Goal: Transaction & Acquisition: Download file/media

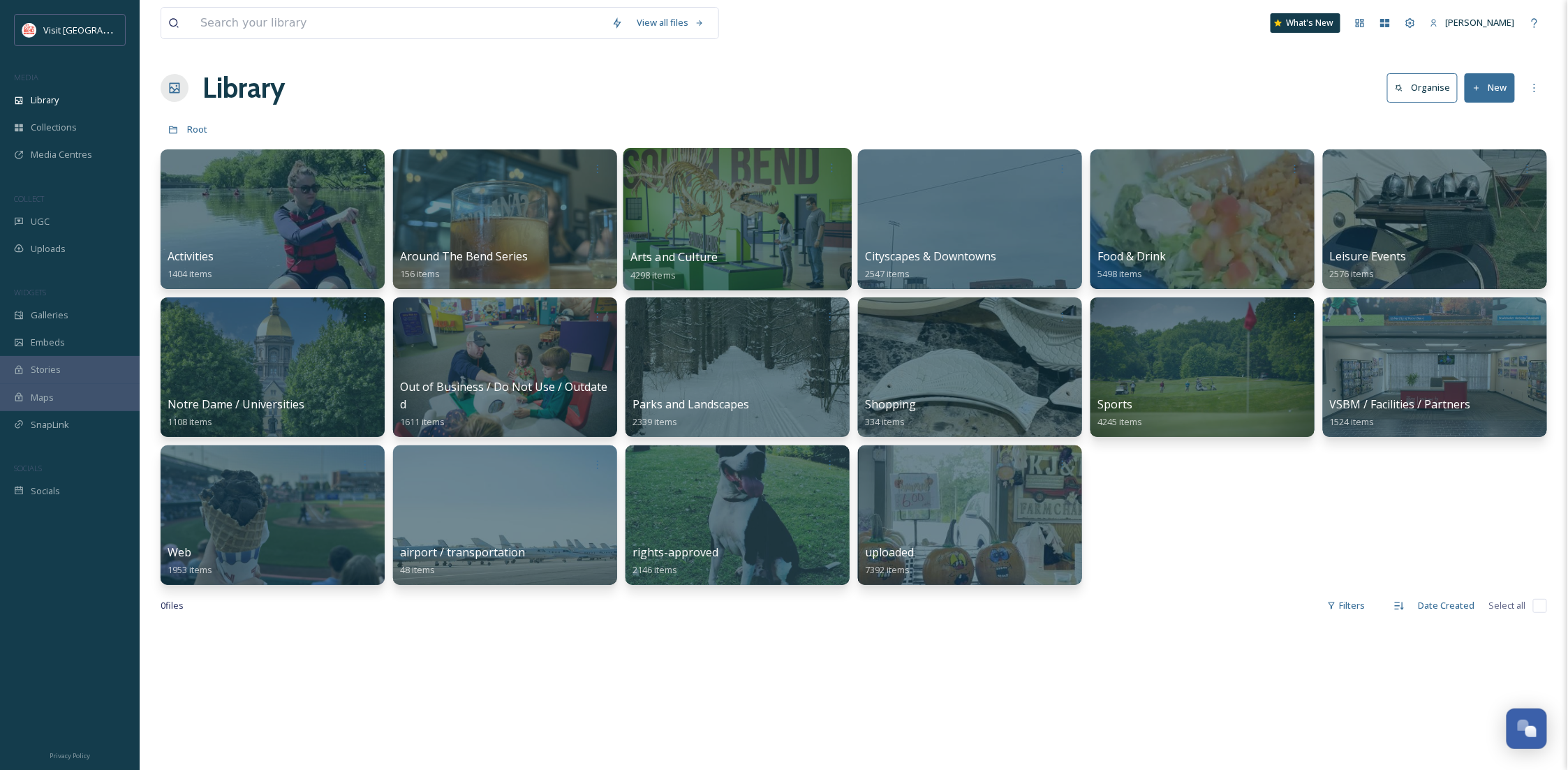
scroll to position [213, 0]
drag, startPoint x: 66, startPoint y: 109, endPoint x: 184, endPoint y: 63, distance: 126.6
click at [66, 109] on div "Library" at bounding box center [69, 100] width 139 height 27
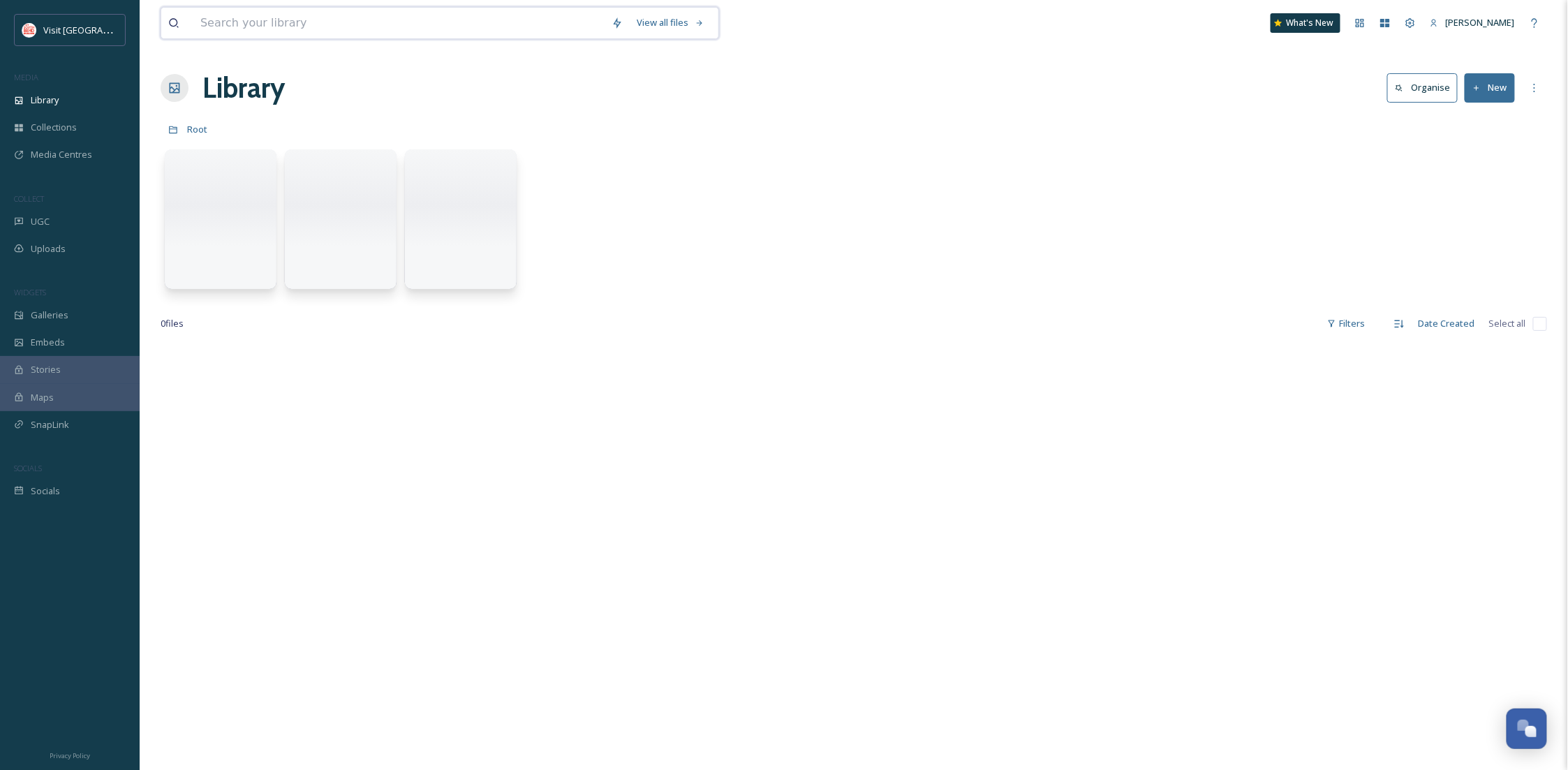
click at [355, 34] on input at bounding box center [398, 23] width 411 height 30
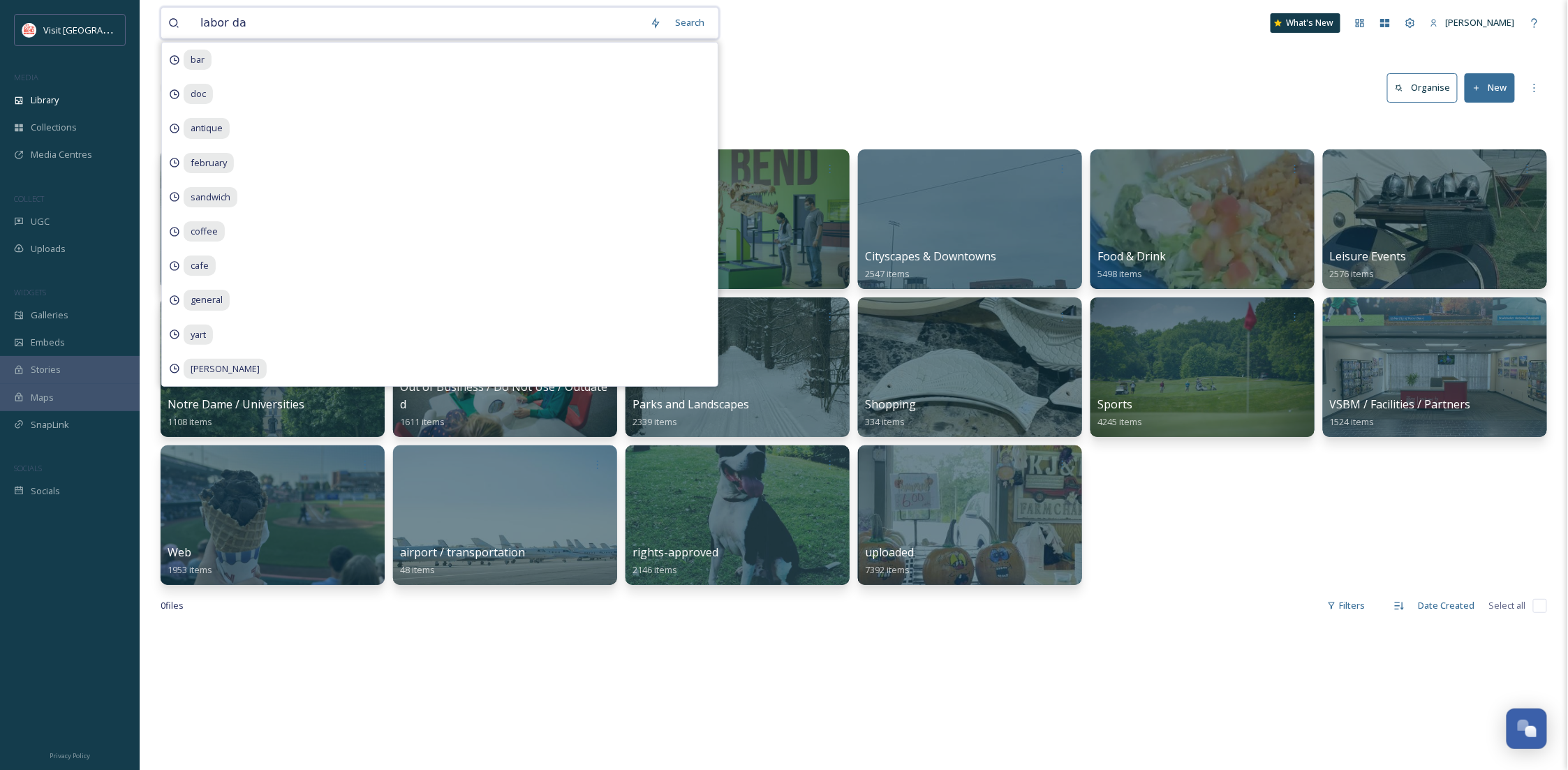
type input "[DATE]"
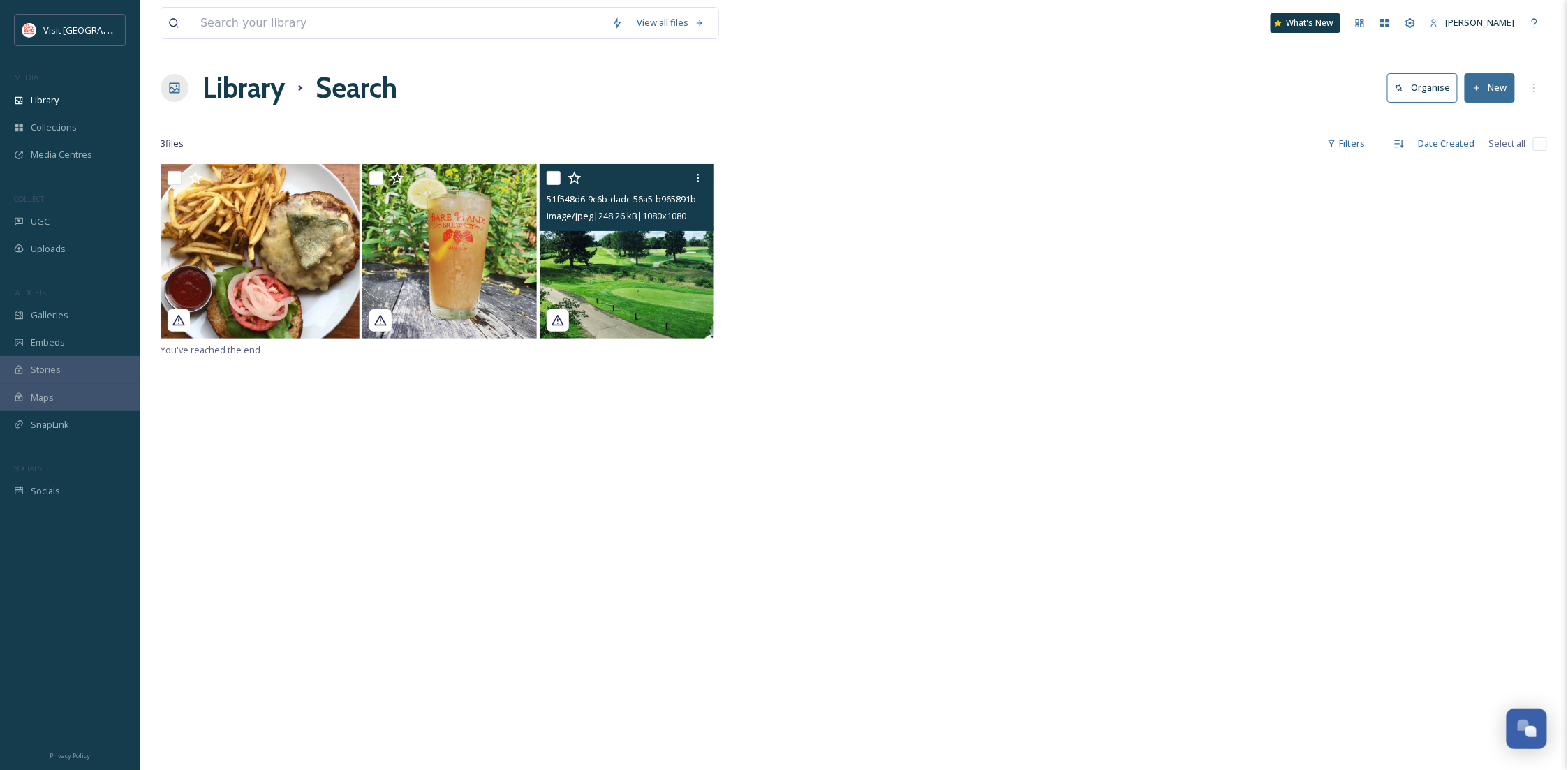
click at [625, 268] on img at bounding box center [626, 250] width 174 height 174
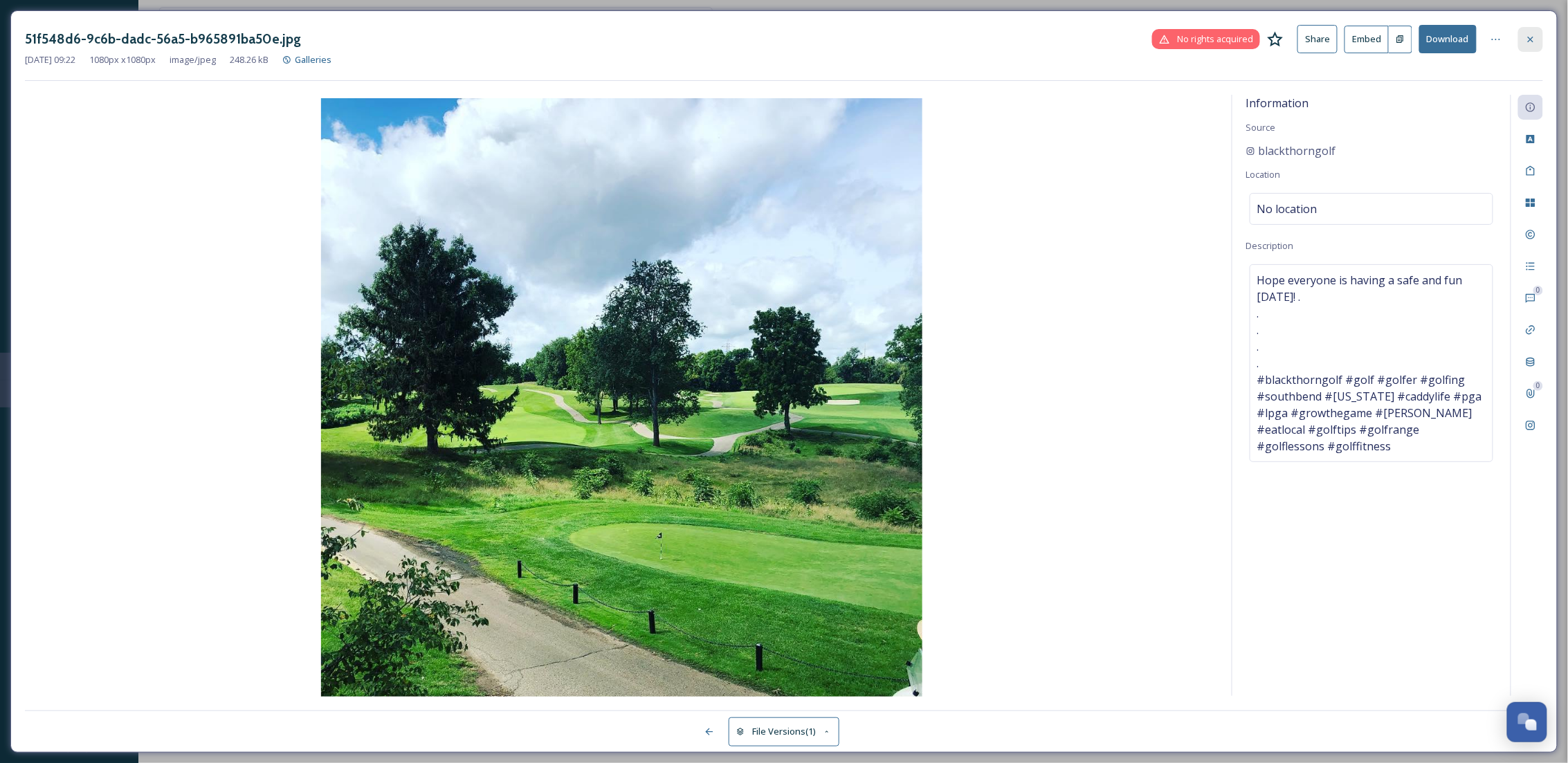
click at [772, 35] on div at bounding box center [1530, 39] width 25 height 25
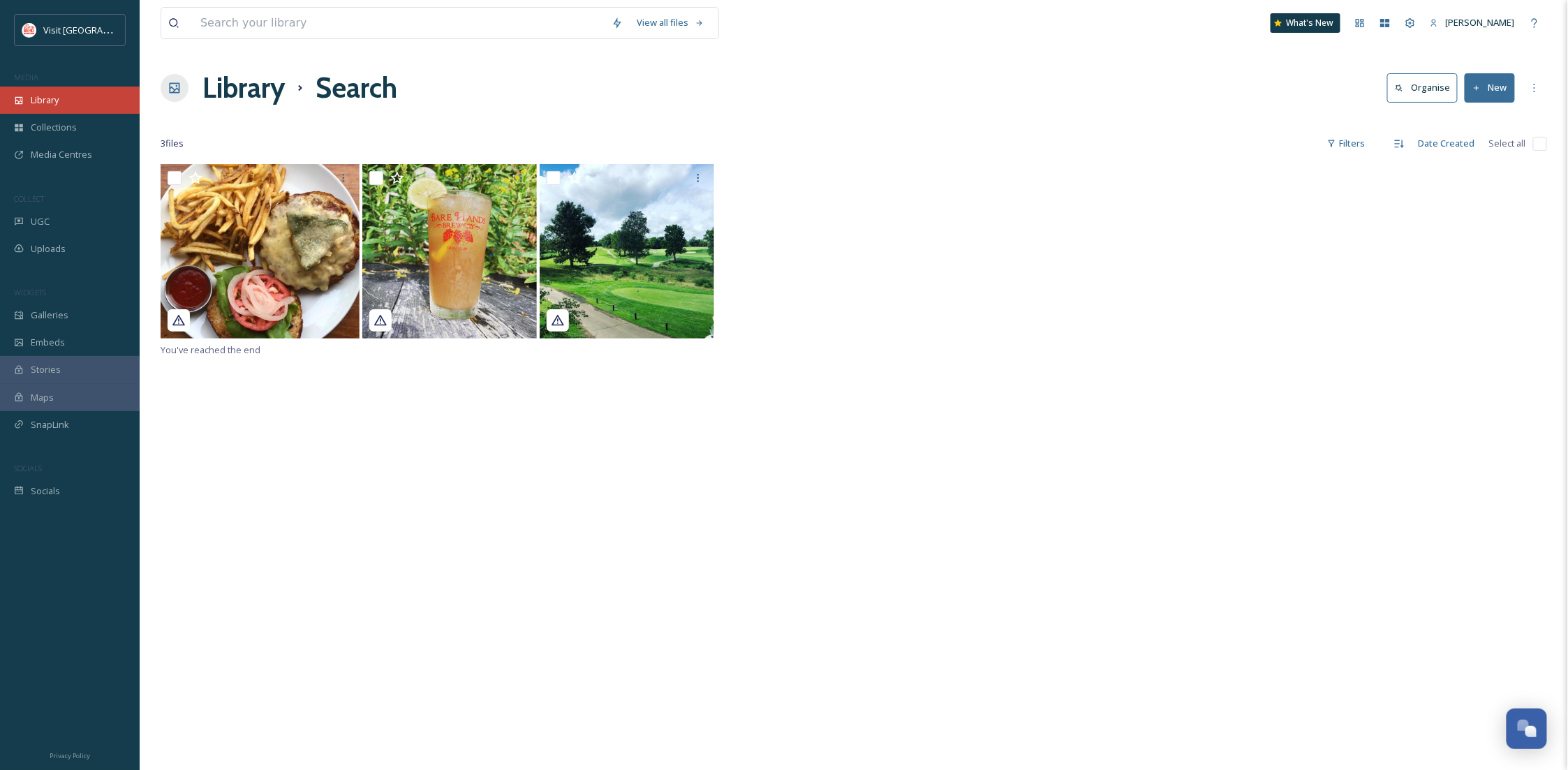
click at [69, 94] on div "Library" at bounding box center [69, 100] width 139 height 27
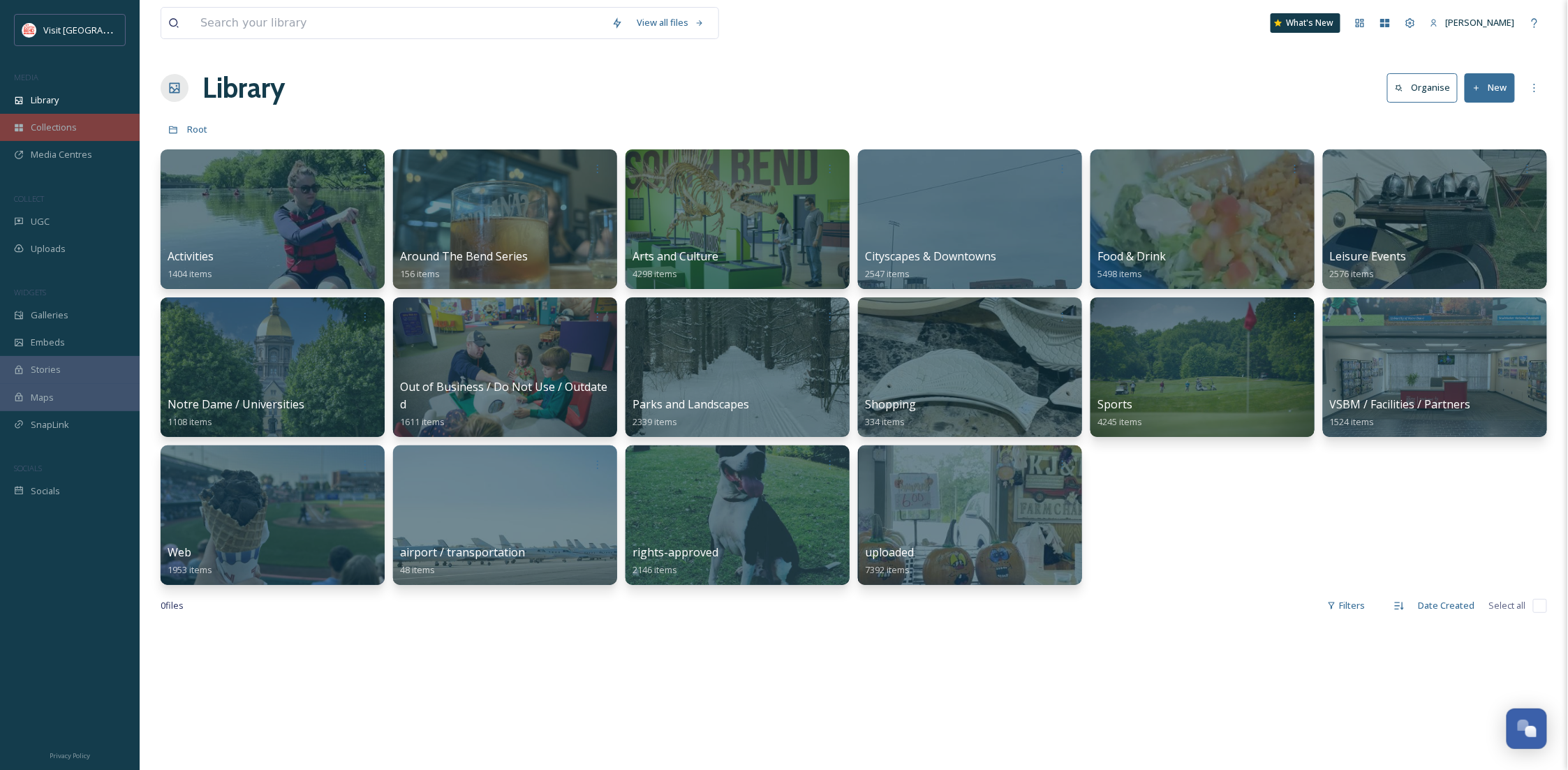
click at [65, 120] on span "Collections" at bounding box center [53, 126] width 46 height 13
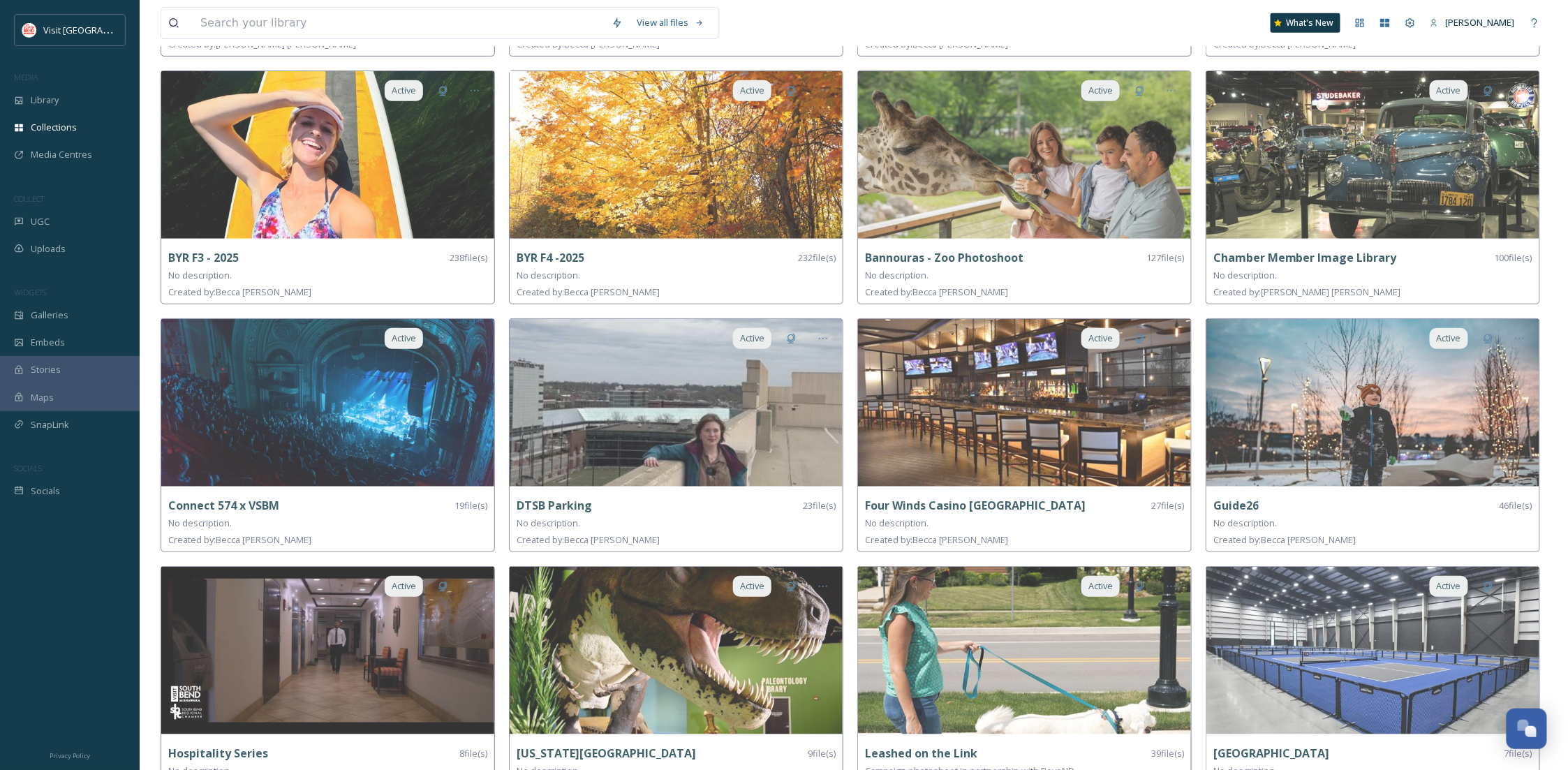
scroll to position [243, 0]
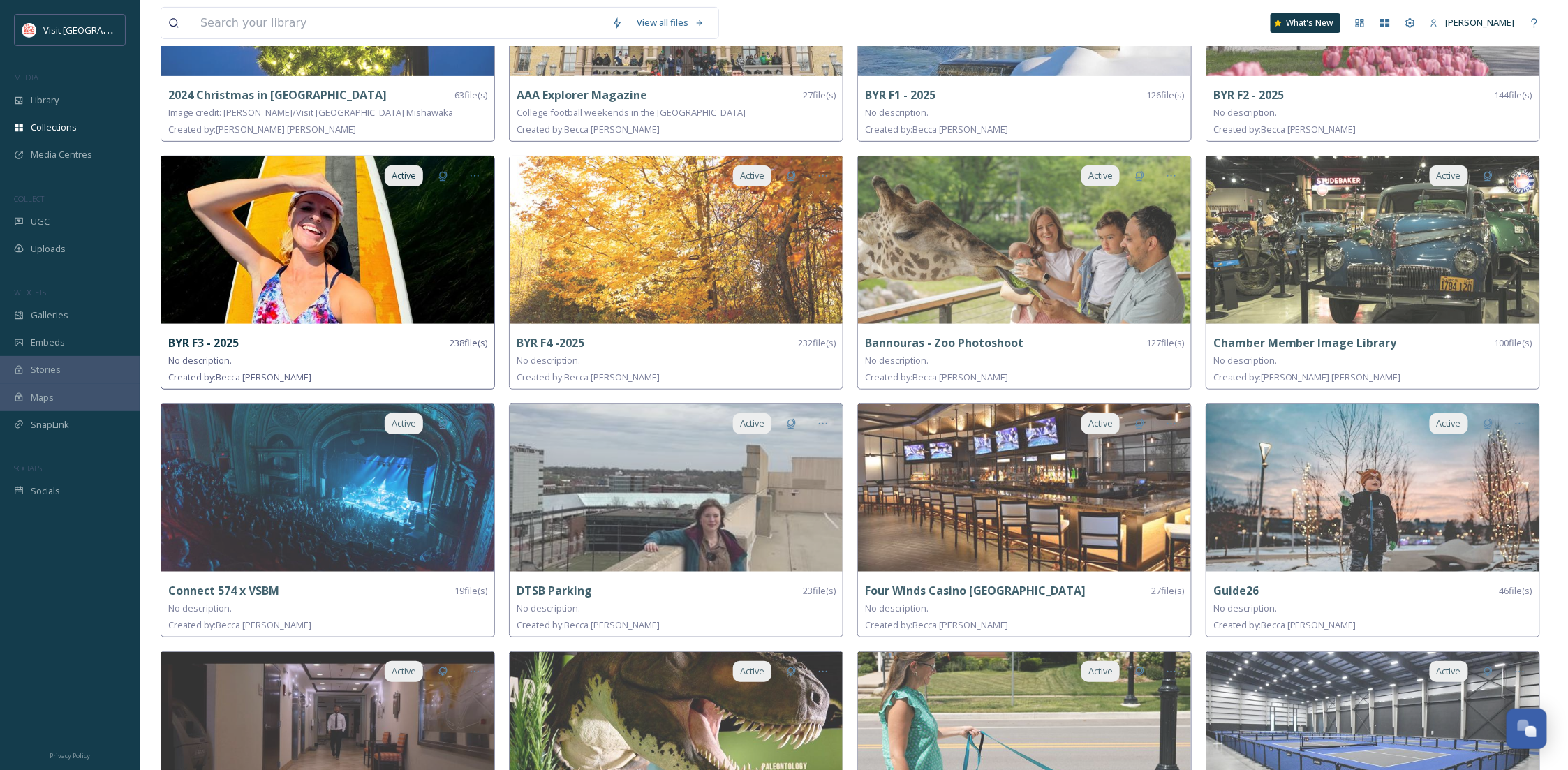
click at [211, 279] on img at bounding box center [327, 240] width 333 height 167
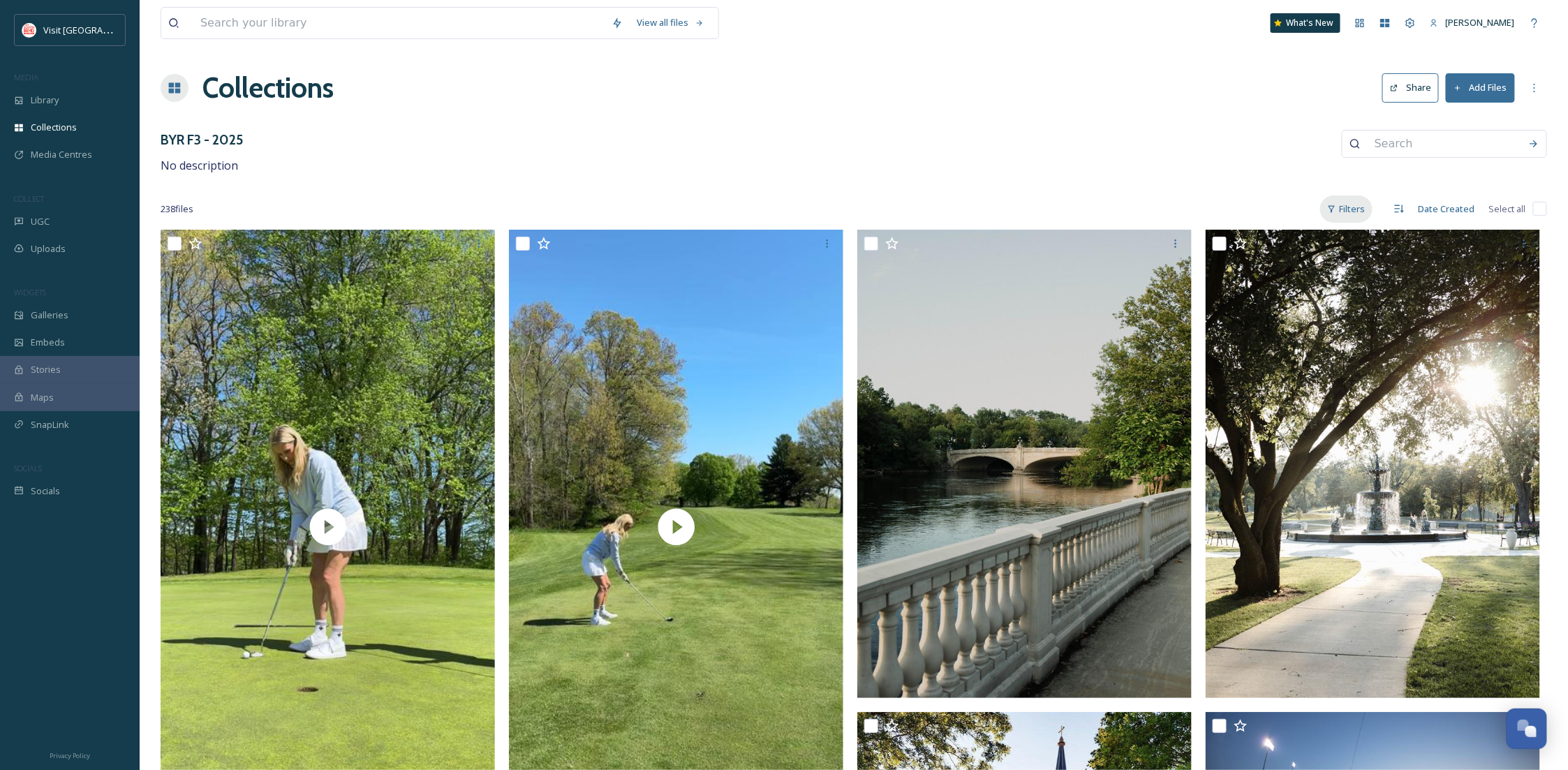
click at [779, 214] on div "Filters" at bounding box center [1346, 209] width 52 height 27
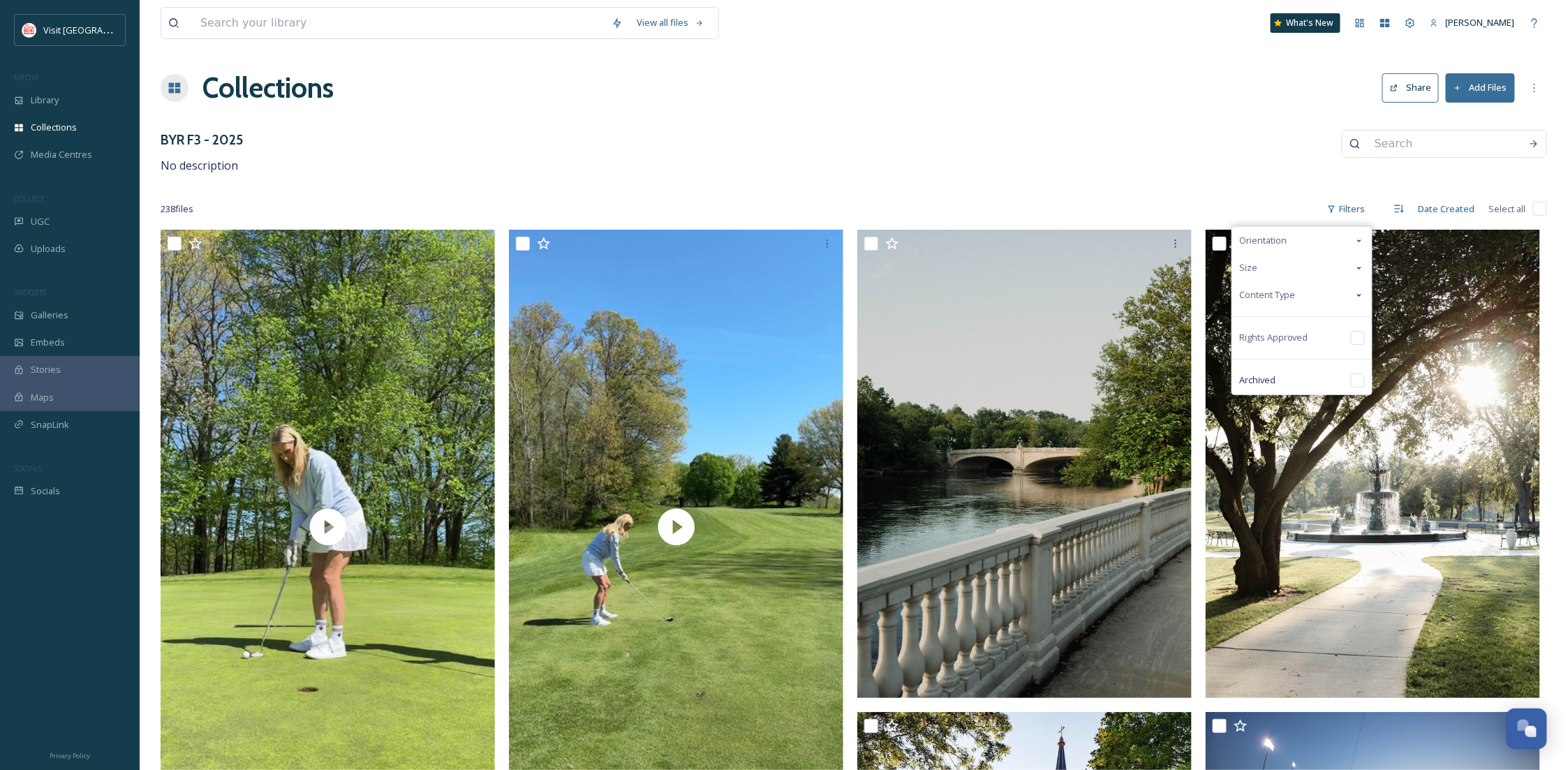
click at [779, 308] on div "Content Type" at bounding box center [1302, 294] width 139 height 27
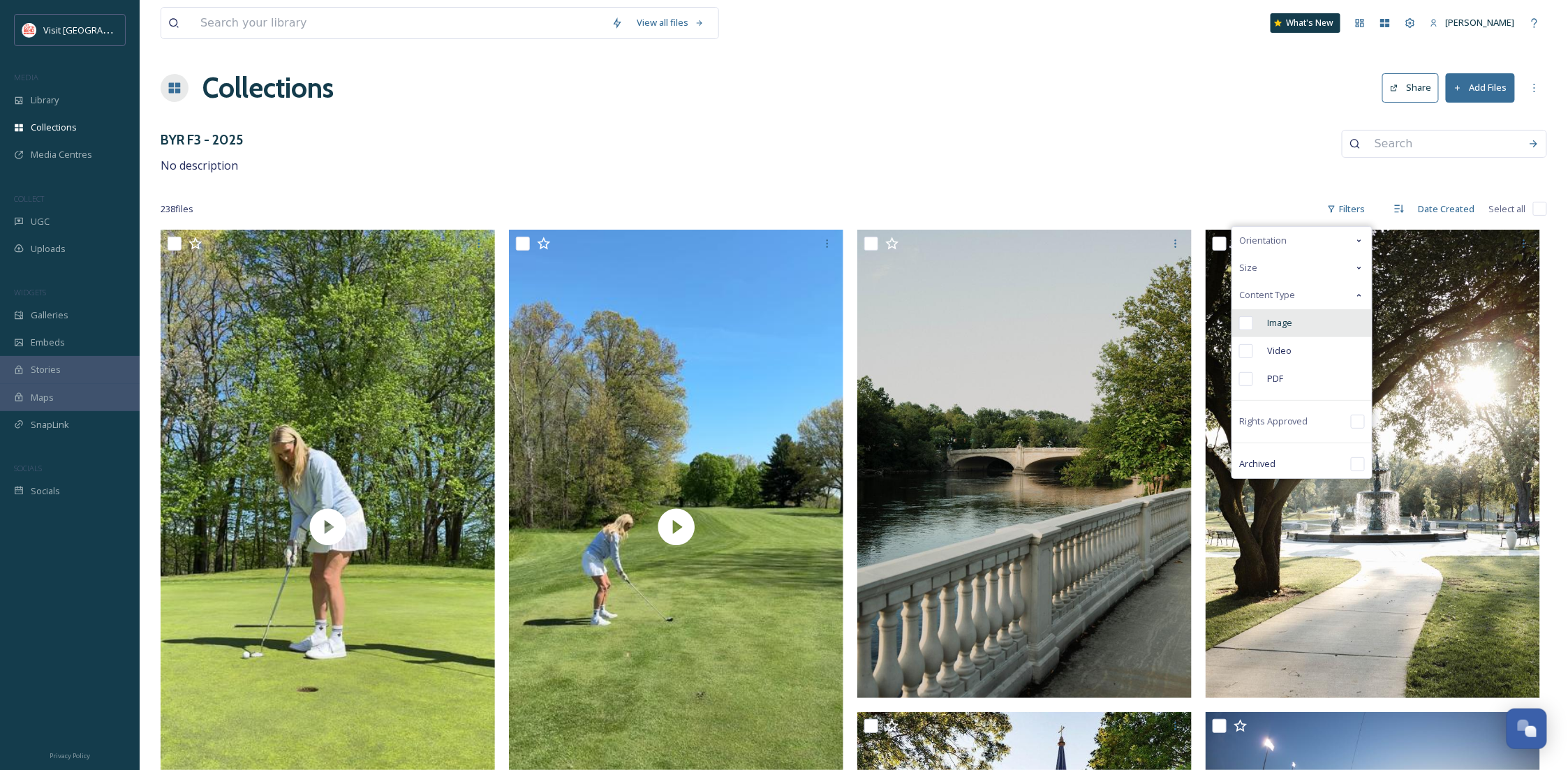
click at [779, 327] on div "Image" at bounding box center [1302, 323] width 139 height 28
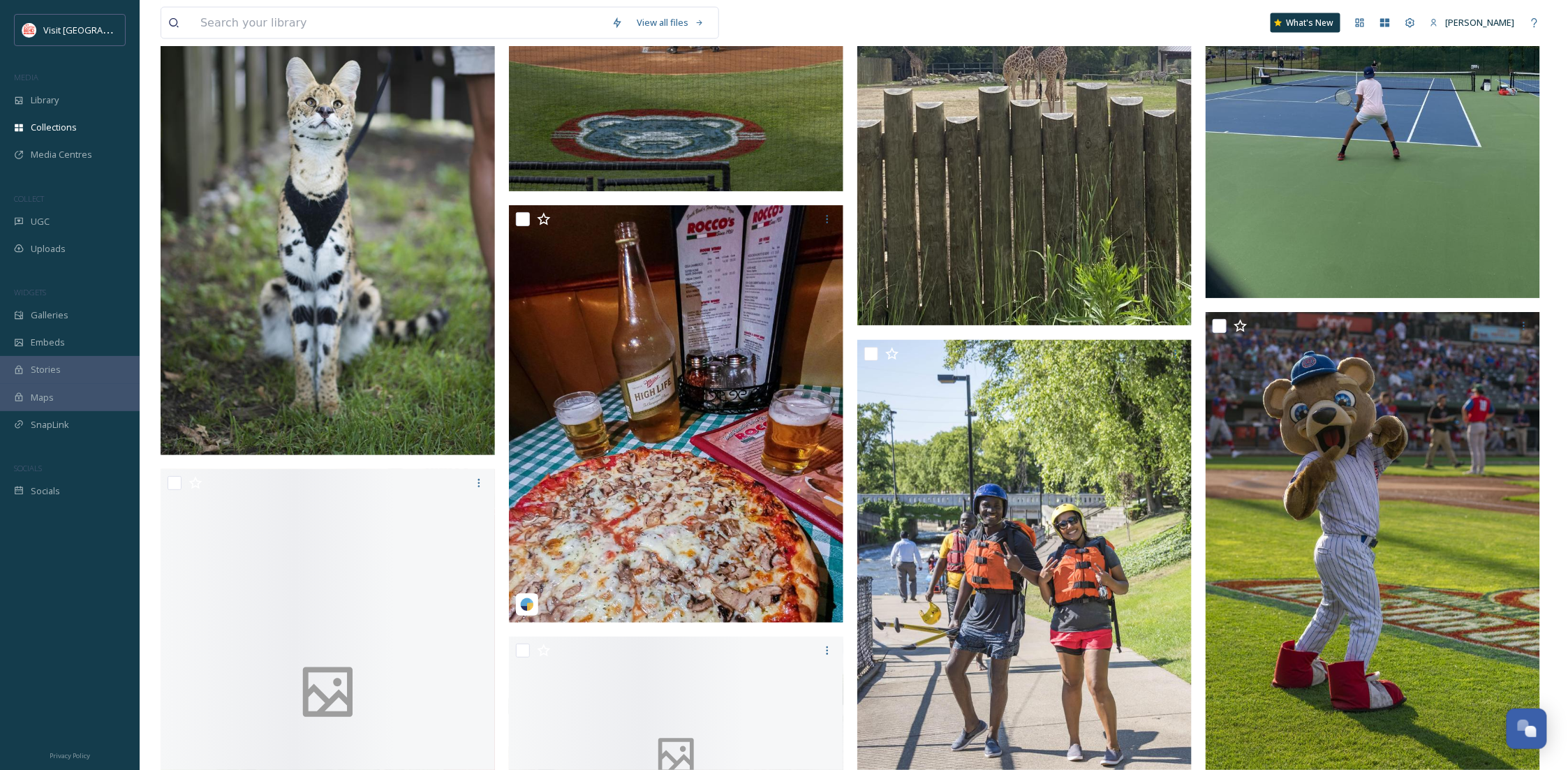
scroll to position [8935, 0]
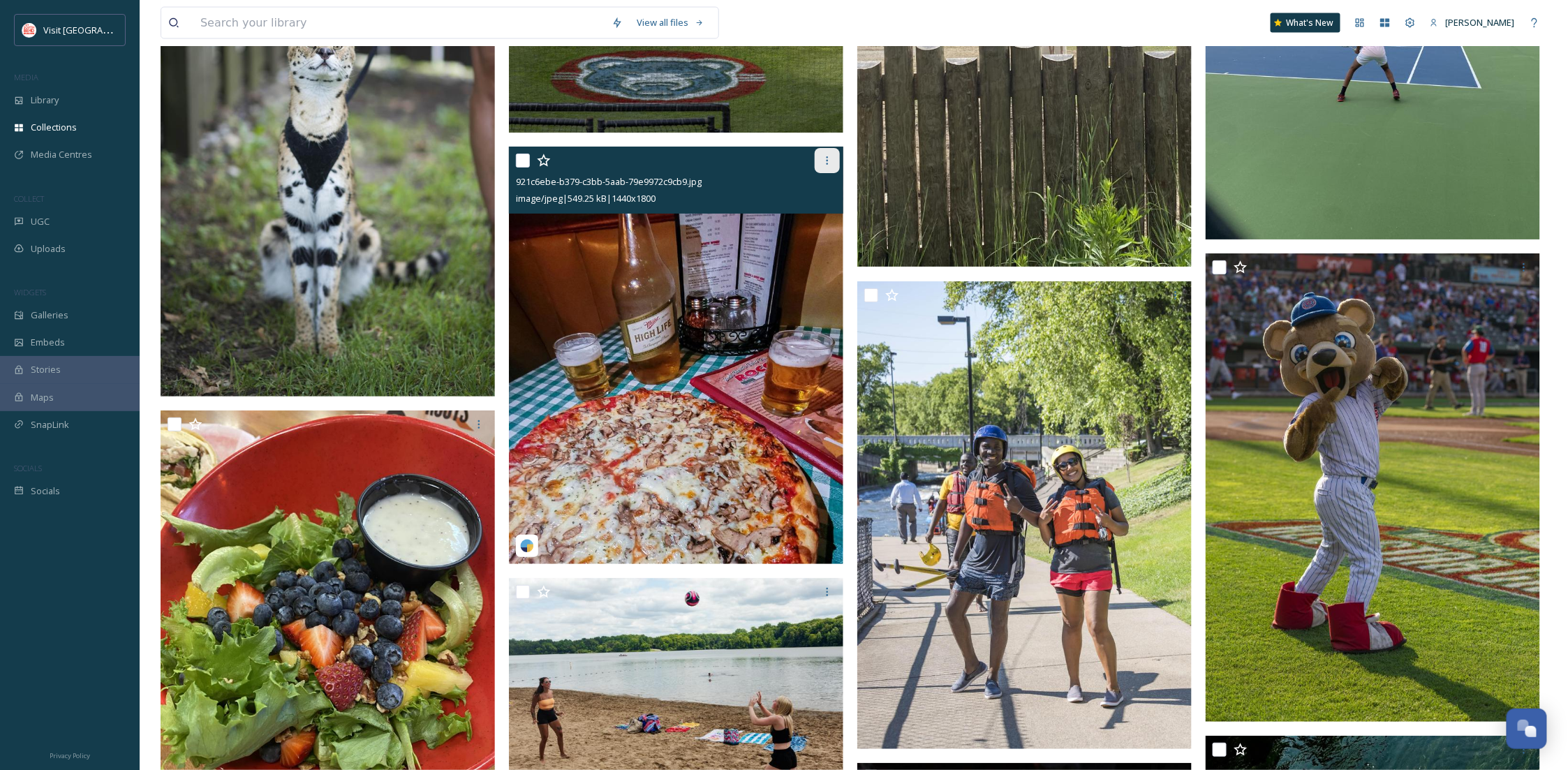
click at [779, 163] on icon at bounding box center [827, 161] width 2 height 9
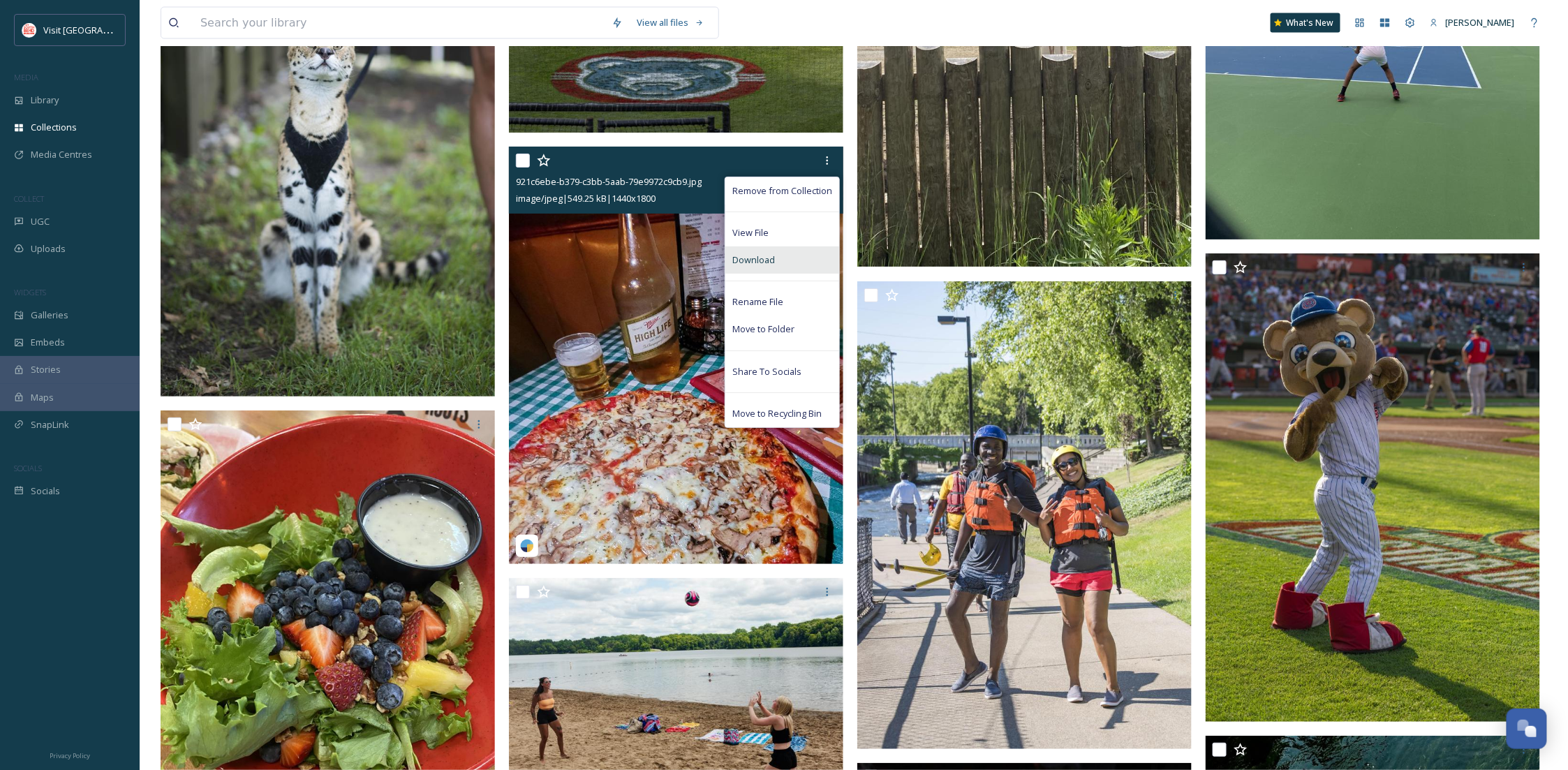
click at [779, 268] on div "Download" at bounding box center [781, 260] width 113 height 27
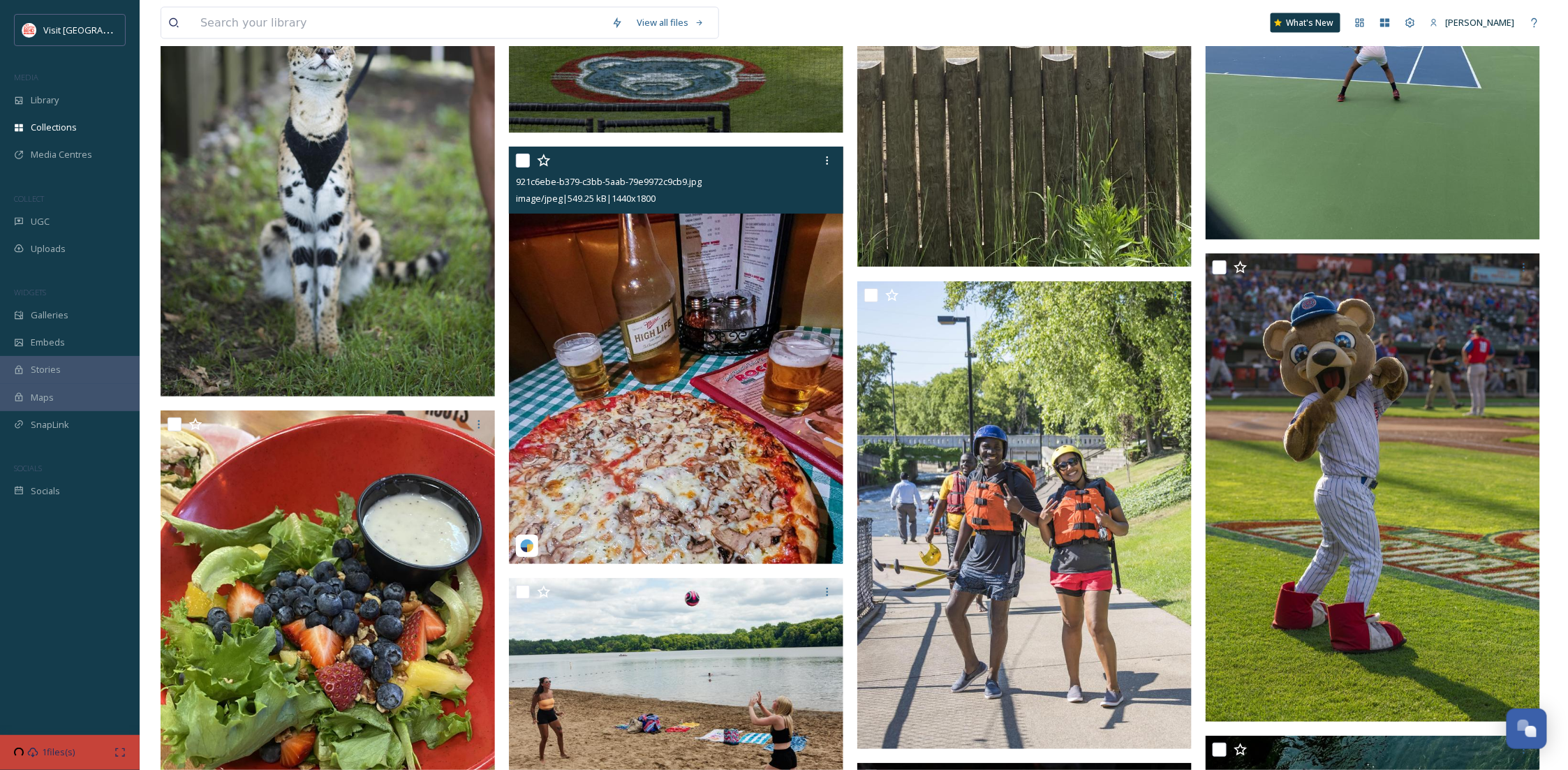
click at [708, 301] on img at bounding box center [677, 355] width 334 height 418
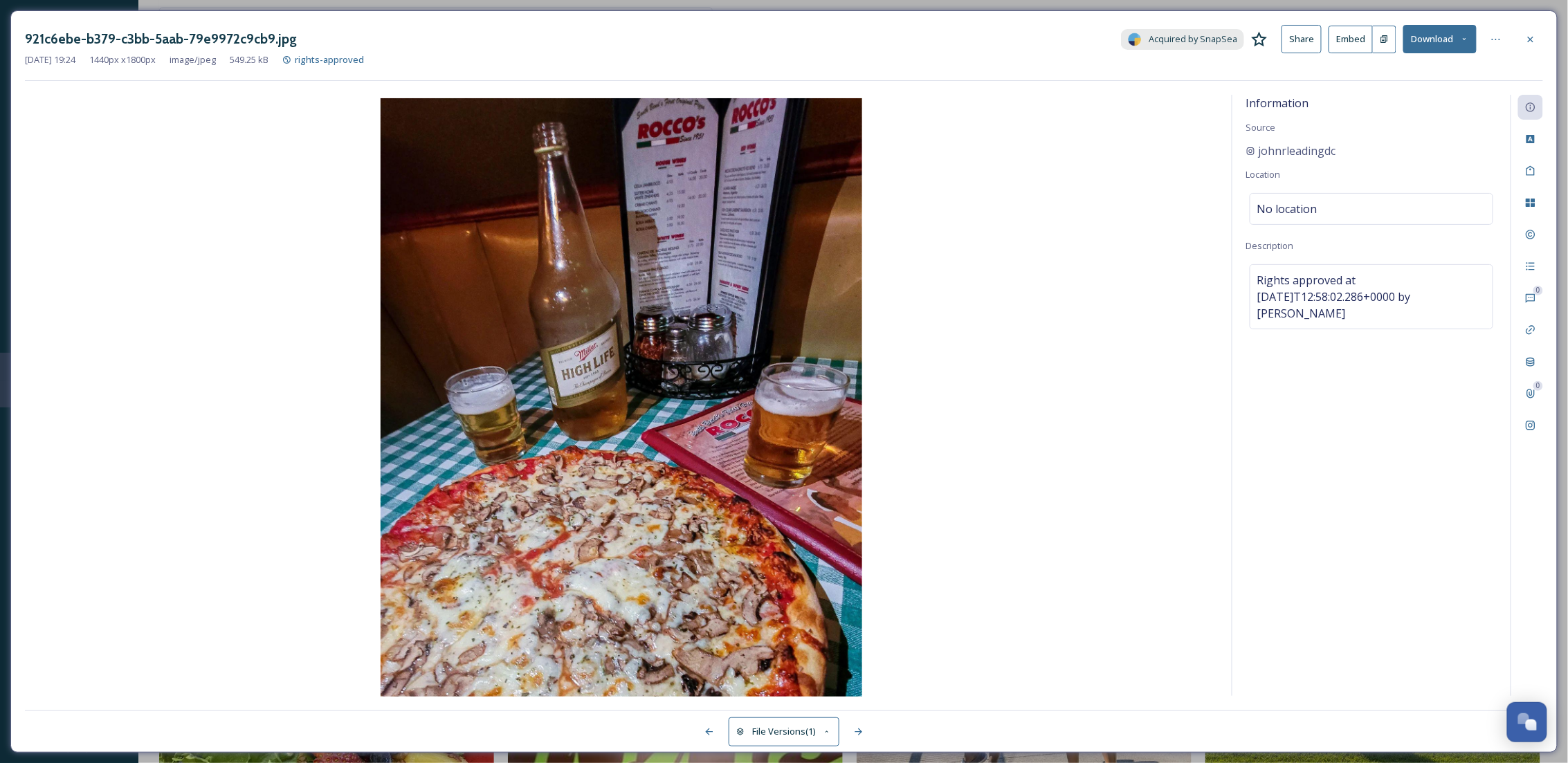
click at [772, 31] on div "921c6ebe-b379-c3bb-5aab-79e9972c9cb9.jpg Acquired by SnapSea Share Embed Downlo…" at bounding box center [784, 39] width 1518 height 28
click at [772, 34] on icon at bounding box center [1530, 39] width 11 height 11
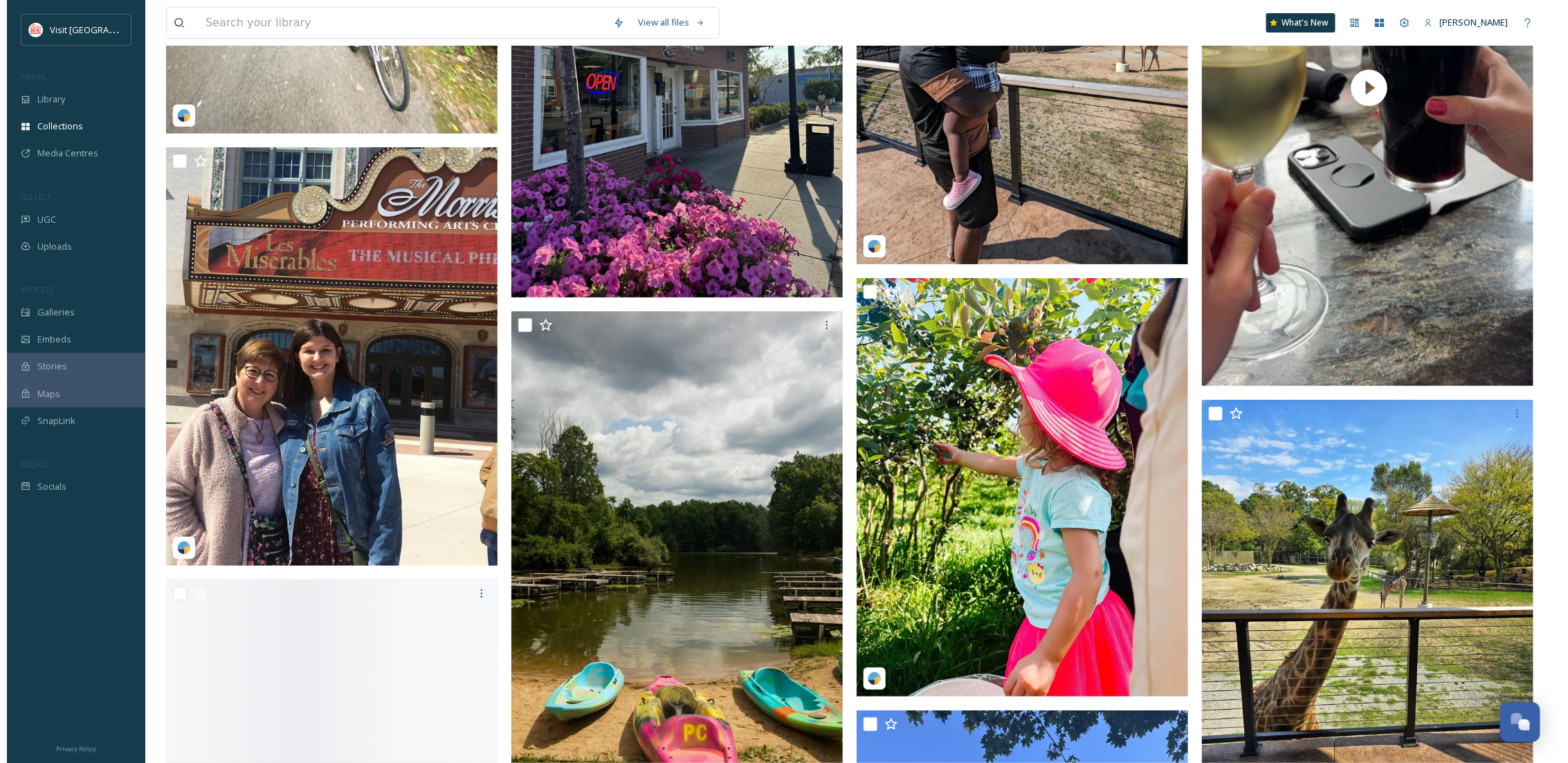
scroll to position [12544, 0]
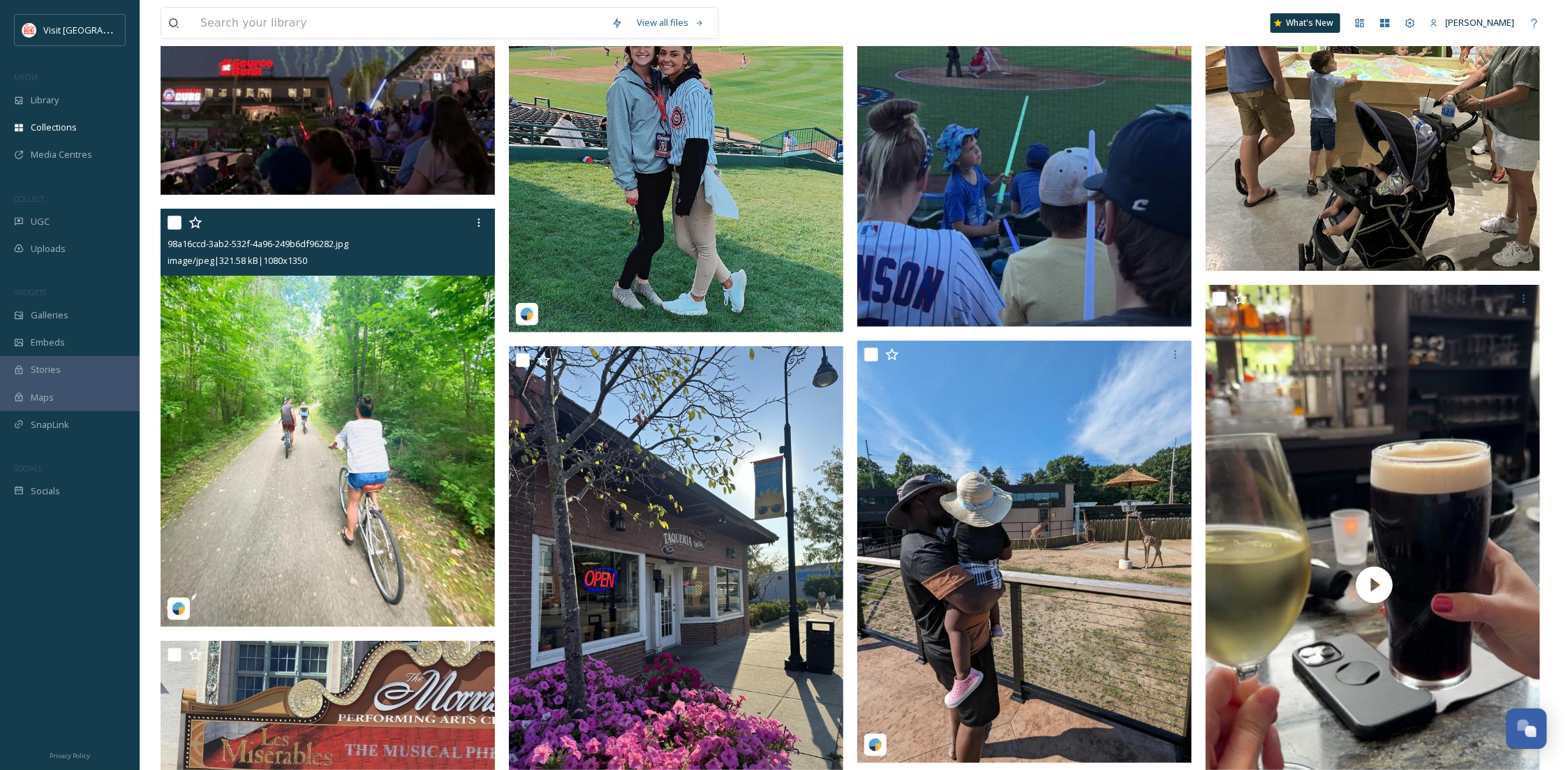
click at [394, 374] on img at bounding box center [327, 417] width 334 height 418
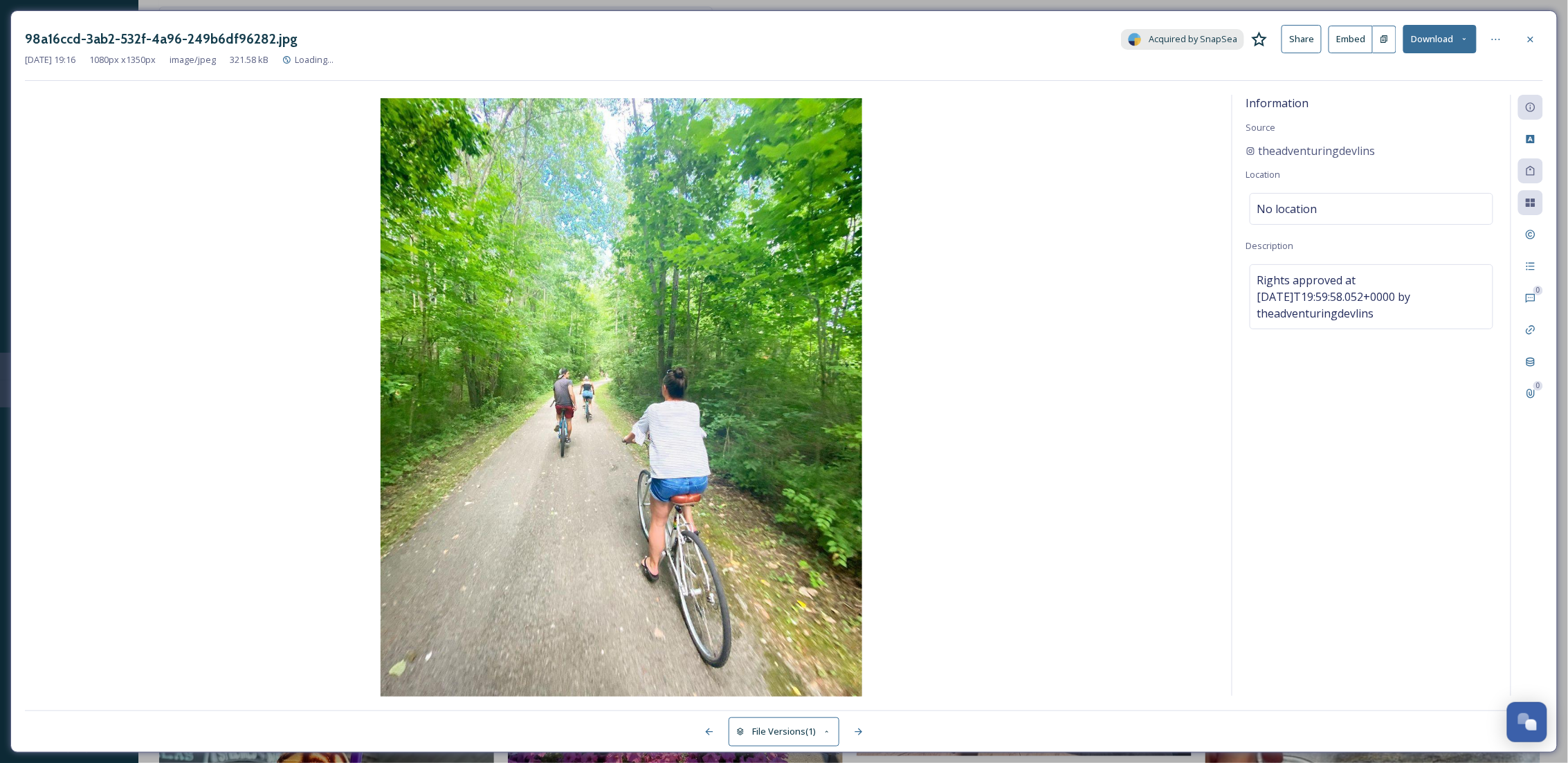
click at [772, 36] on icon at bounding box center [1465, 39] width 9 height 9
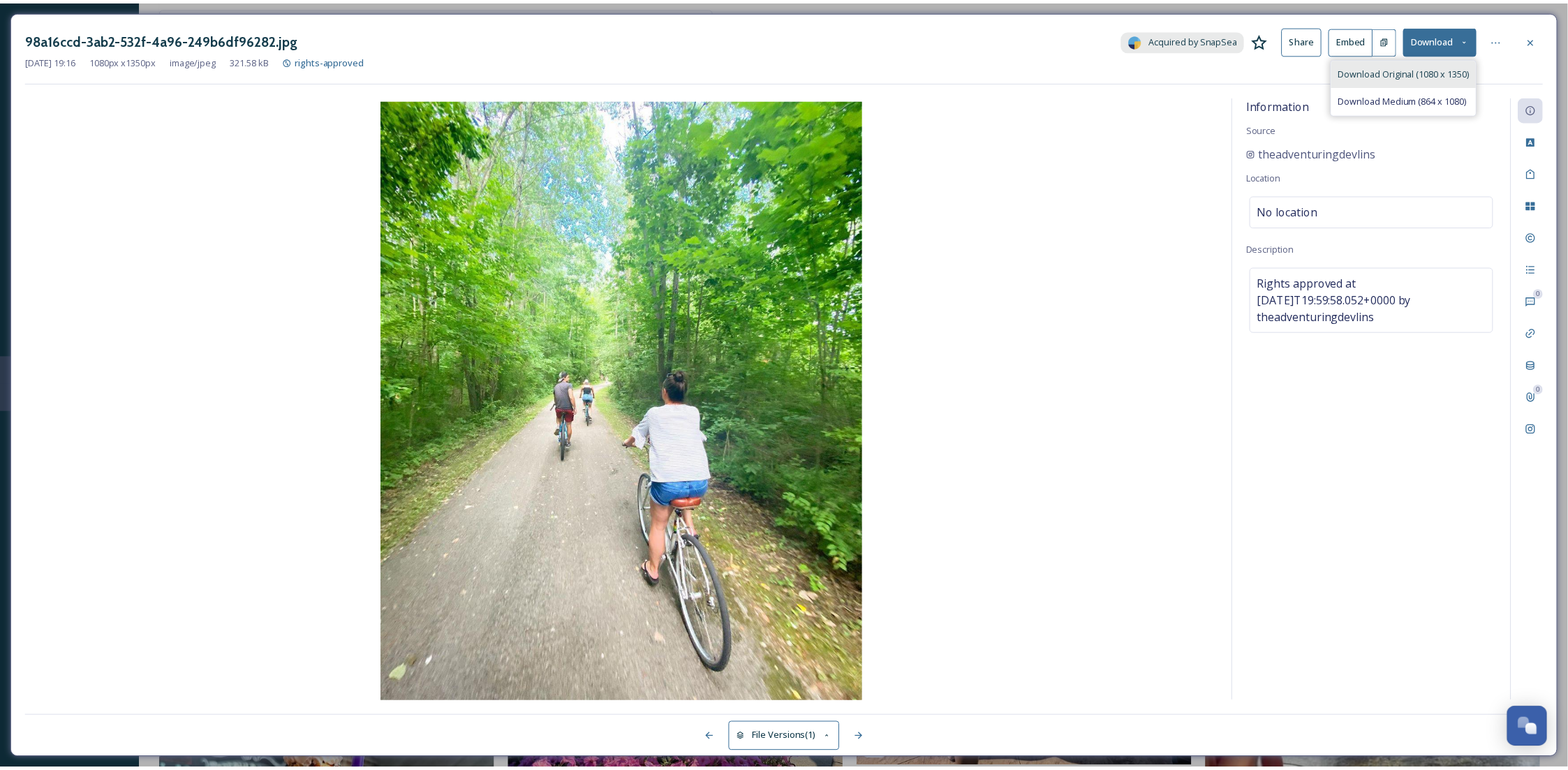
scroll to position [12673, 0]
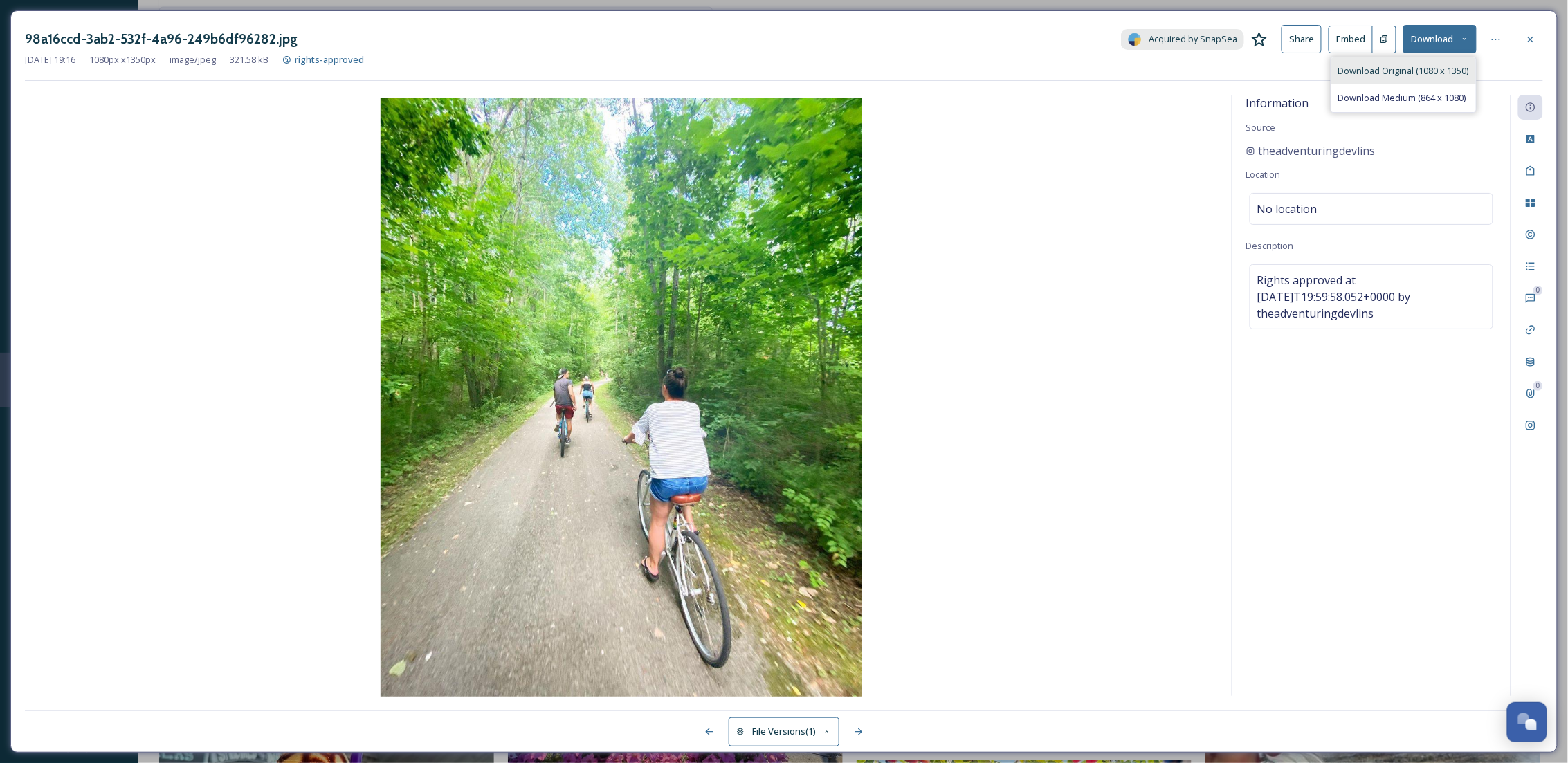
click at [772, 80] on div "Download Original (1080 x 1350)" at bounding box center [1404, 70] width 144 height 27
click at [772, 39] on div at bounding box center [1530, 39] width 25 height 25
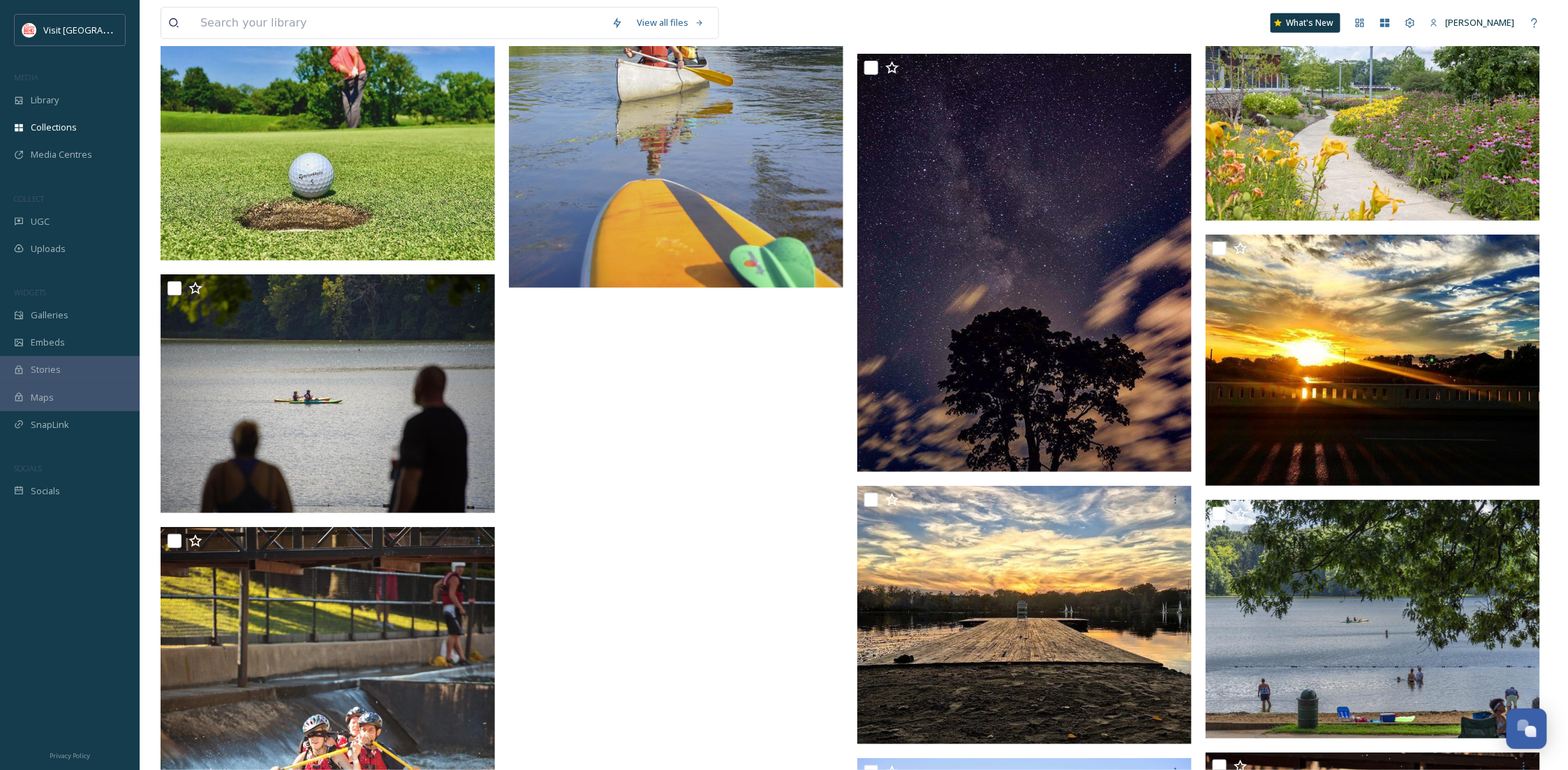
scroll to position [29055, 0]
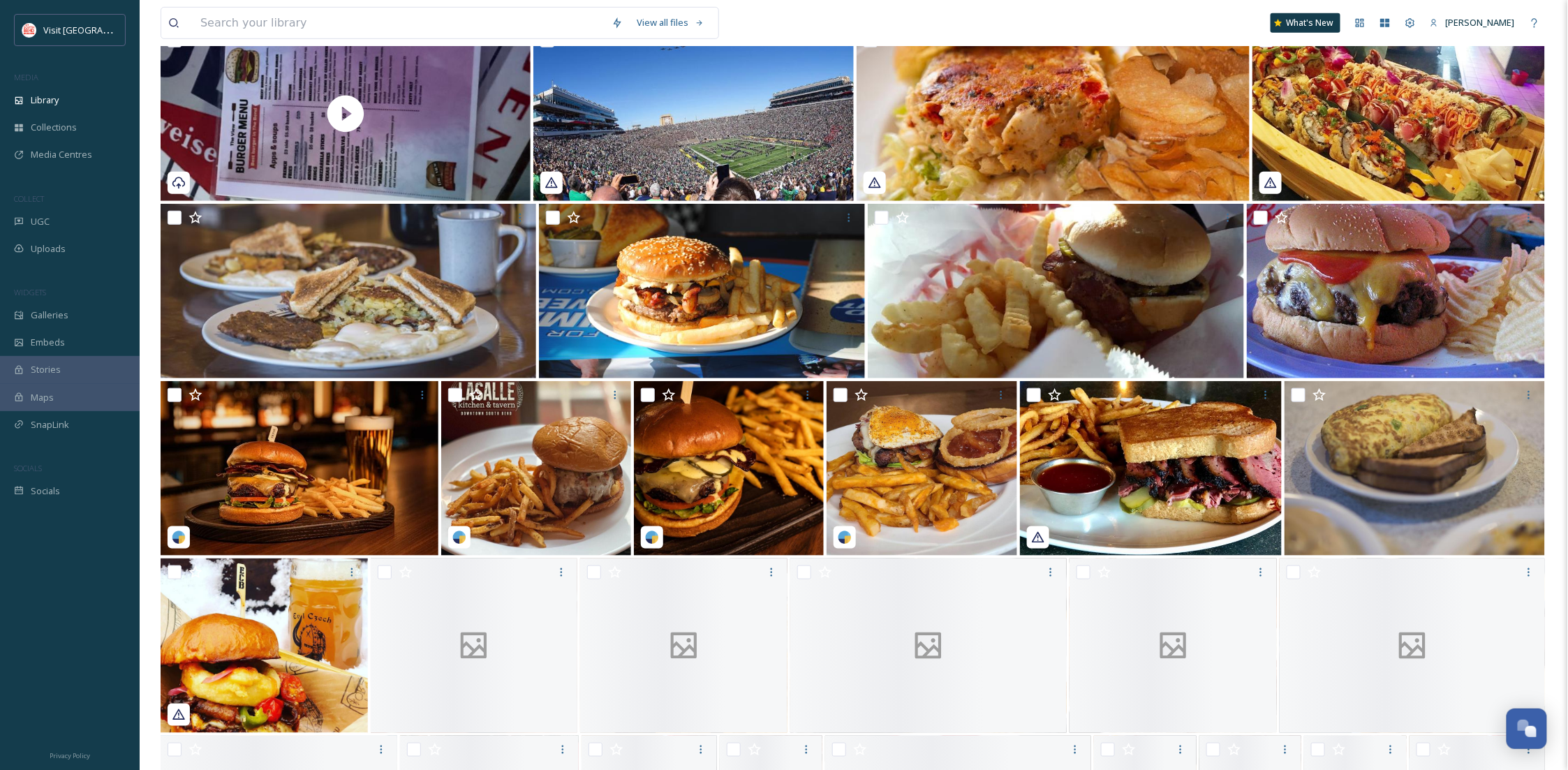
scroll to position [494, 0]
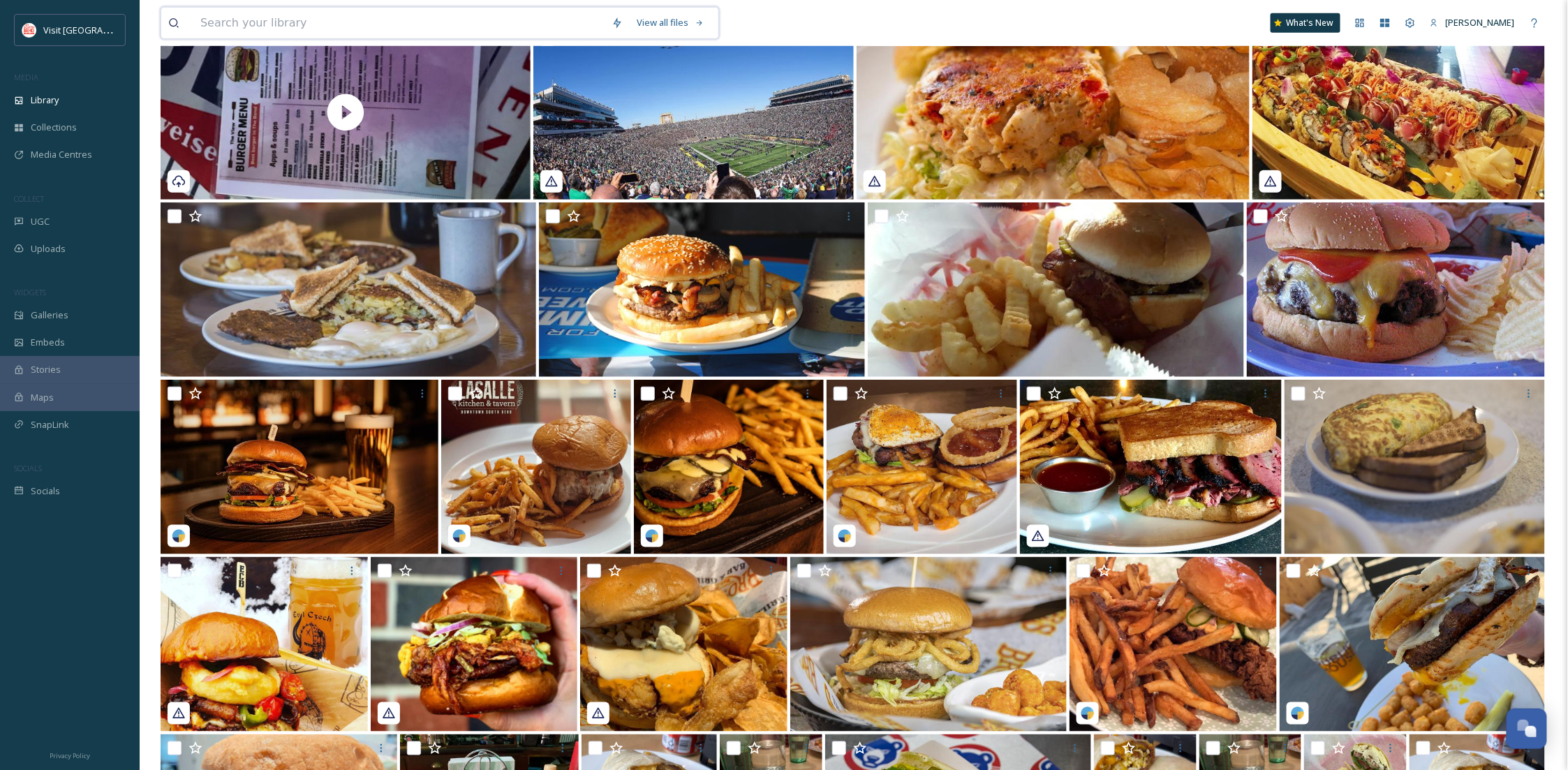
click at [304, 25] on input at bounding box center [398, 23] width 411 height 30
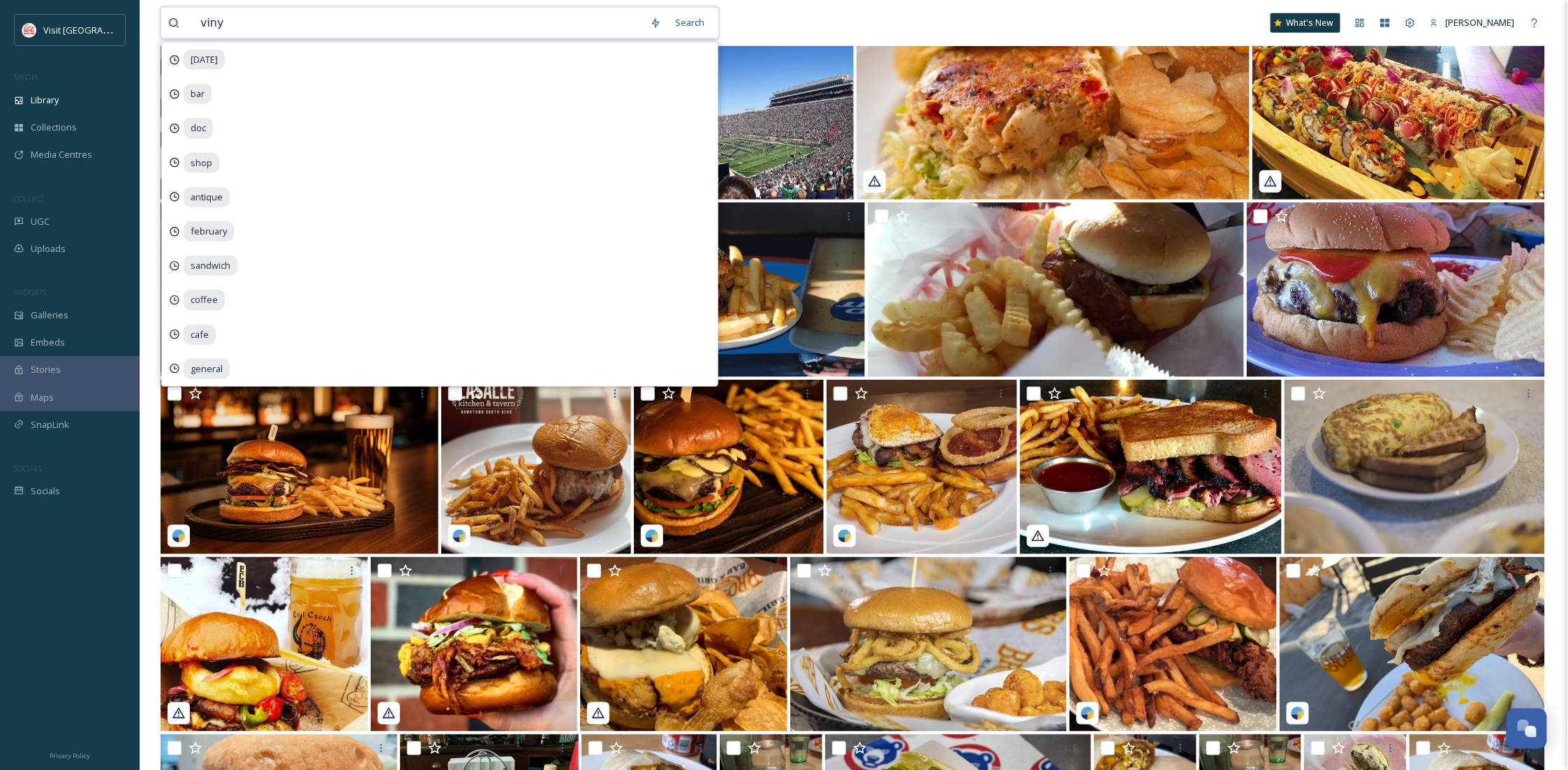
type input "vinyl"
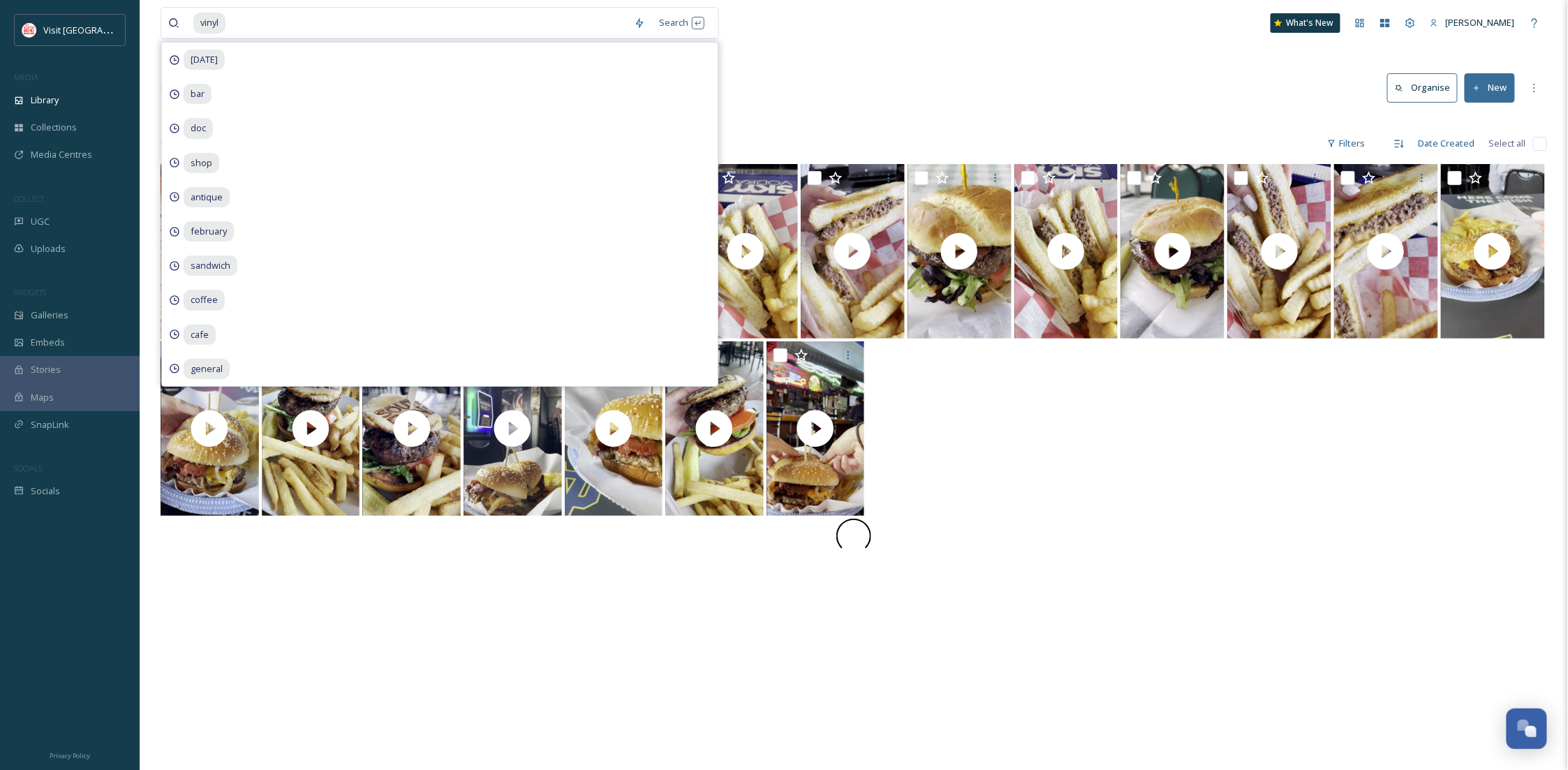
click at [878, 27] on div "vinyl Search [DATE] bar doc shop antique february sandwich coffee cafe general …" at bounding box center [853, 23] width 1387 height 46
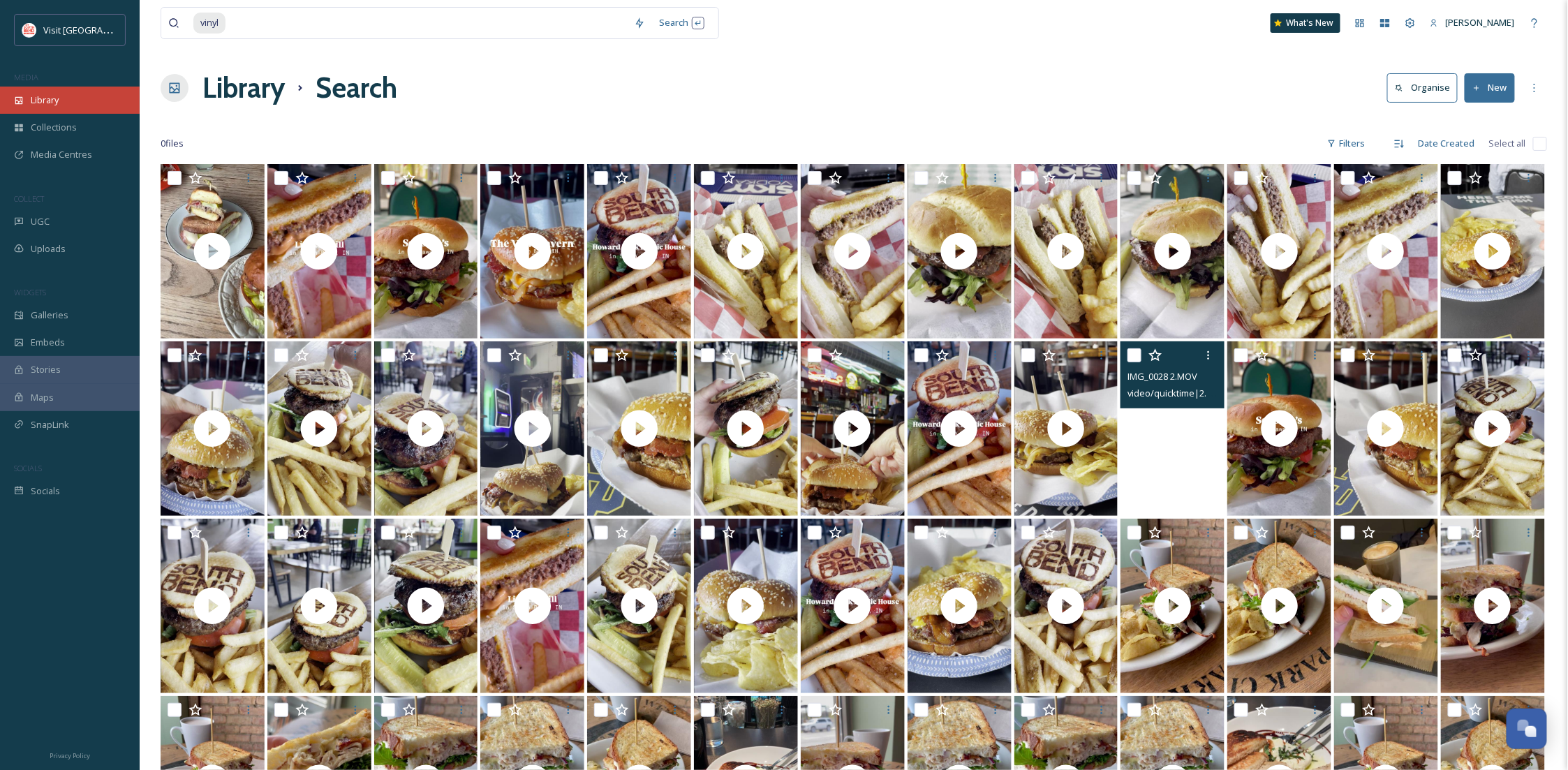
click at [49, 107] on div "Library" at bounding box center [69, 100] width 139 height 27
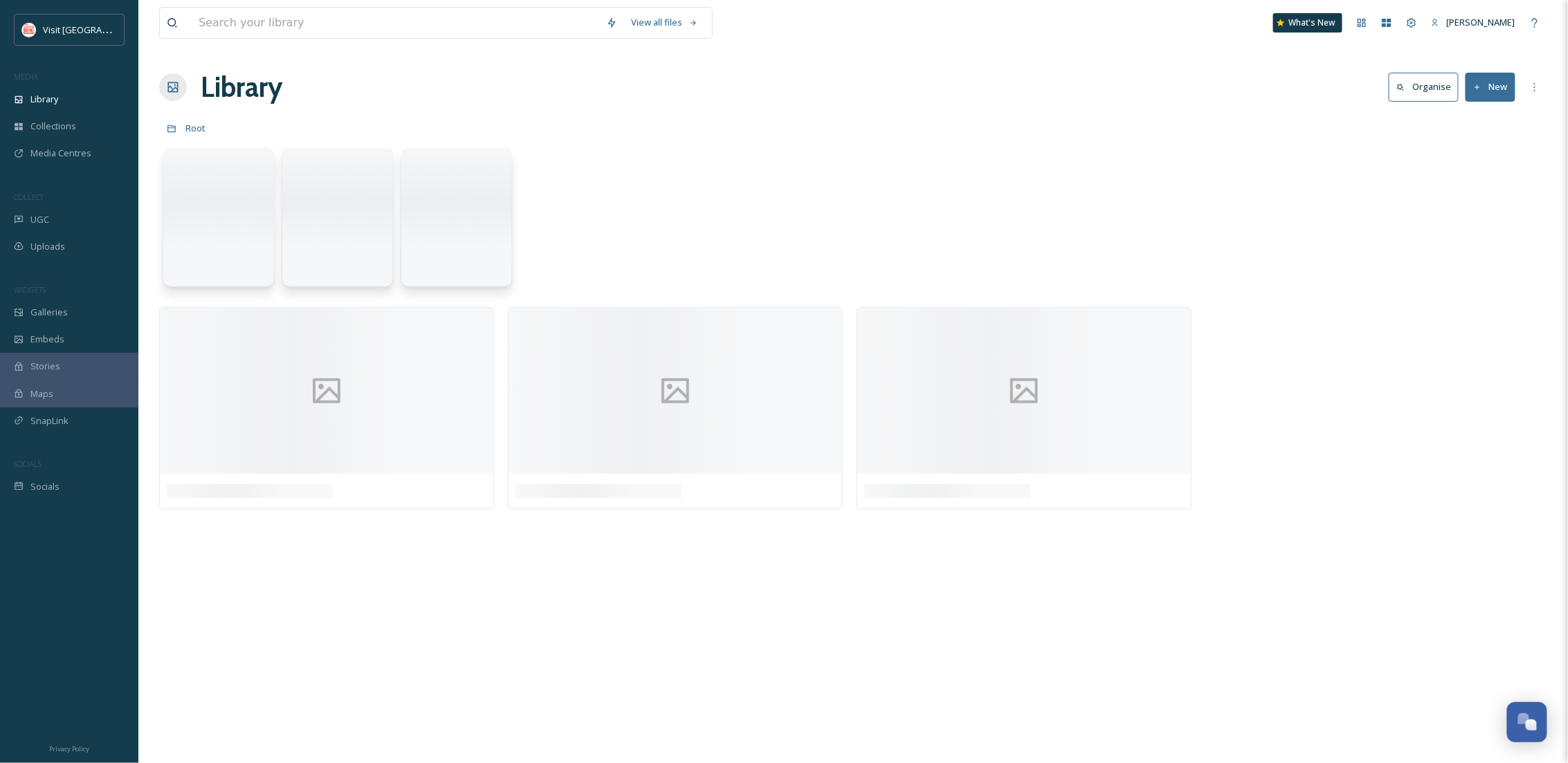
click at [48, 106] on div "Library" at bounding box center [69, 99] width 138 height 27
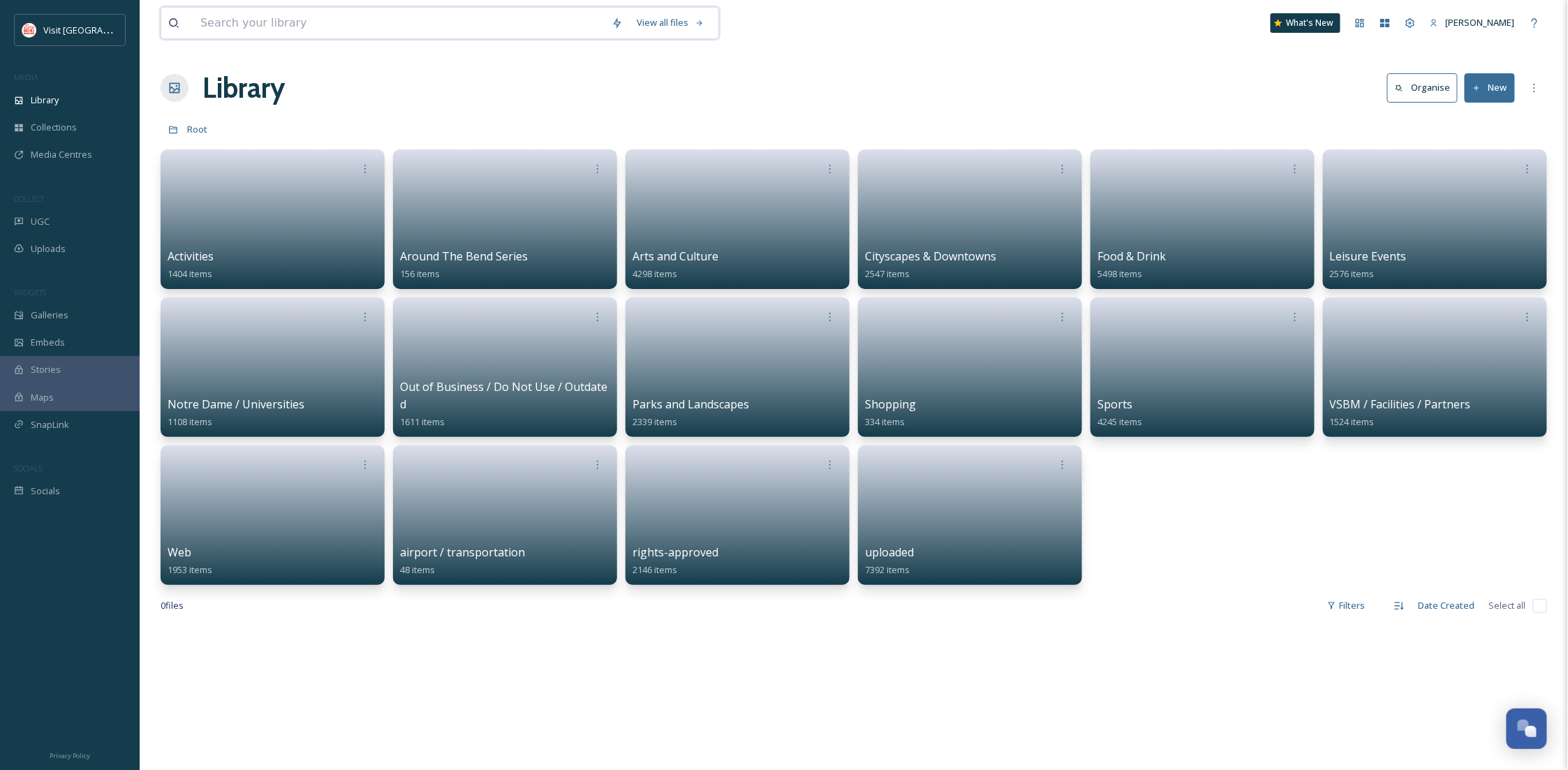
click at [271, 30] on input at bounding box center [398, 23] width 411 height 30
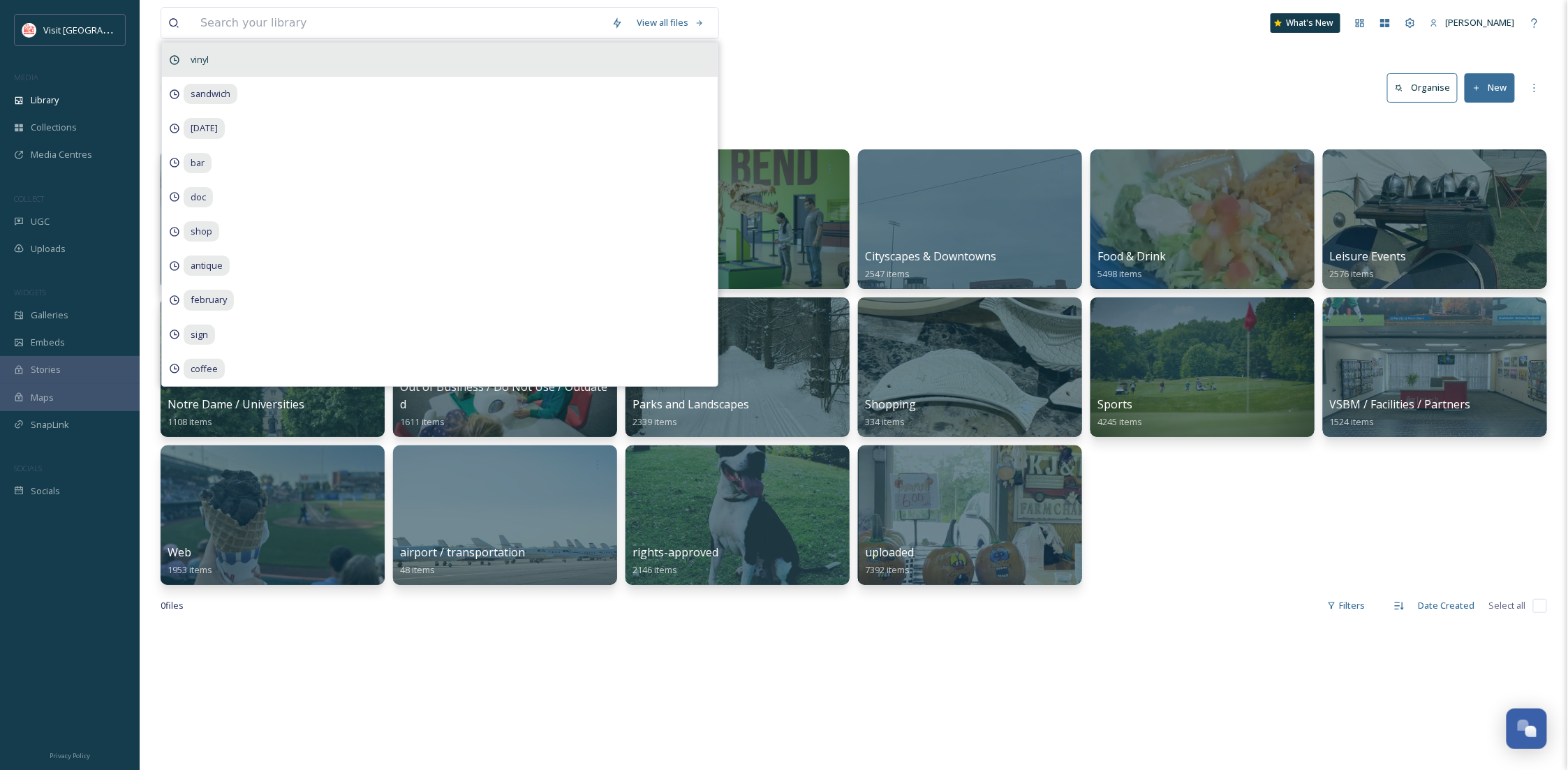
click at [207, 50] on span "vinyl" at bounding box center [199, 59] width 32 height 20
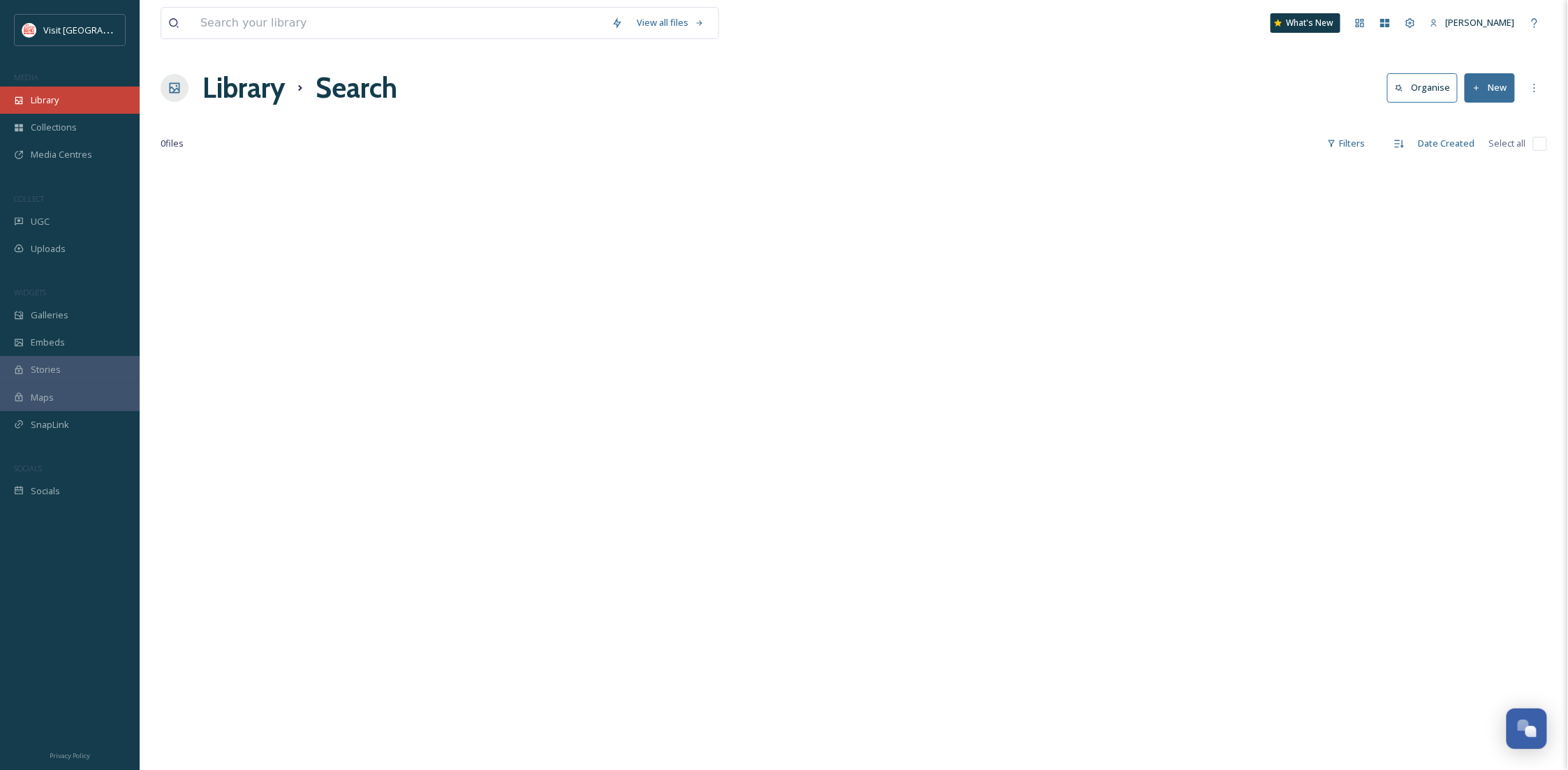
click at [62, 104] on div "Library" at bounding box center [69, 100] width 139 height 27
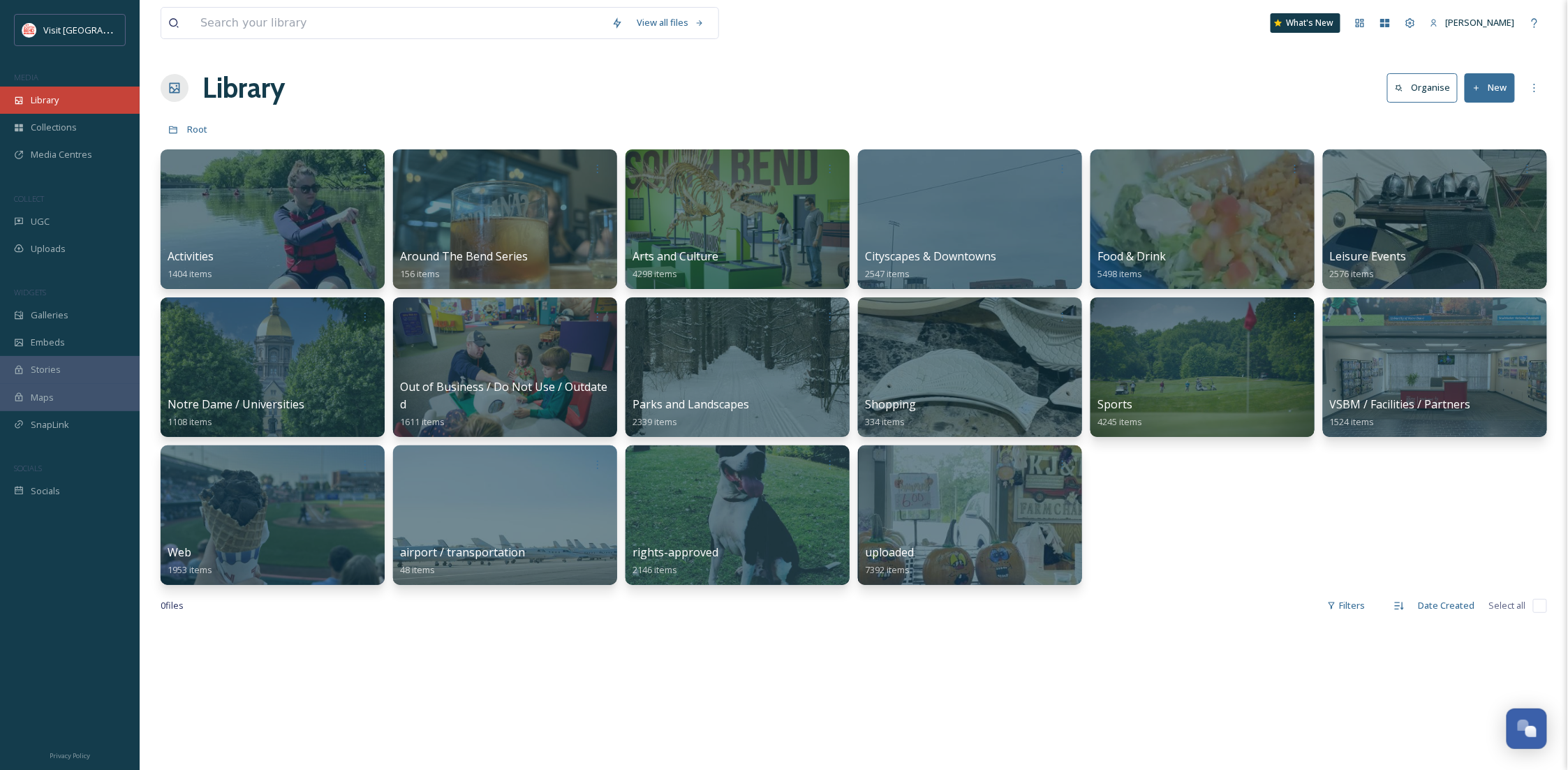
click at [45, 107] on span "Library" at bounding box center [44, 100] width 28 height 13
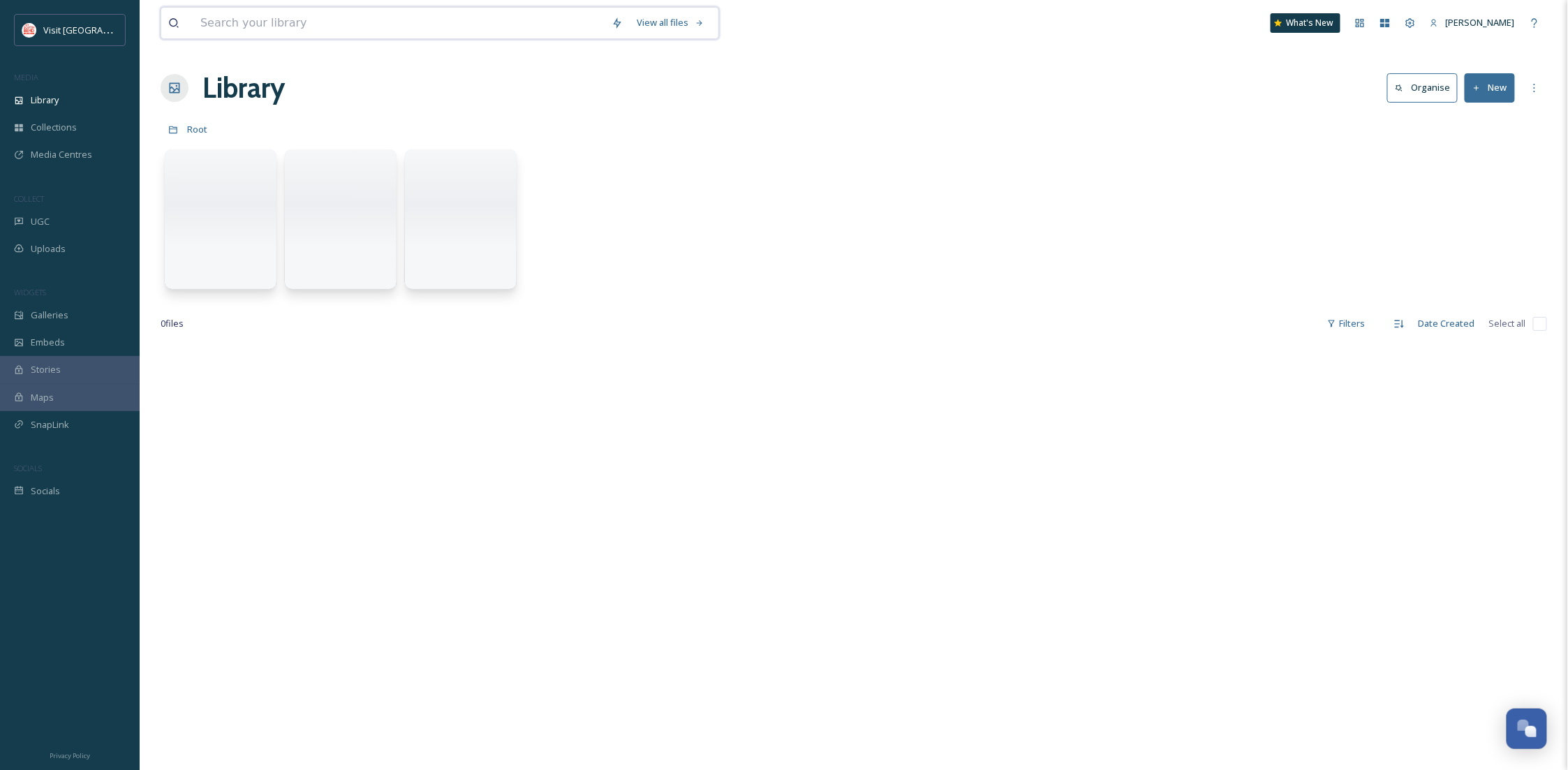
click at [229, 23] on input at bounding box center [398, 23] width 411 height 30
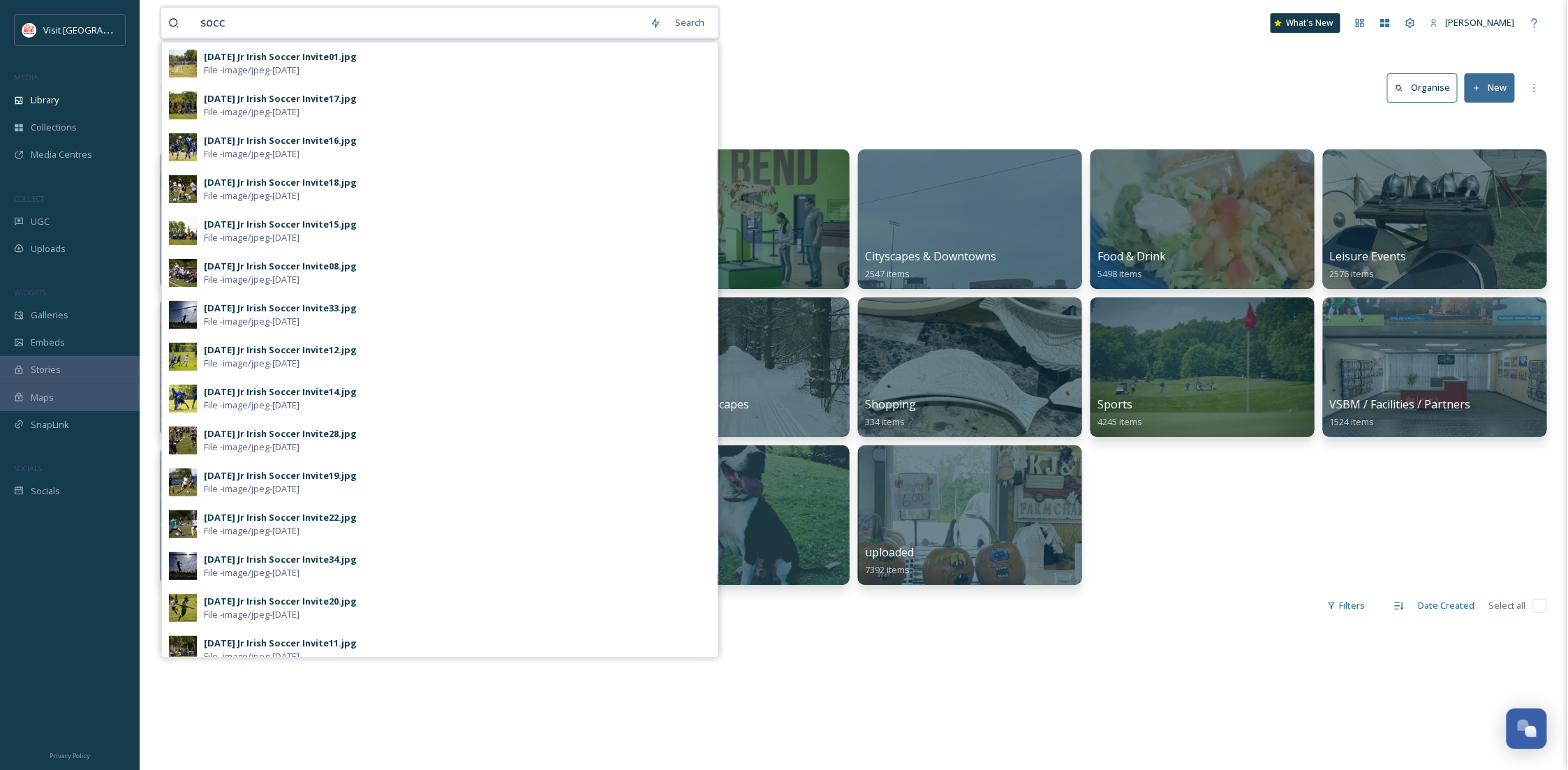
drag, startPoint x: 360, startPoint y: 23, endPoint x: 222, endPoint y: 23, distance: 138.0
click at [214, 23] on input "socc" at bounding box center [418, 23] width 450 height 30
type input "s"
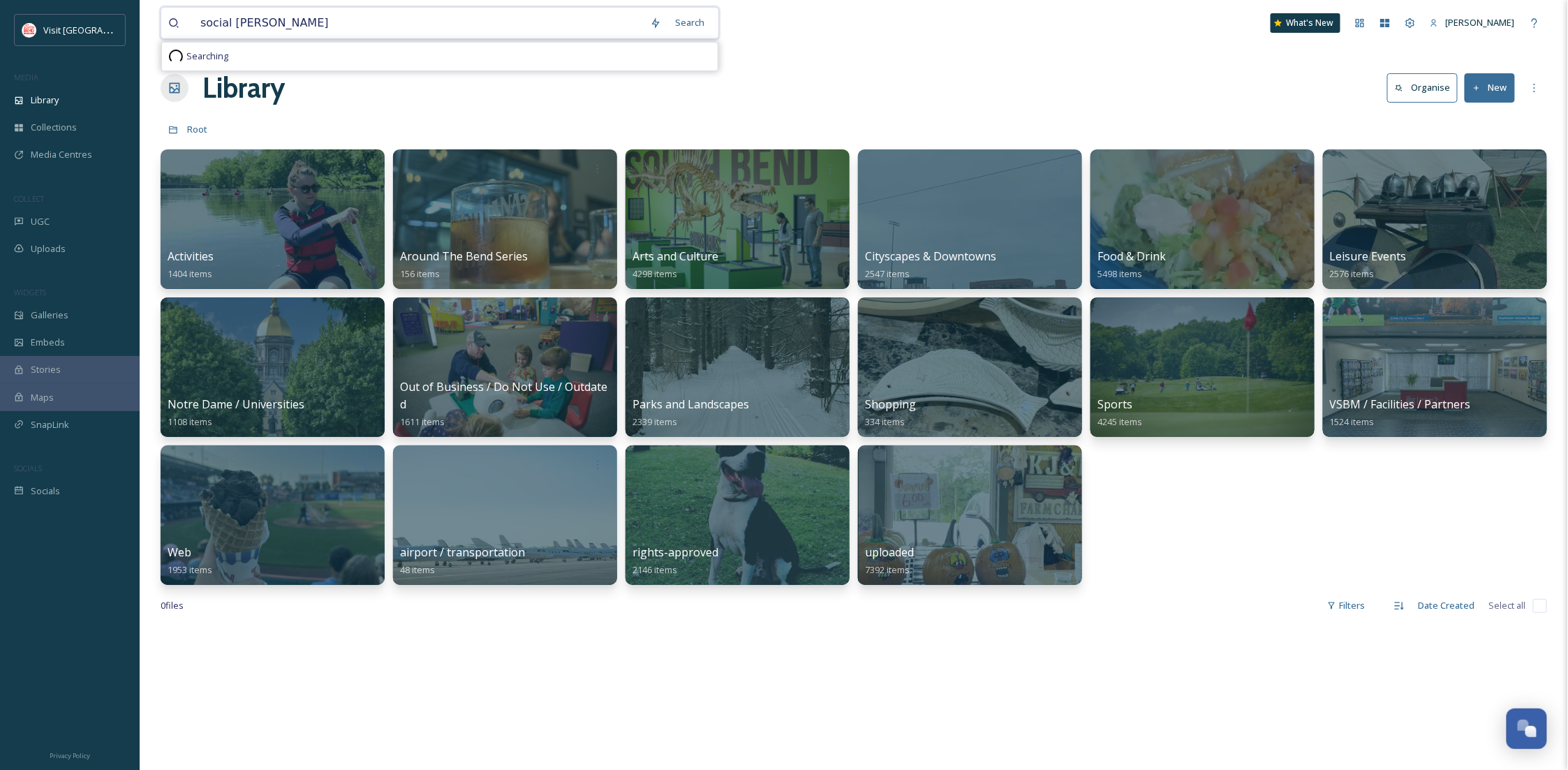
type input "social cantina"
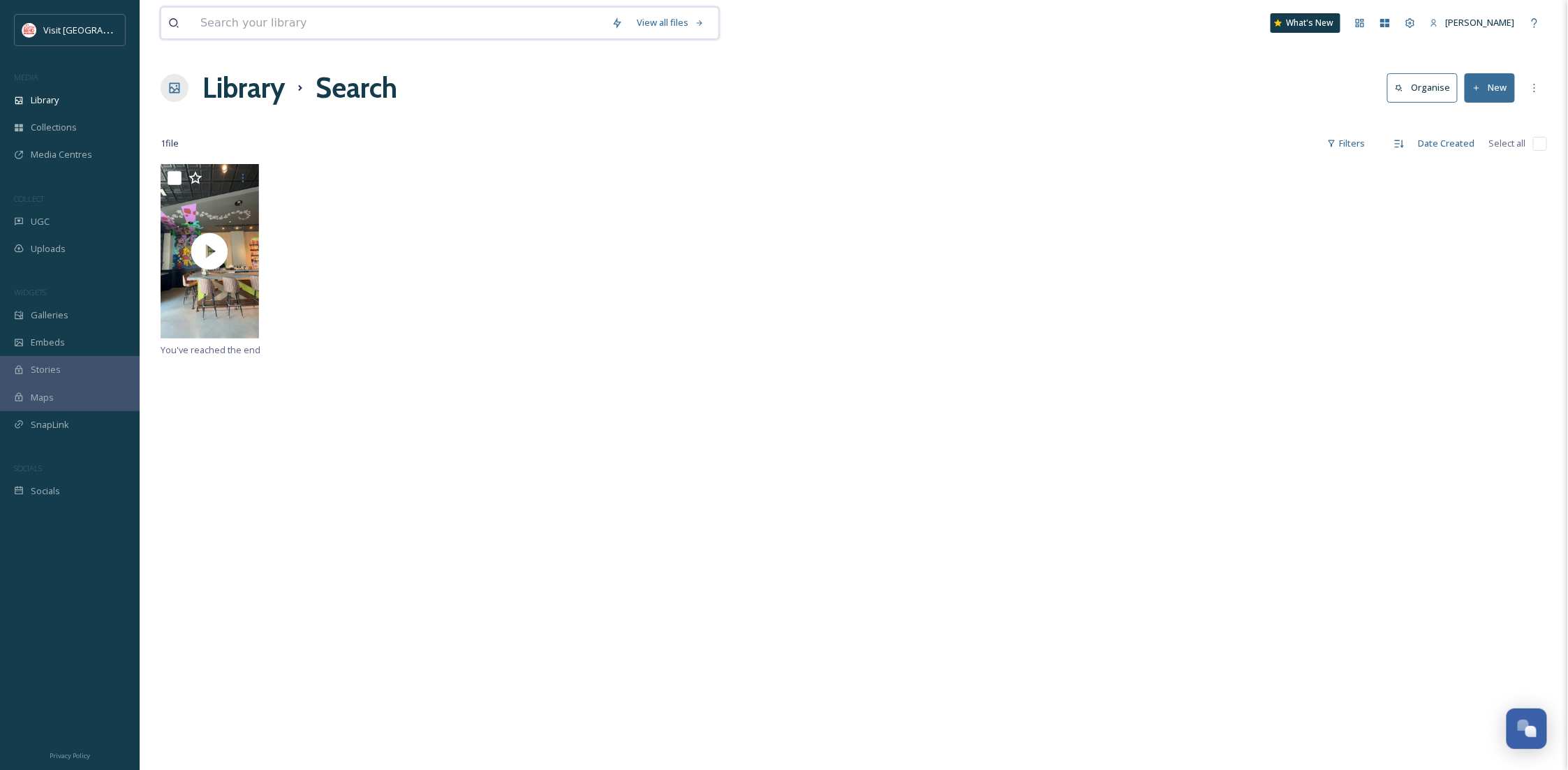
click at [257, 28] on input at bounding box center [398, 23] width 411 height 30
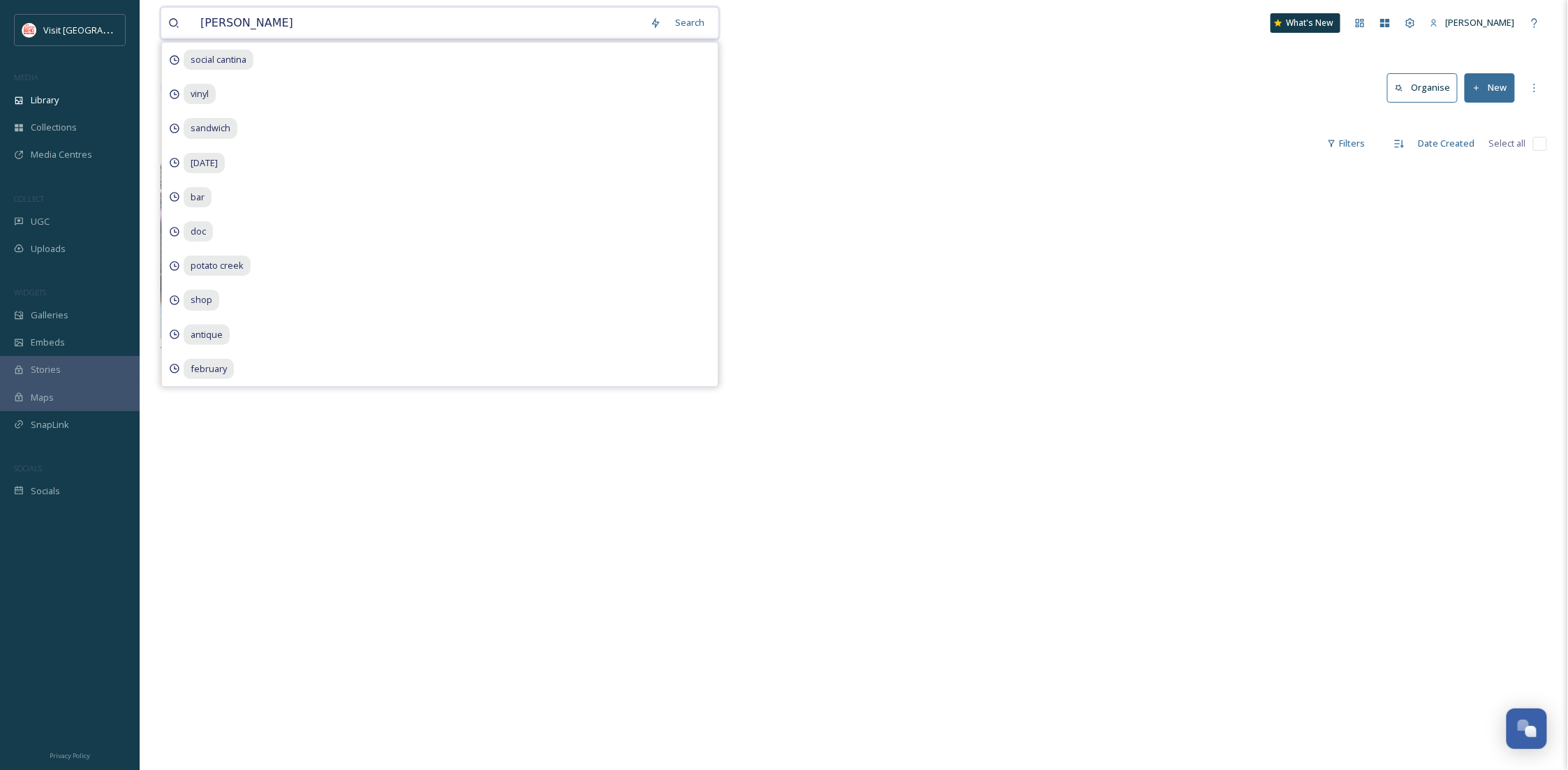
type input "social"
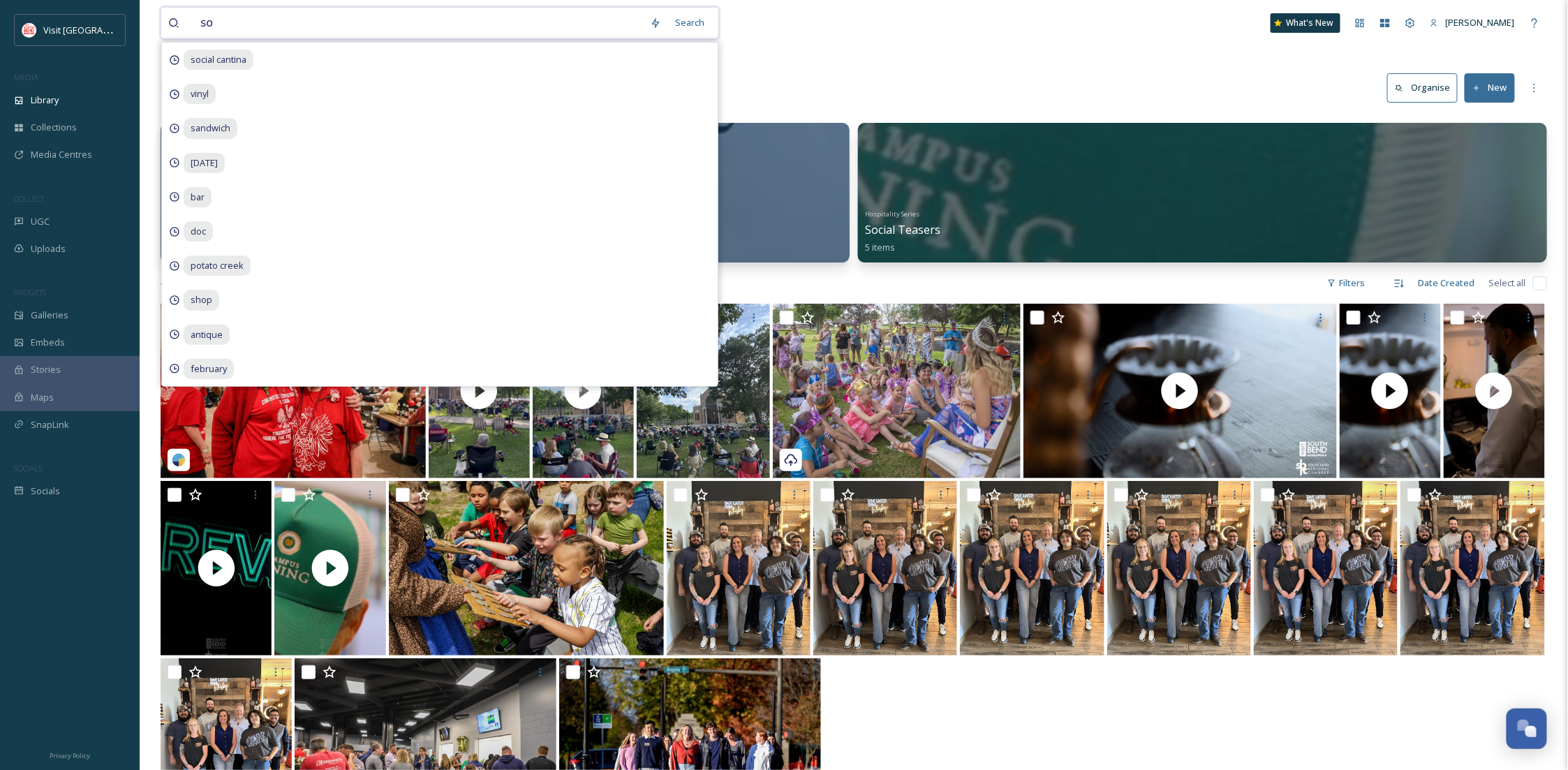
type input "s"
type input "cantina"
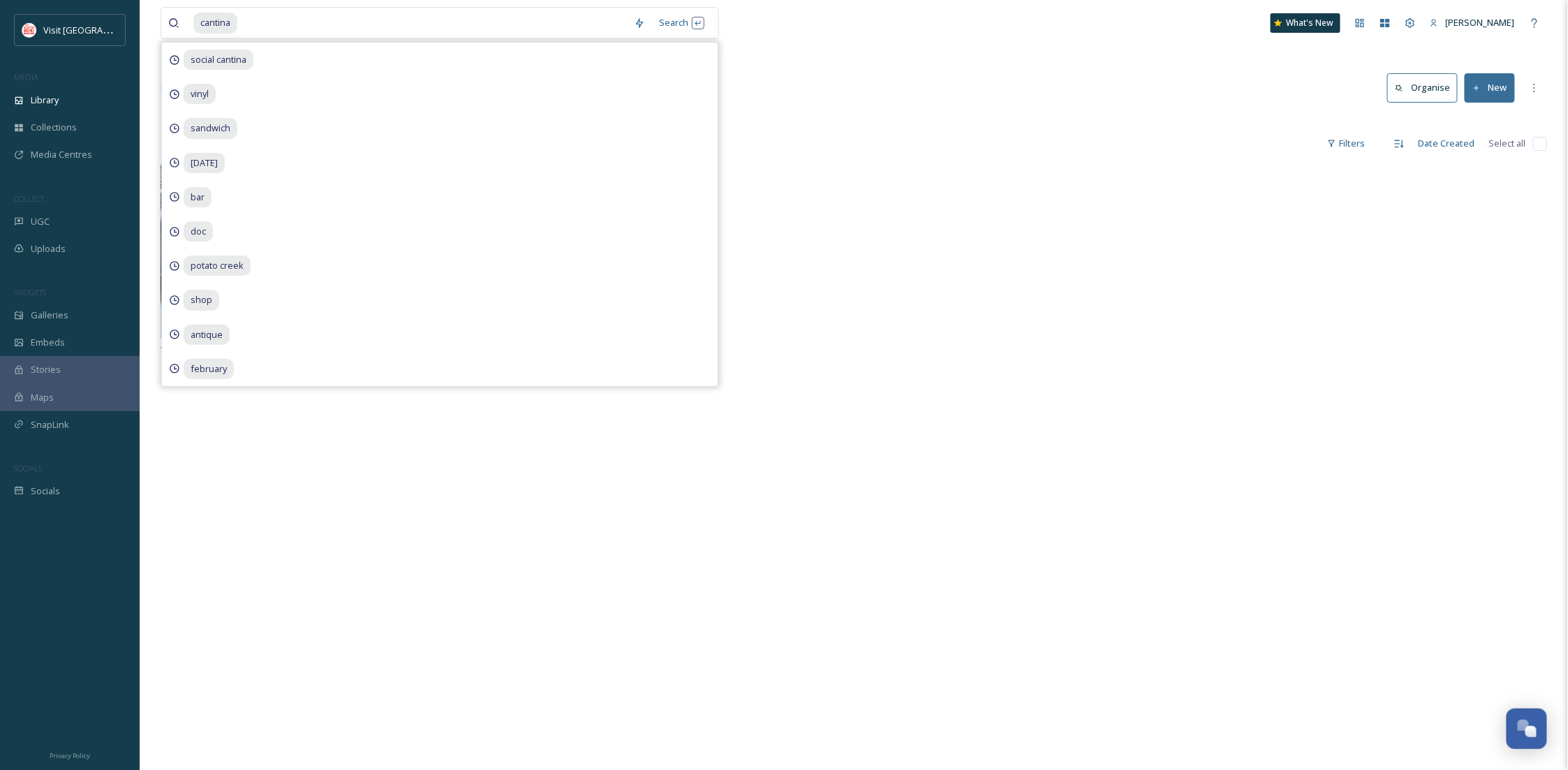
click at [1029, 43] on div "cantina Search social cantina vinyl sandwich [DATE] bar doc potato creek shop a…" at bounding box center [853, 23] width 1387 height 46
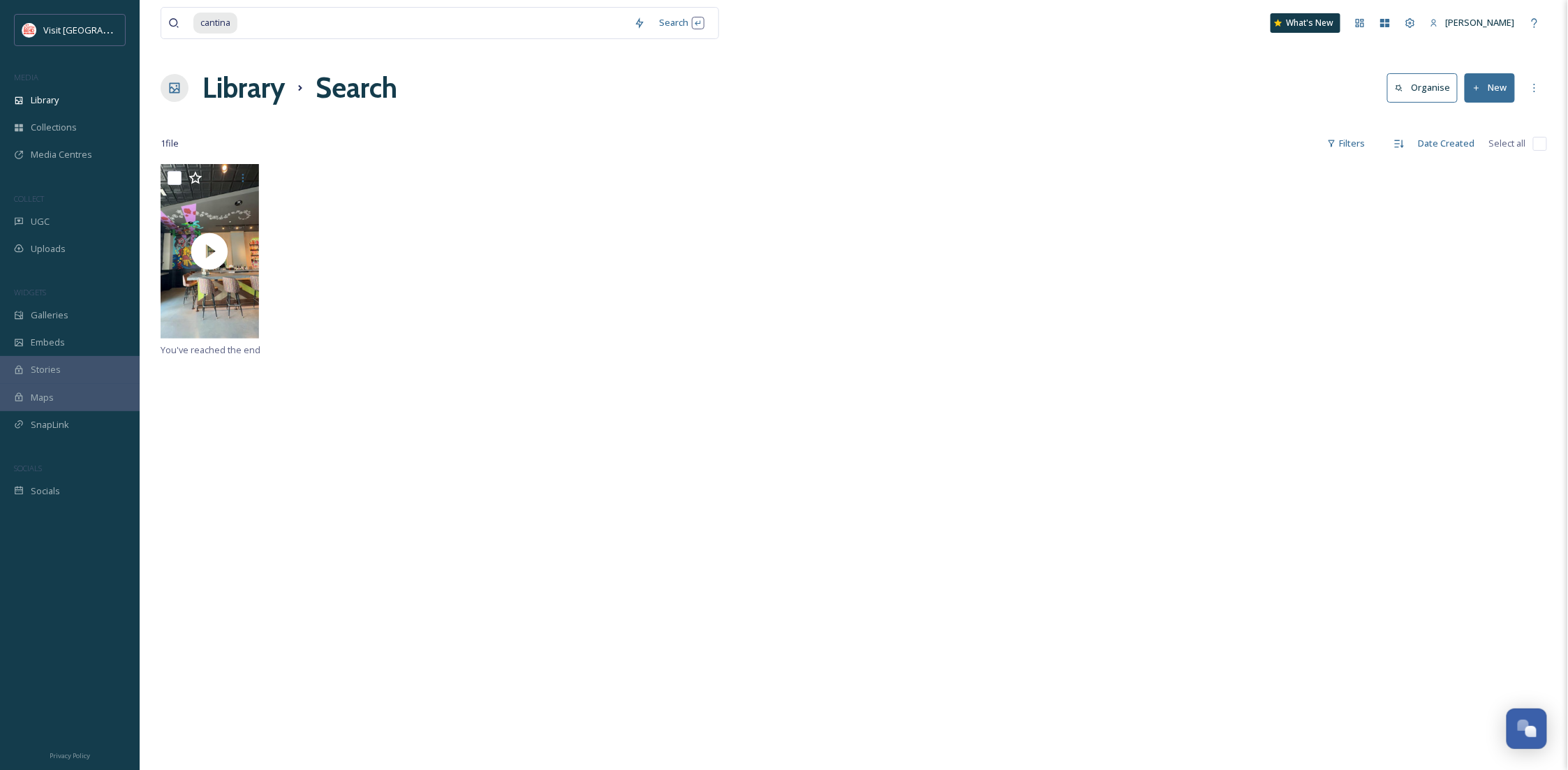
click at [625, 538] on div "You've reached the end" at bounding box center [853, 548] width 1387 height 770
click at [1402, 509] on div "You've reached the end" at bounding box center [853, 548] width 1387 height 770
click at [99, 124] on div "Collections" at bounding box center [69, 126] width 139 height 27
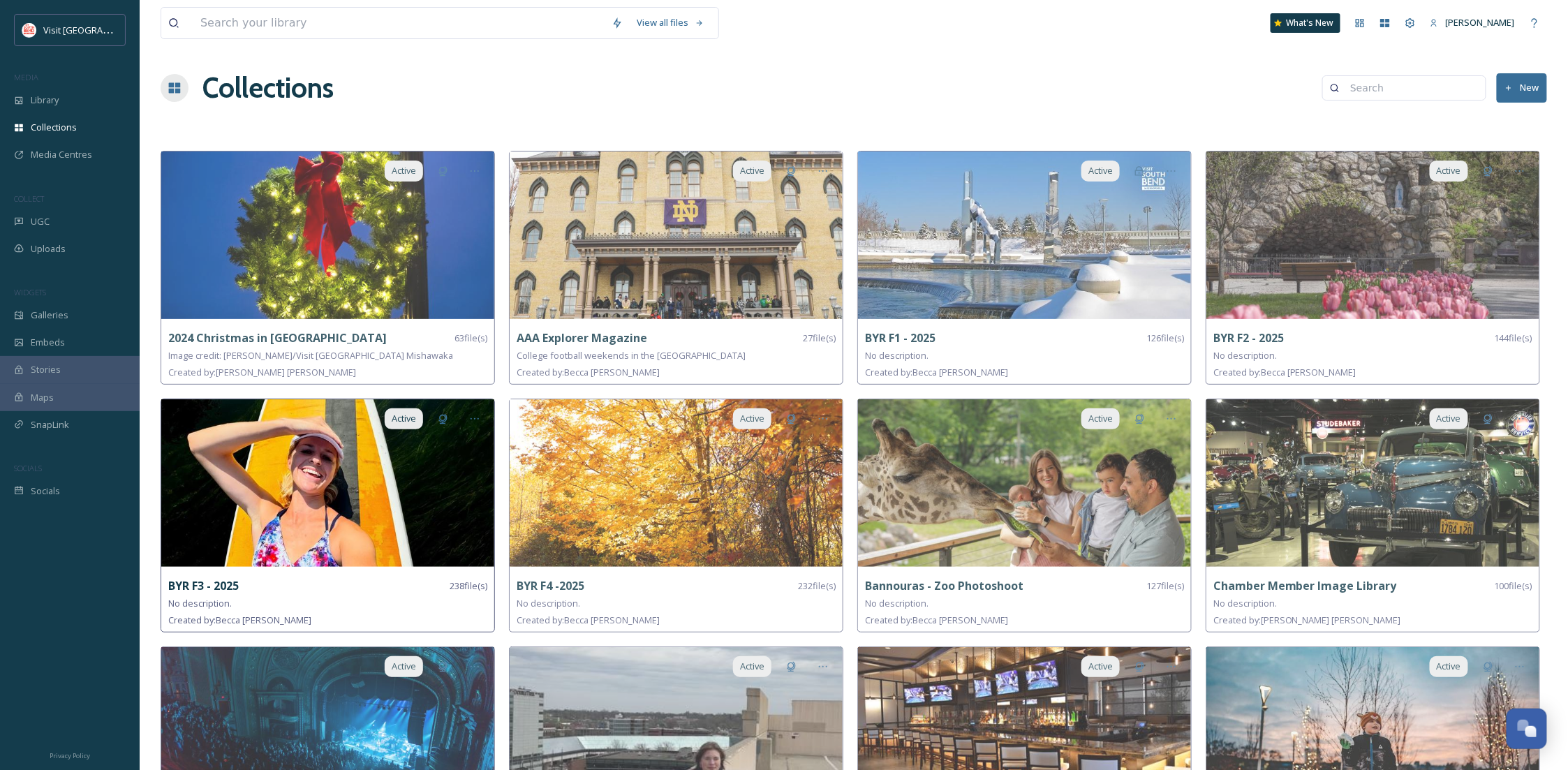
click at [295, 520] on img at bounding box center [327, 482] width 333 height 167
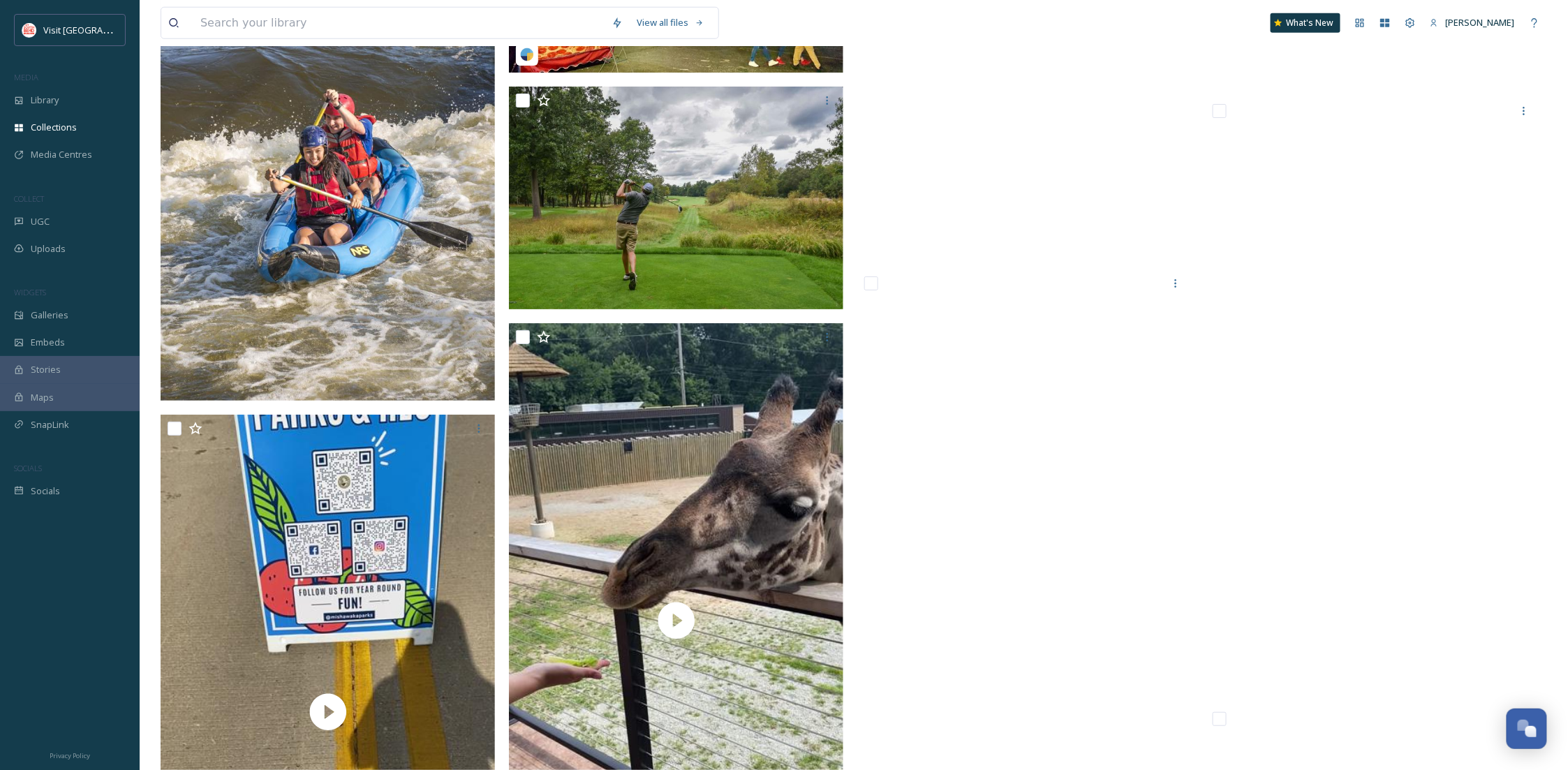
scroll to position [2978, 0]
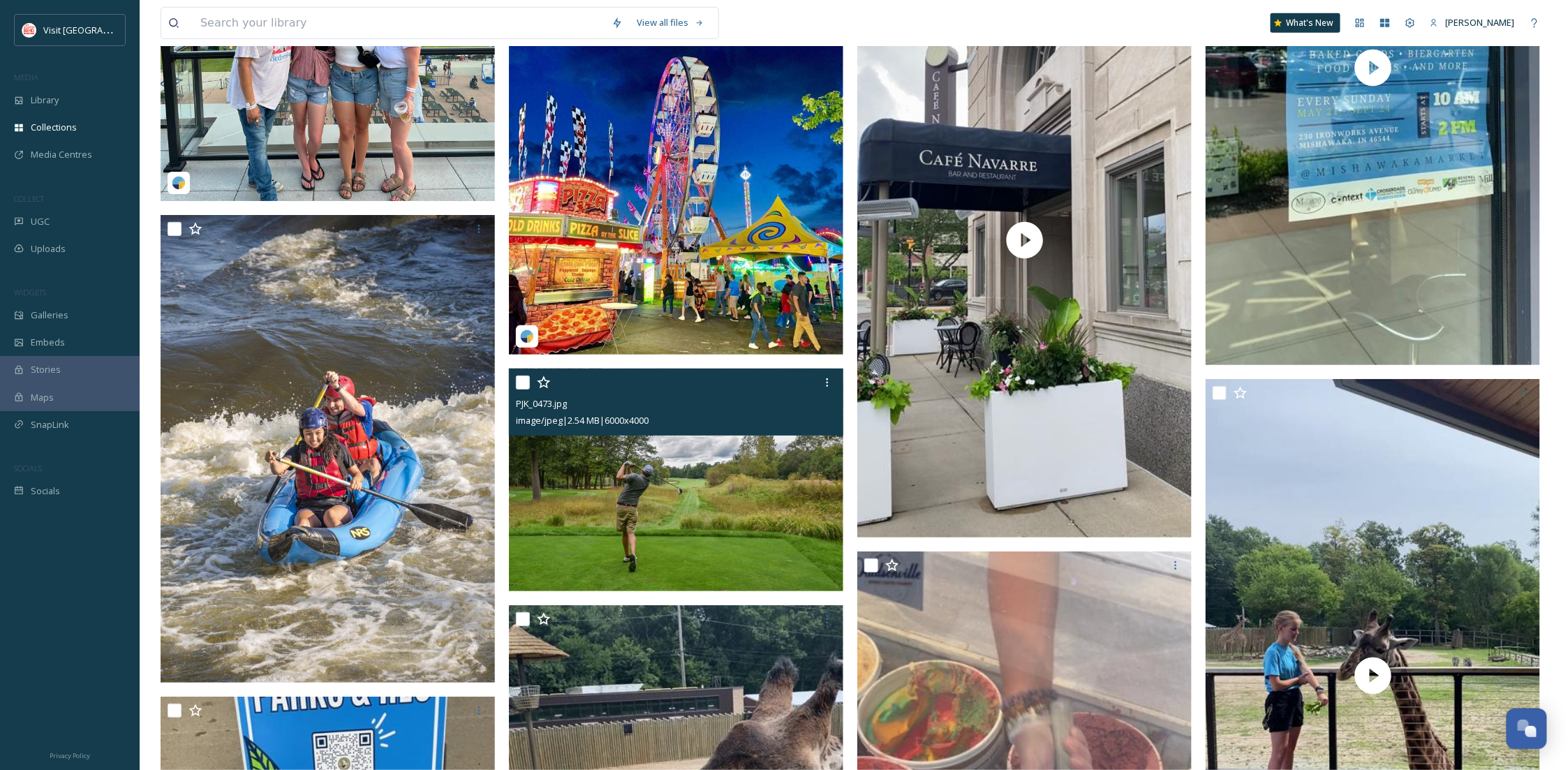
click at [783, 466] on img at bounding box center [677, 480] width 334 height 223
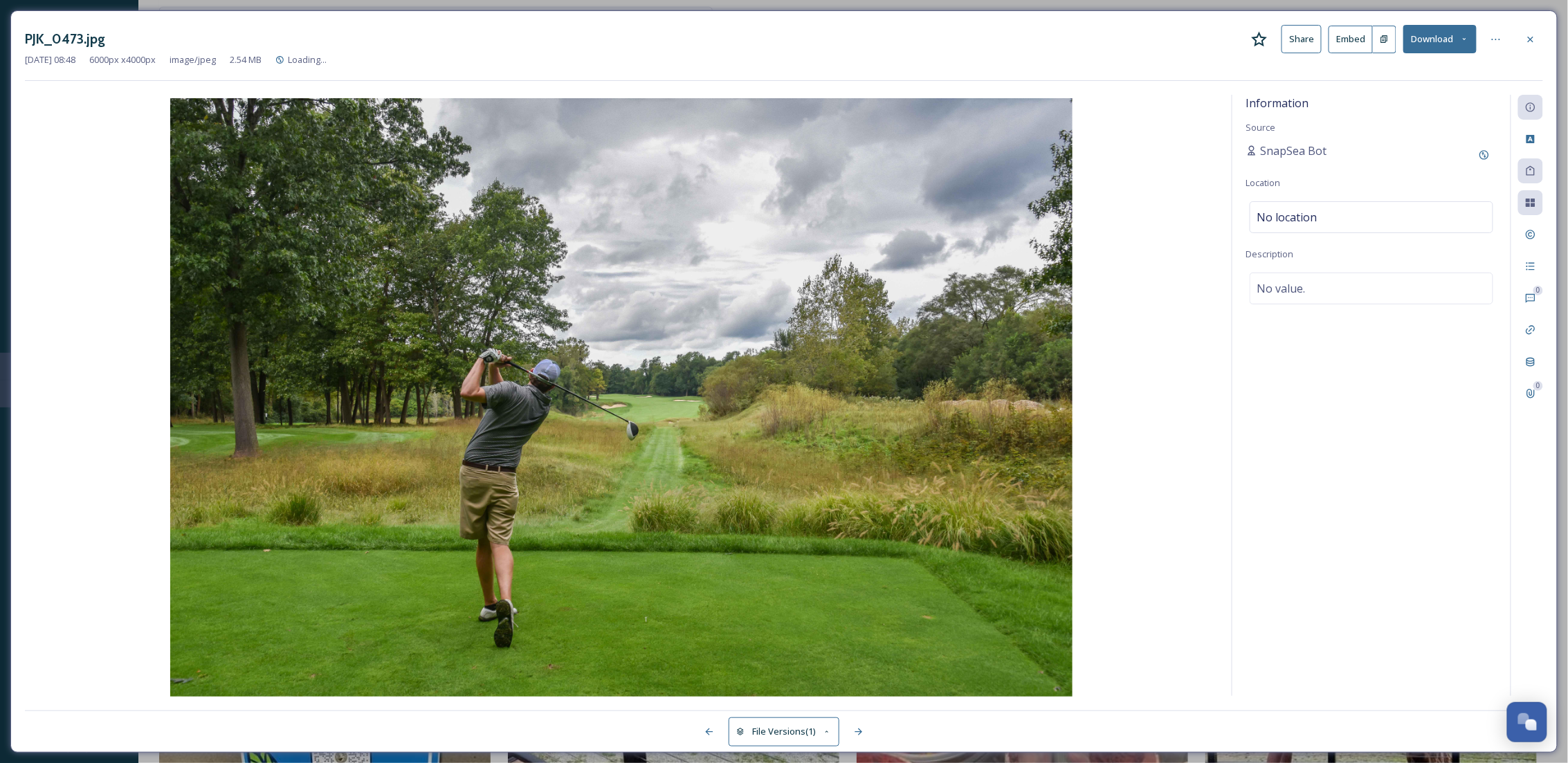
click at [1449, 30] on button "Download" at bounding box center [1440, 39] width 73 height 28
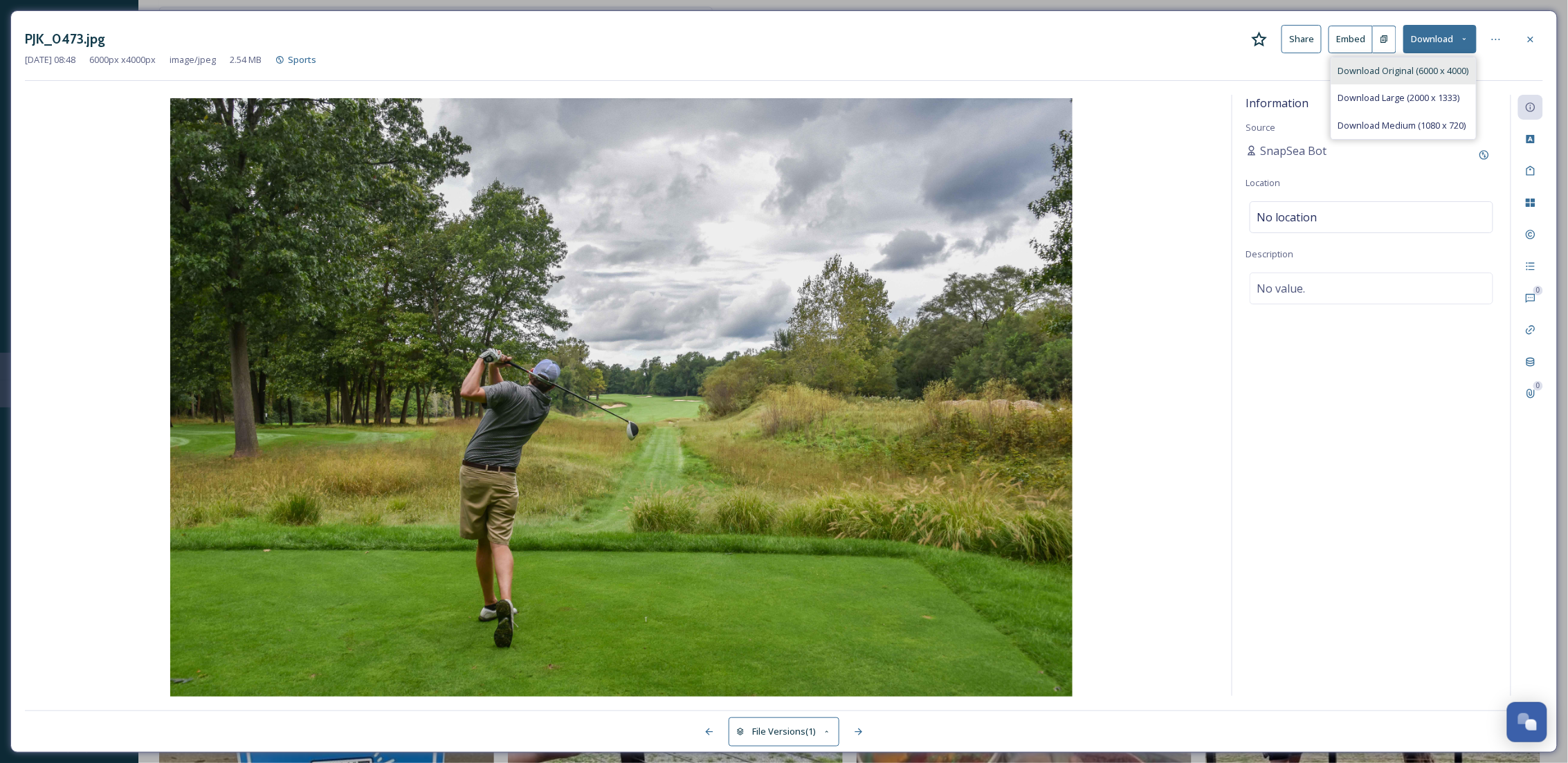
click at [1436, 79] on div "Download Original (6000 x 4000)" at bounding box center [1404, 70] width 144 height 27
click at [1524, 41] on div at bounding box center [1530, 39] width 25 height 25
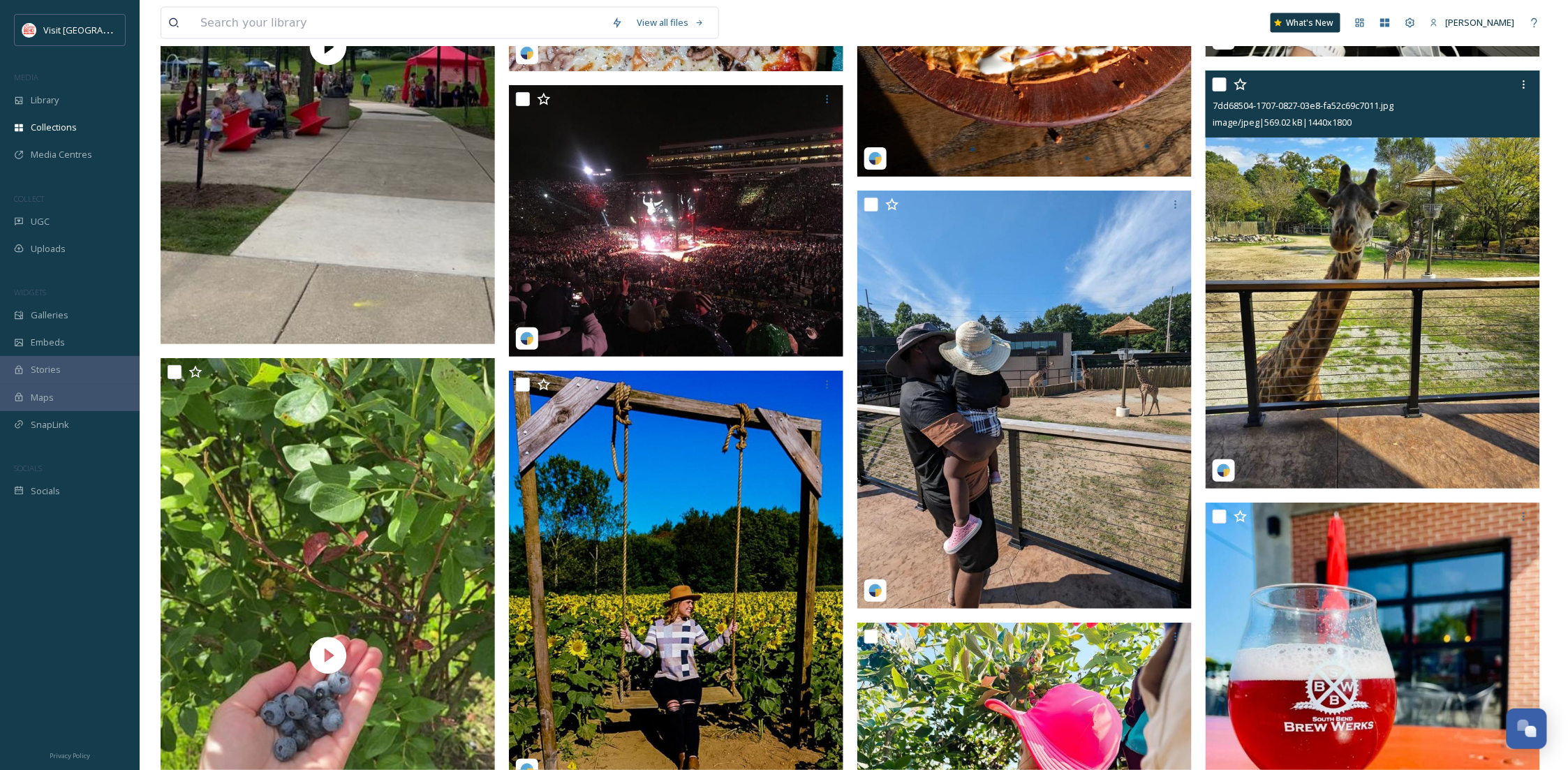
scroll to position [6204, 0]
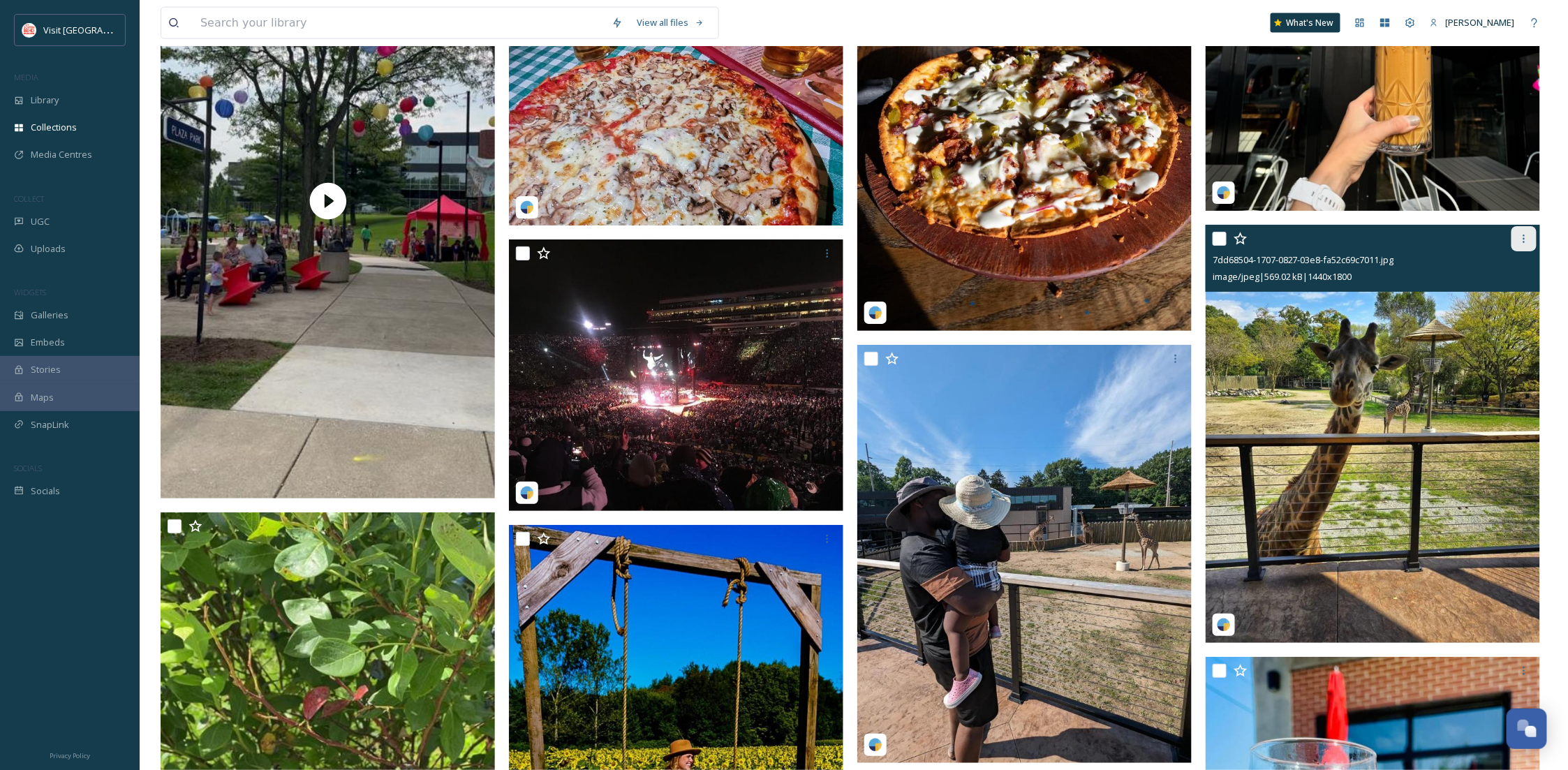
click at [1514, 246] on div at bounding box center [1524, 238] width 25 height 25
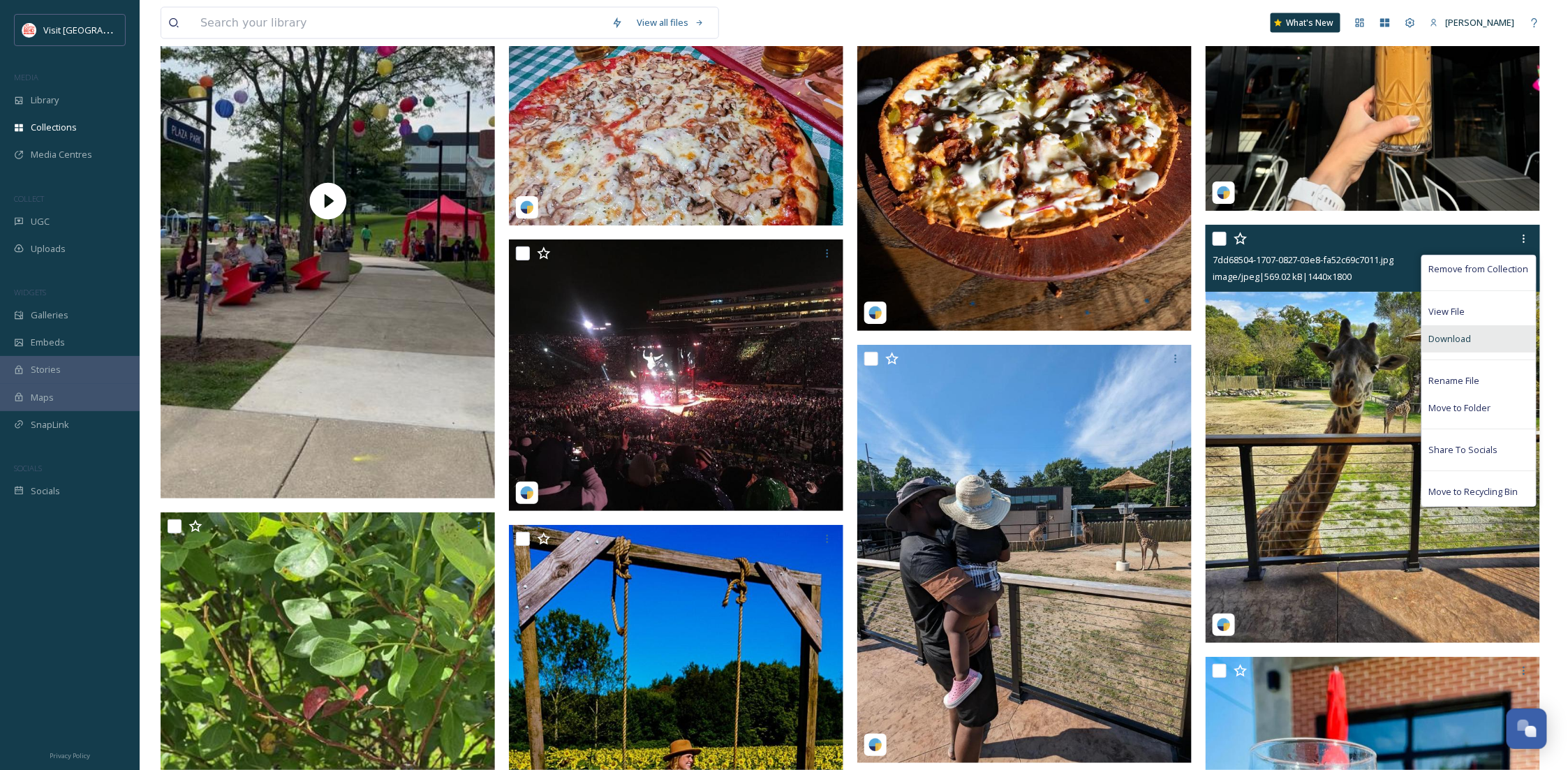
click at [1443, 333] on span "Download" at bounding box center [1450, 339] width 42 height 13
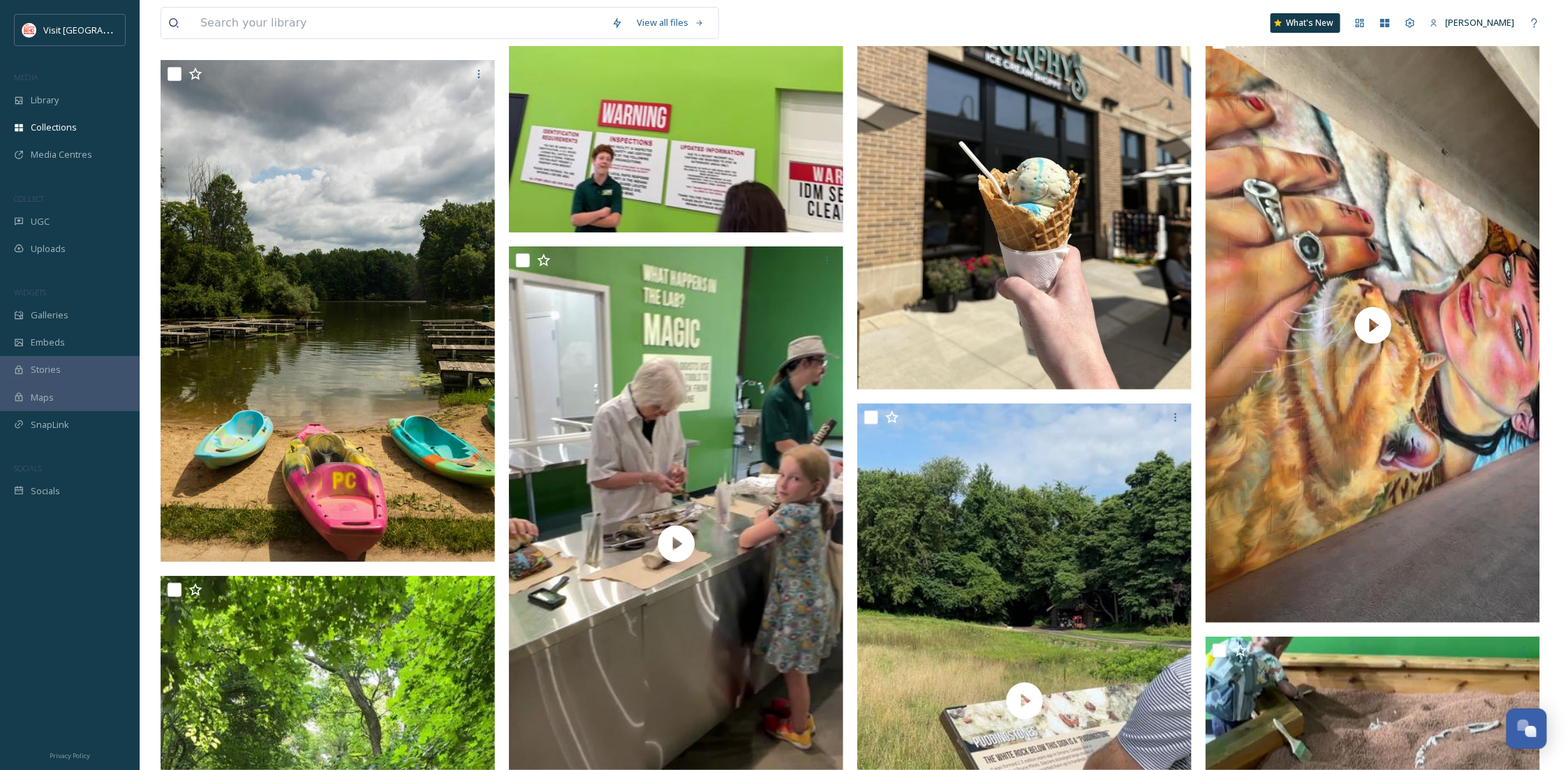
scroll to position [15637, 0]
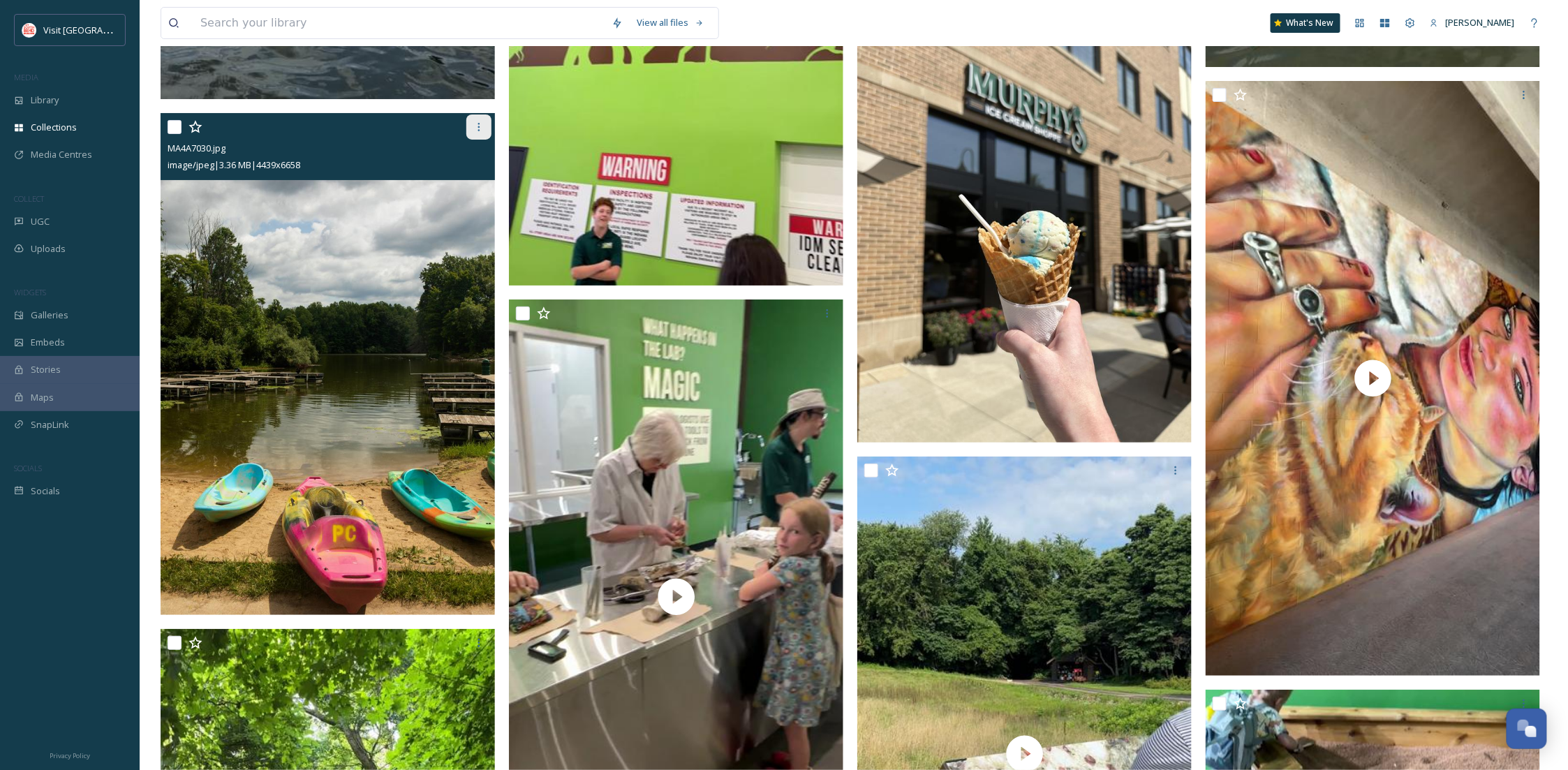
click at [473, 117] on div at bounding box center [478, 126] width 25 height 25
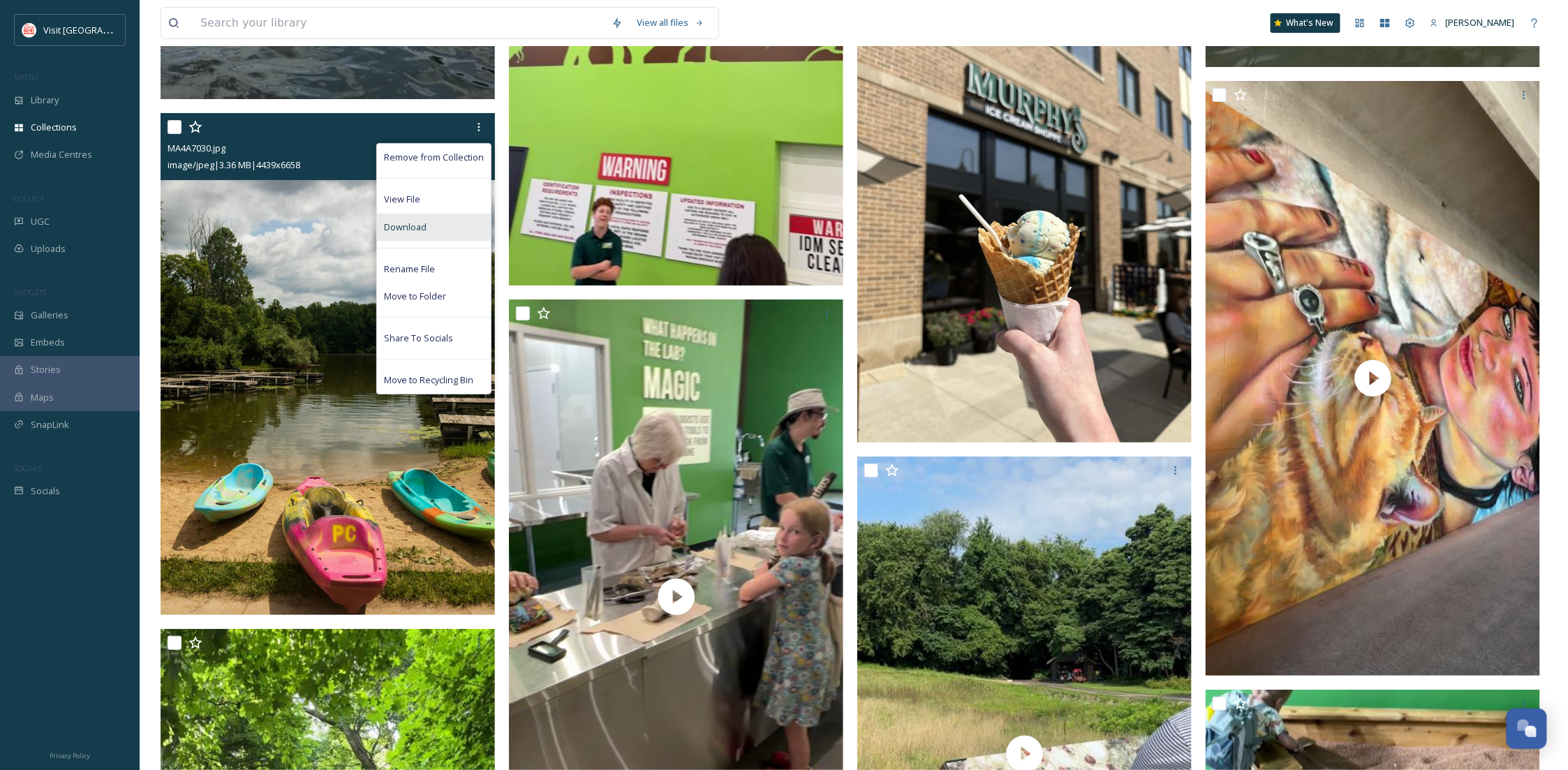
click at [415, 221] on span "Download" at bounding box center [405, 227] width 42 height 13
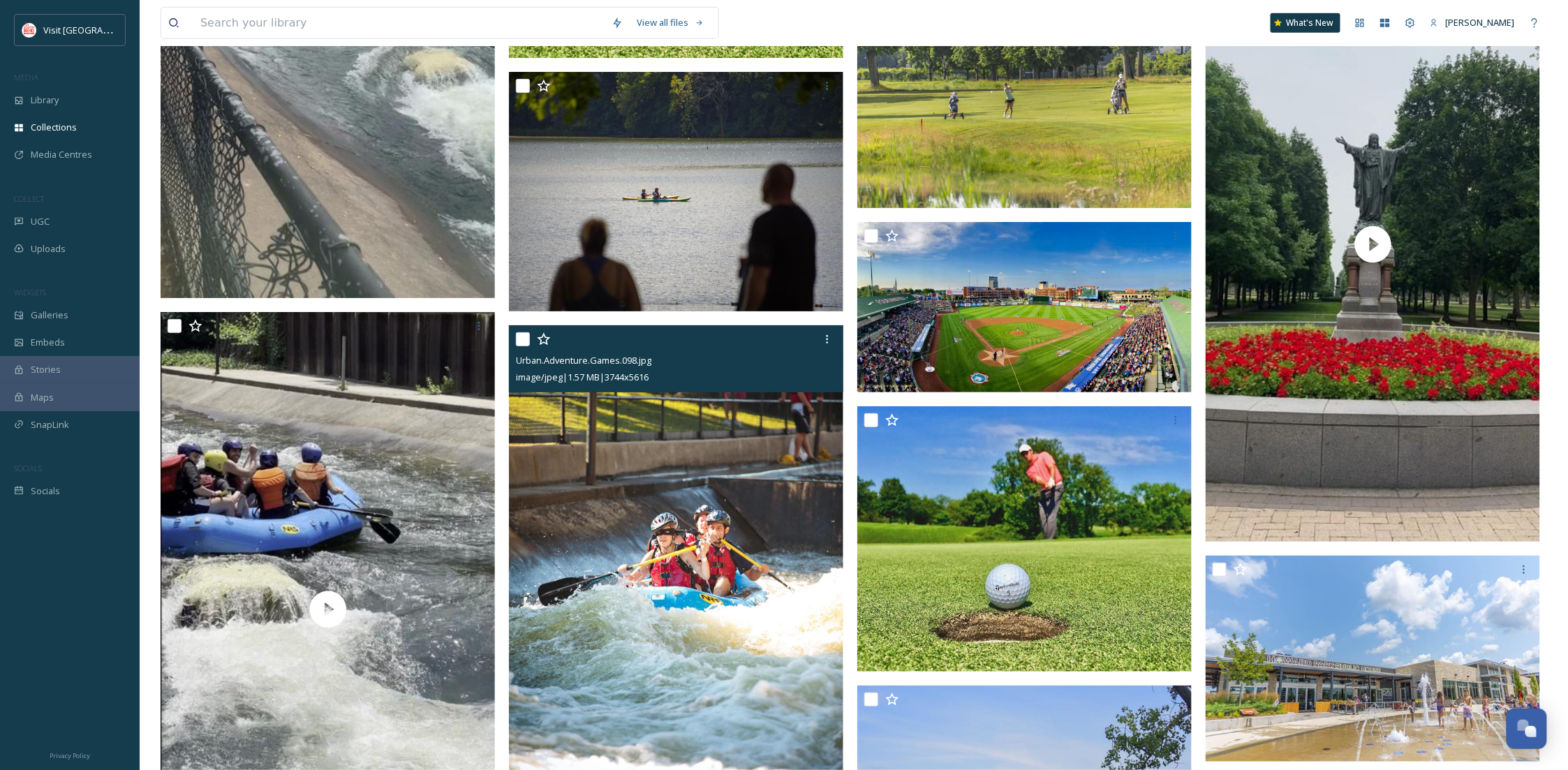
scroll to position [29165, 0]
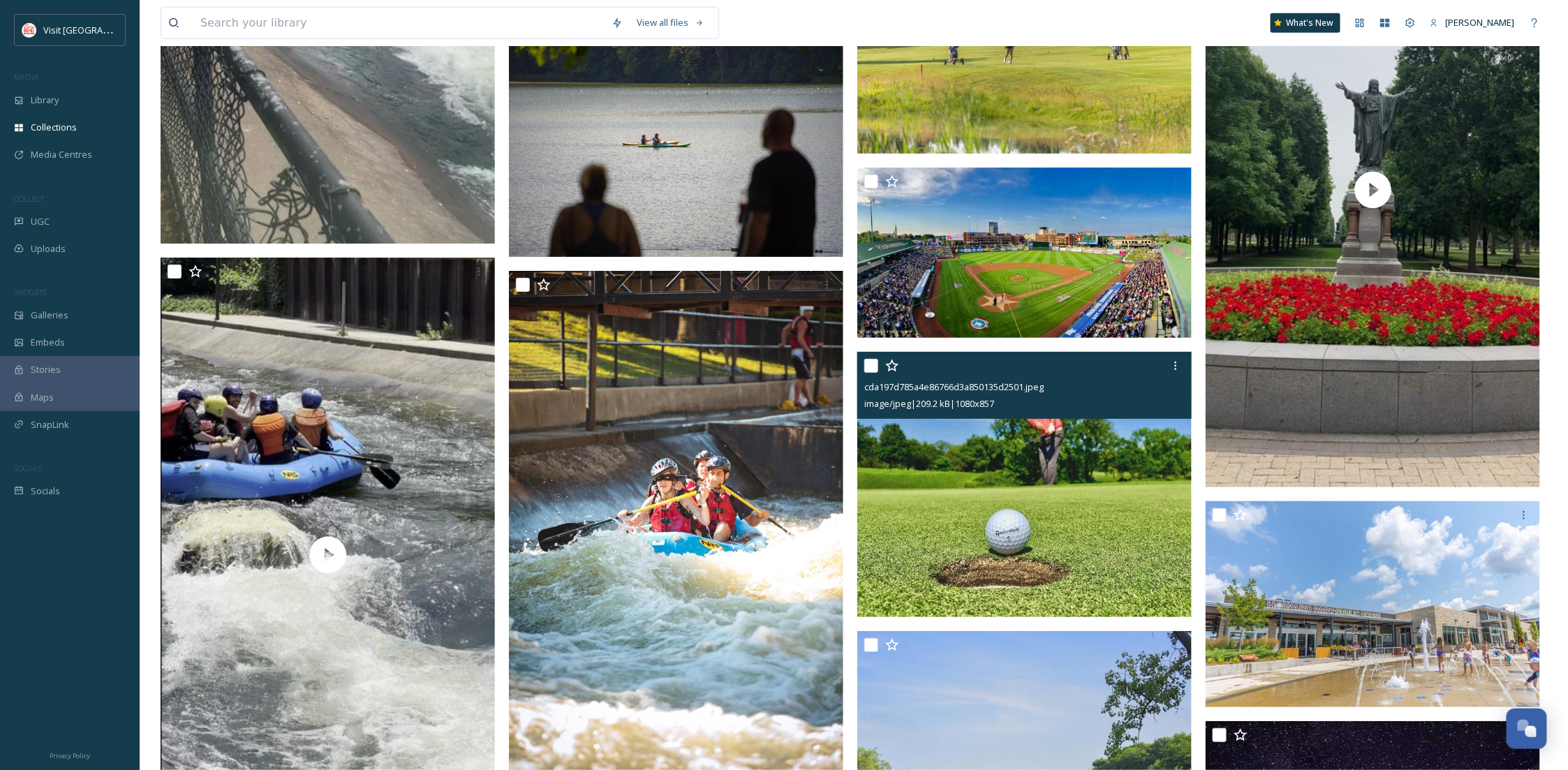
click at [1026, 541] on img at bounding box center [1025, 484] width 334 height 265
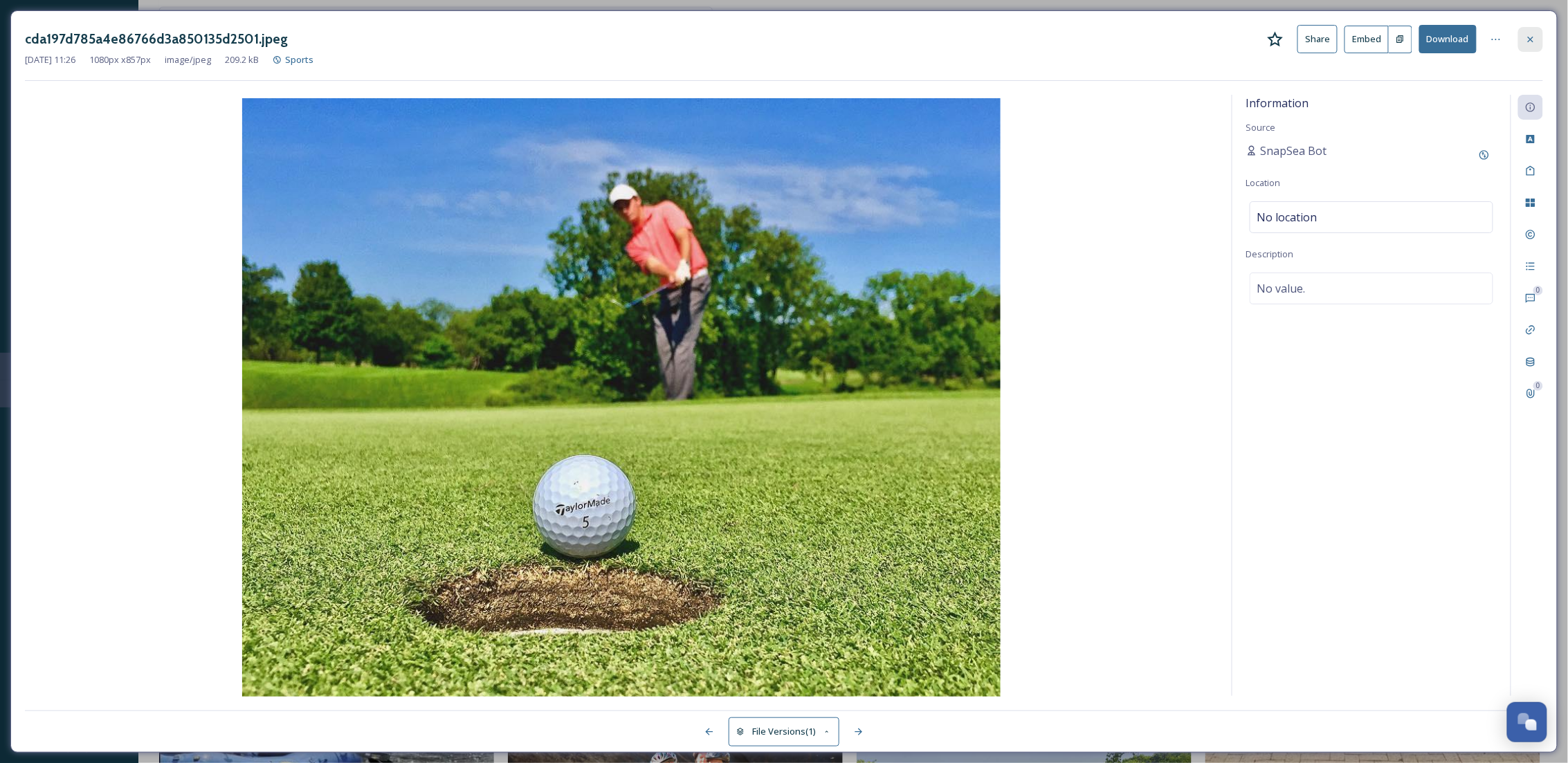
click at [1531, 44] on icon at bounding box center [1530, 39] width 11 height 11
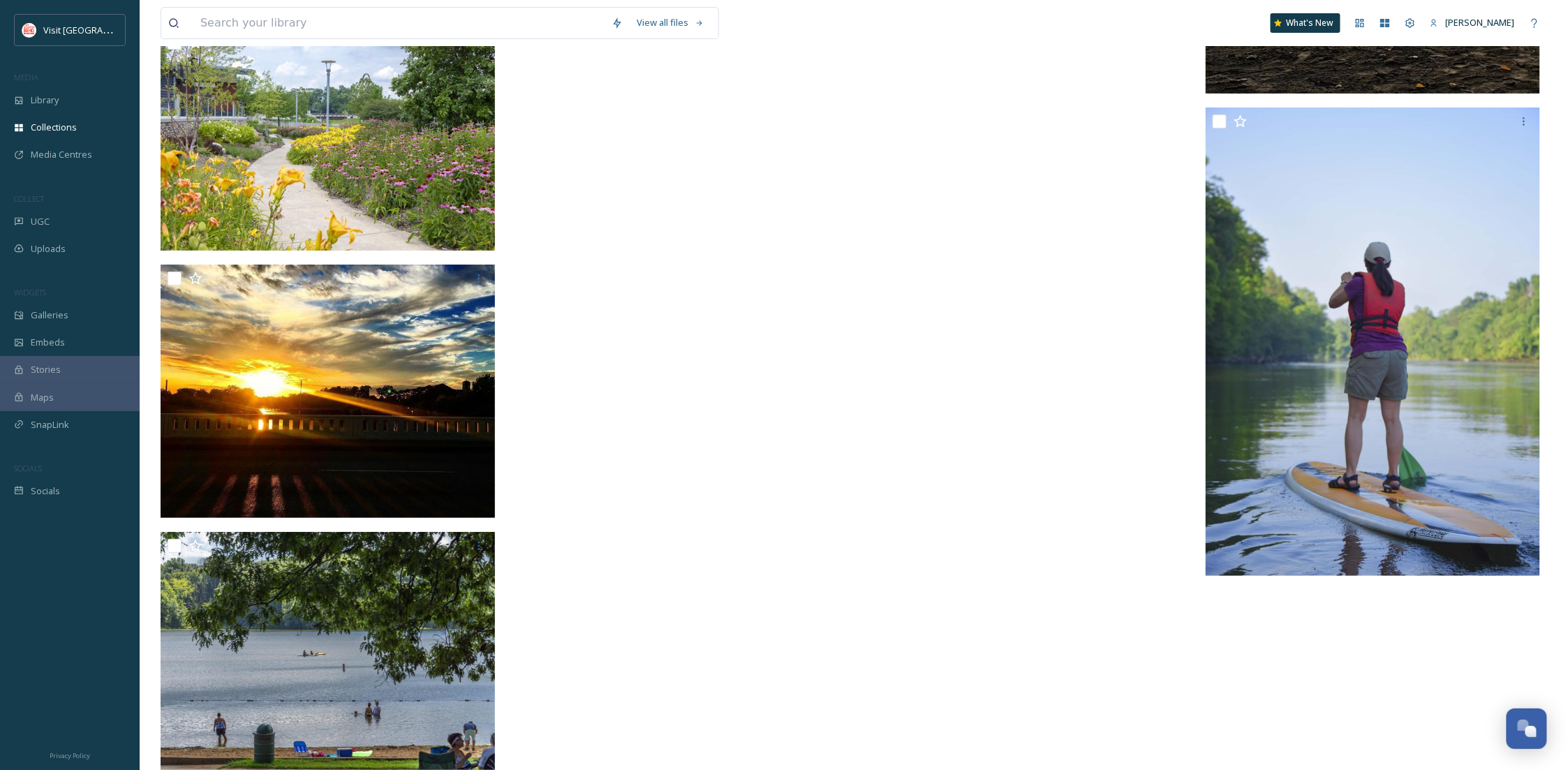
scroll to position [30680, 0]
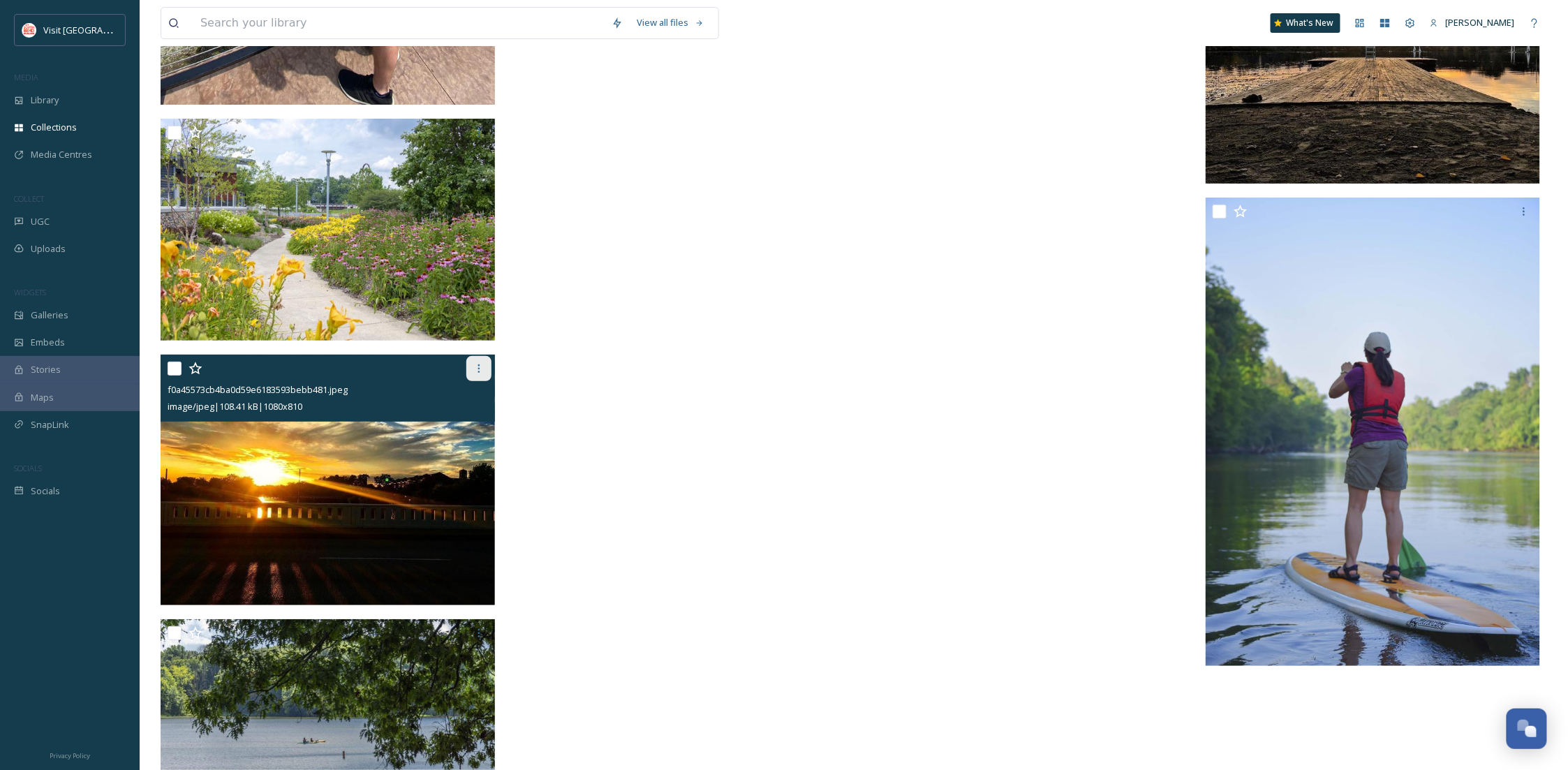
click at [480, 372] on icon at bounding box center [478, 368] width 11 height 11
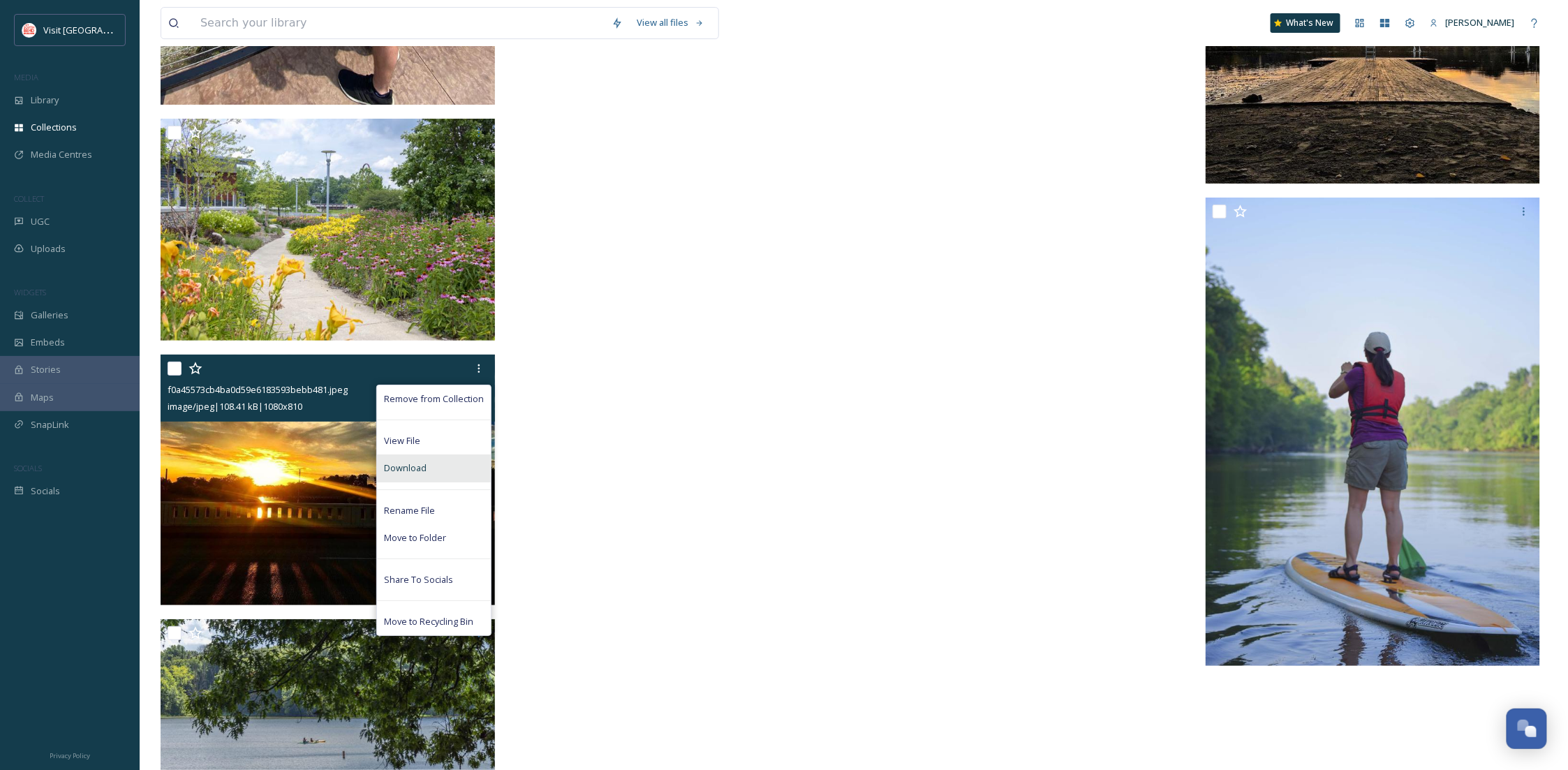
click at [462, 462] on div "Download" at bounding box center [433, 468] width 113 height 27
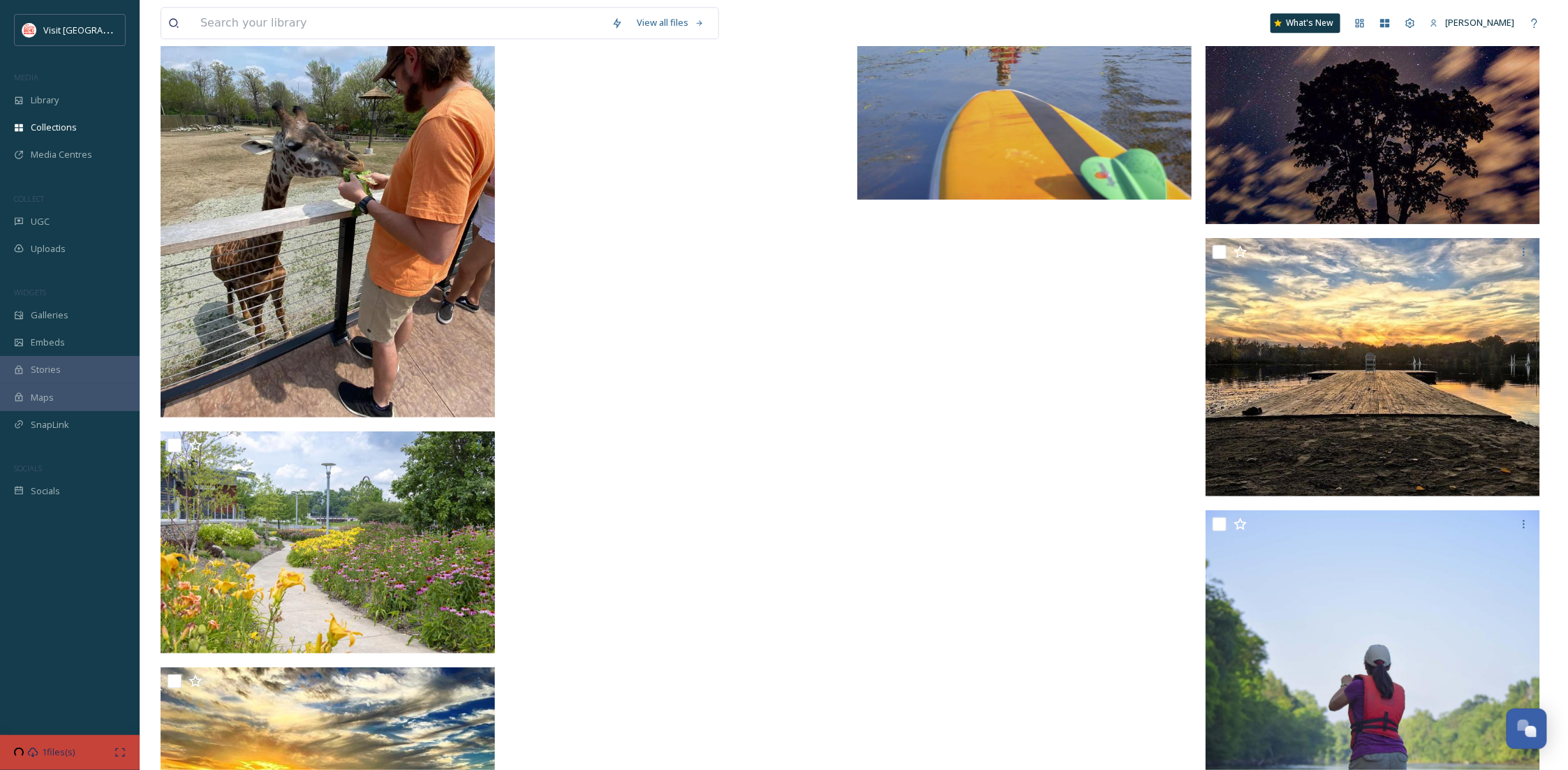
scroll to position [30306, 0]
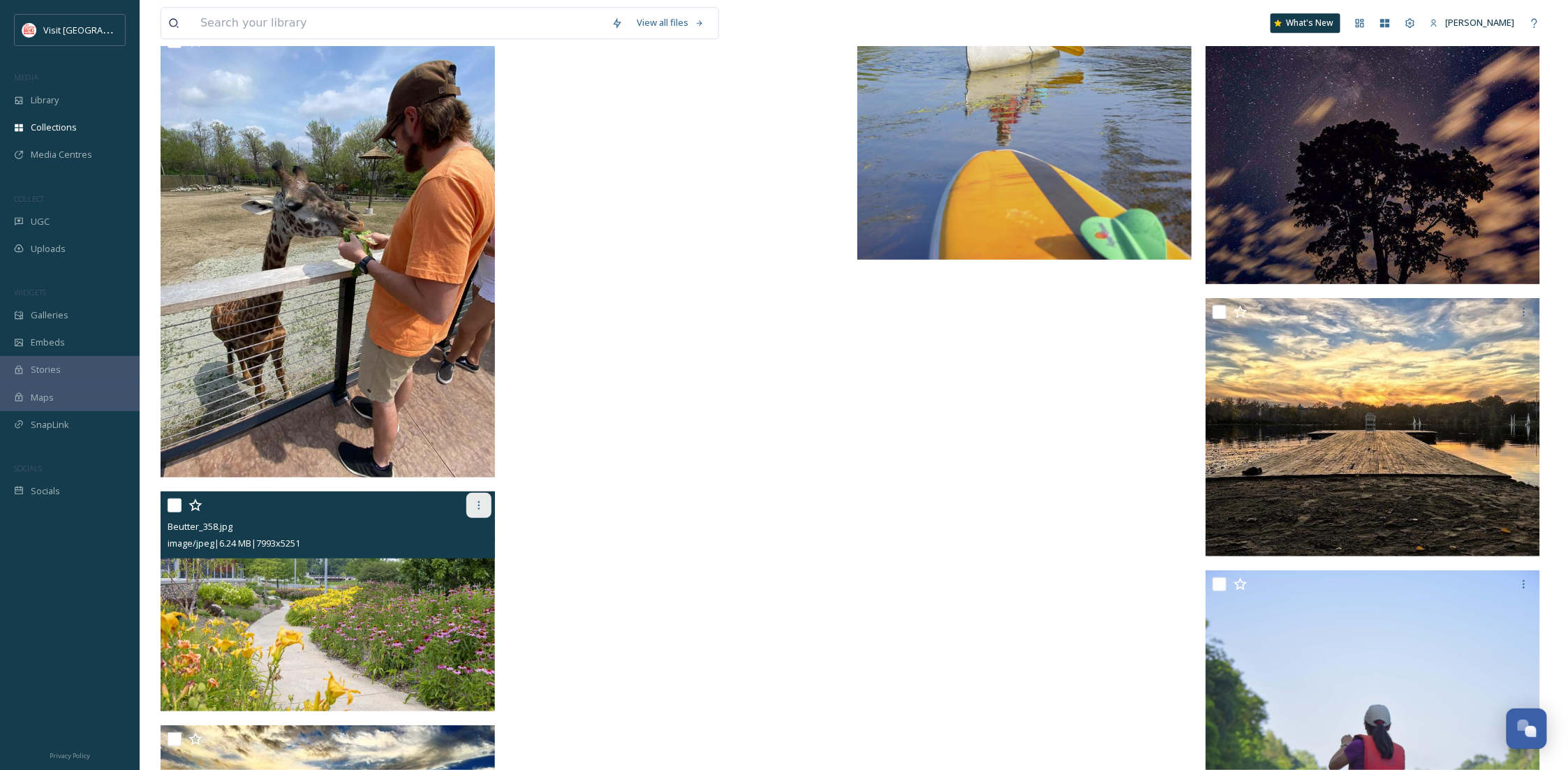
click at [483, 506] on icon at bounding box center [478, 505] width 11 height 11
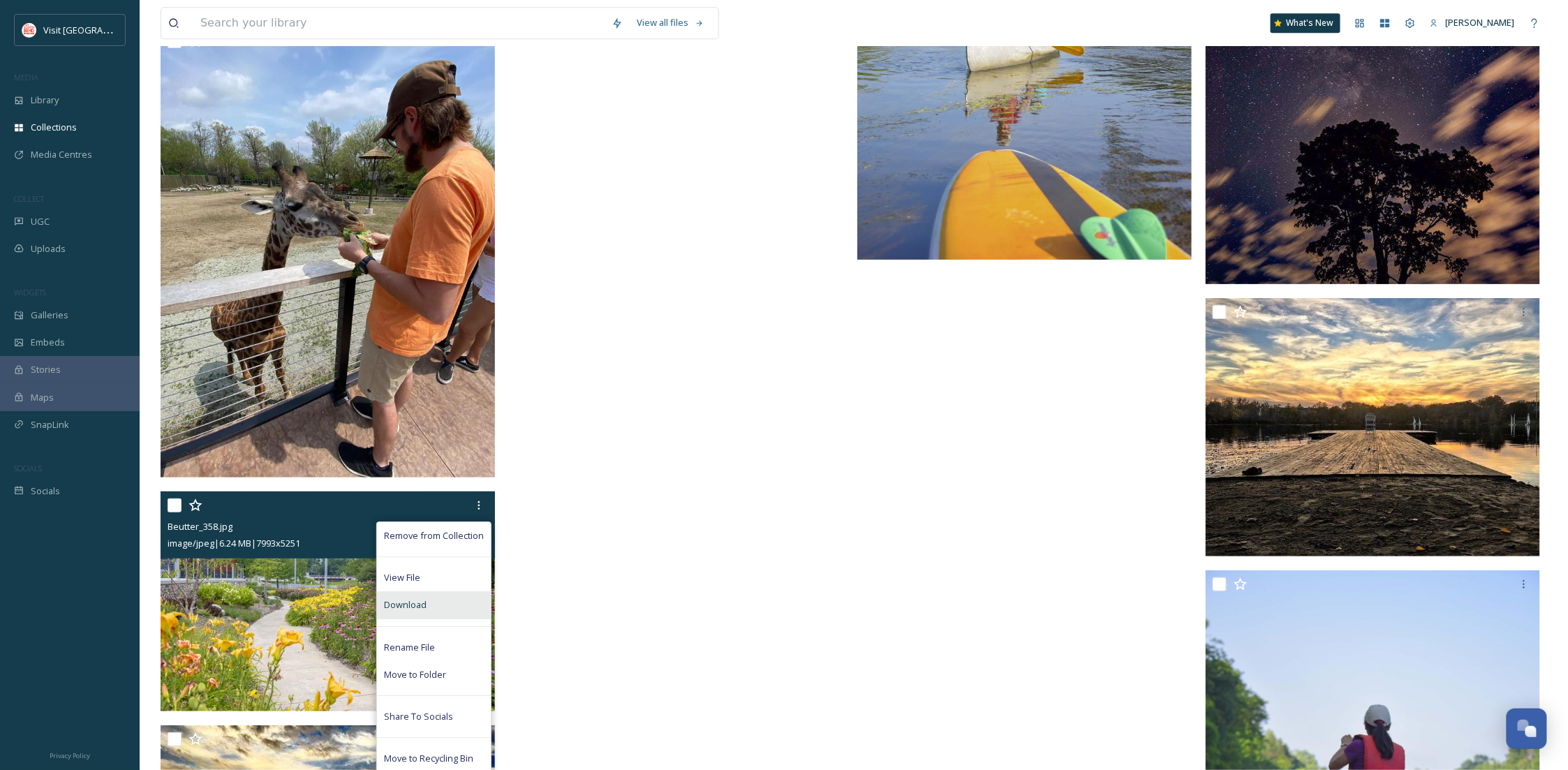
click at [443, 602] on div "Download" at bounding box center [433, 605] width 113 height 27
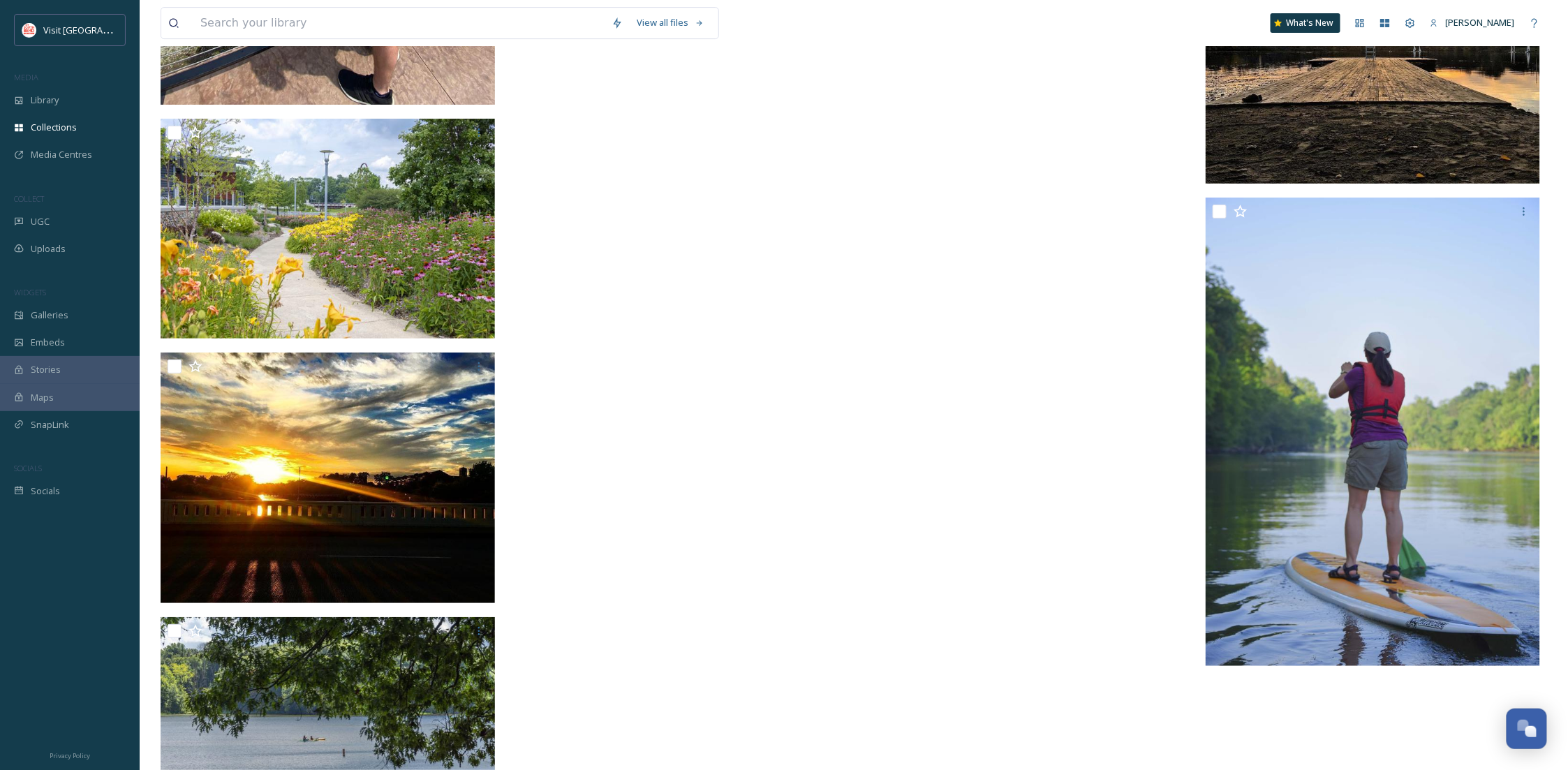
scroll to position [30927, 0]
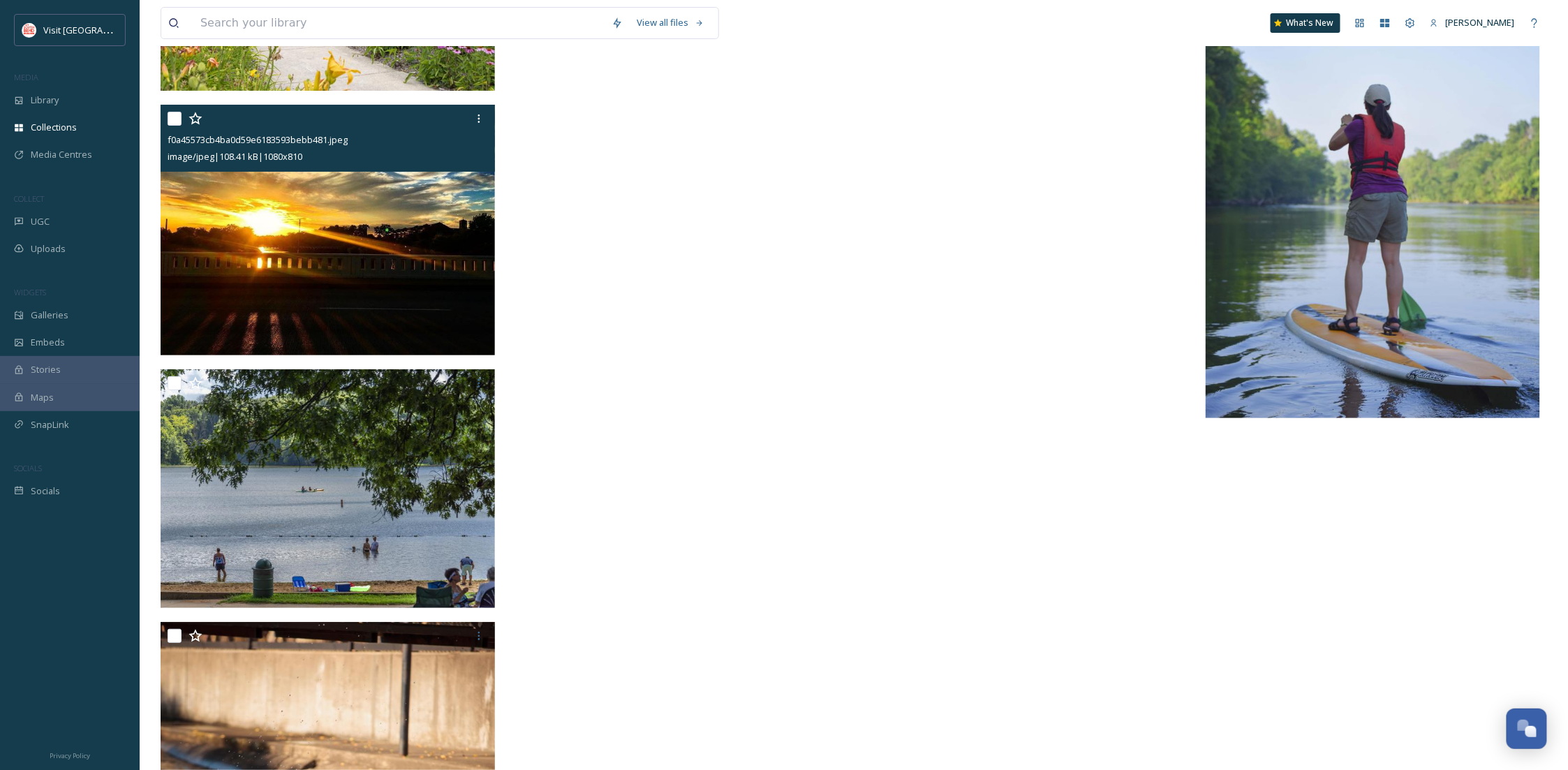
click at [376, 241] on img at bounding box center [327, 230] width 334 height 250
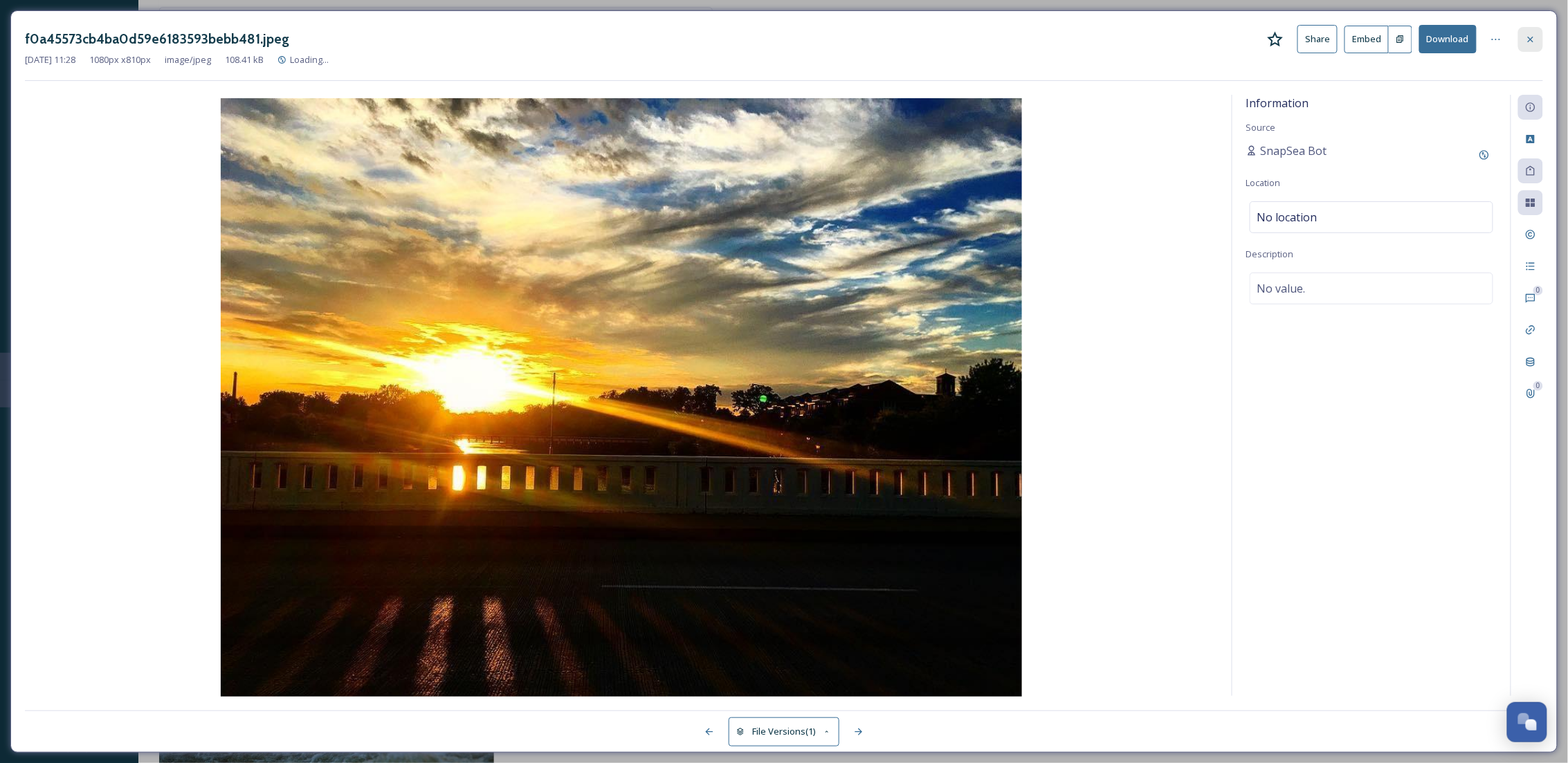
drag, startPoint x: 1535, startPoint y: 39, endPoint x: 1132, endPoint y: 81, distance: 405.2
click at [1533, 39] on icon at bounding box center [1530, 39] width 11 height 11
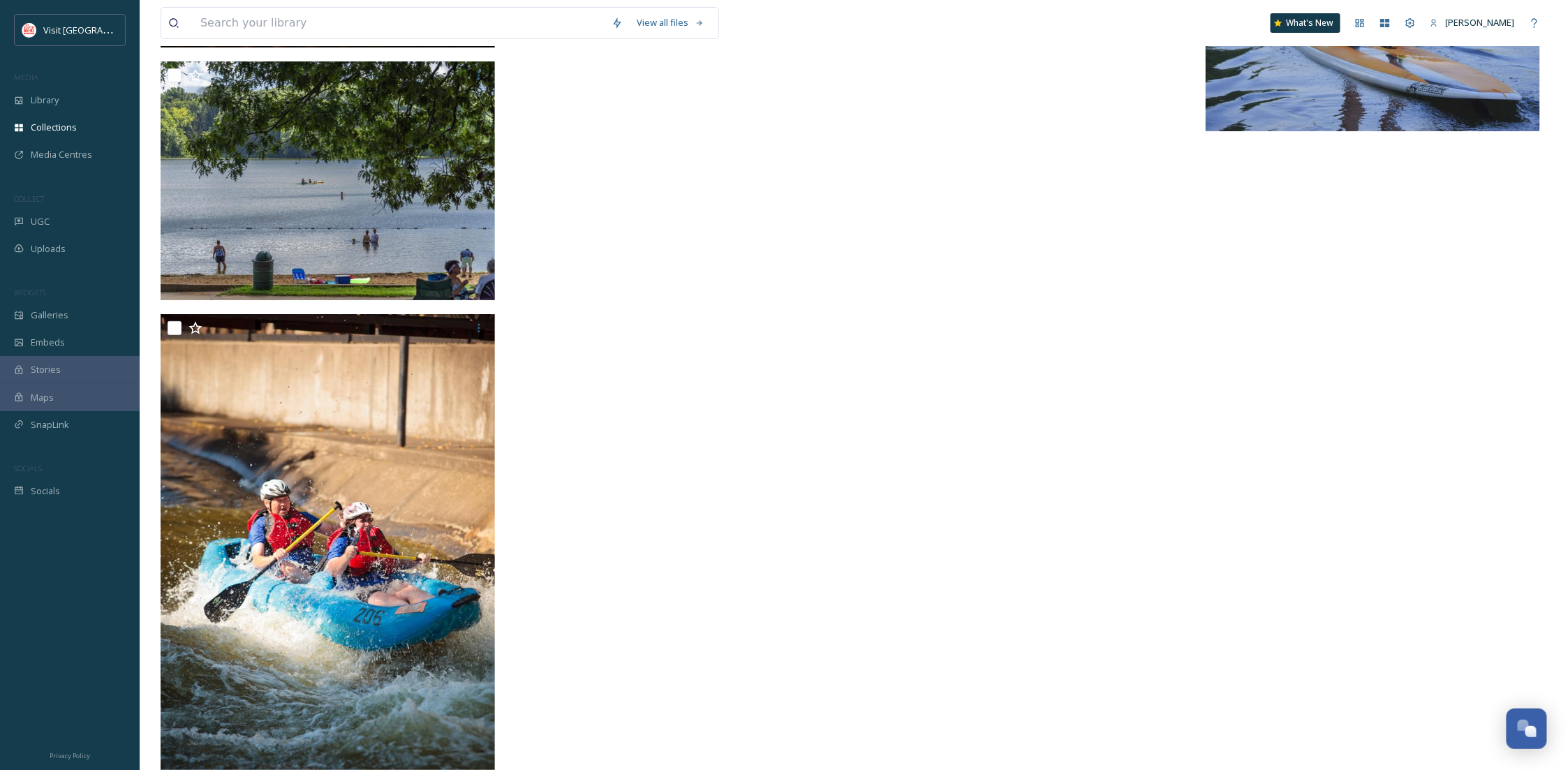
scroll to position [30619, 0]
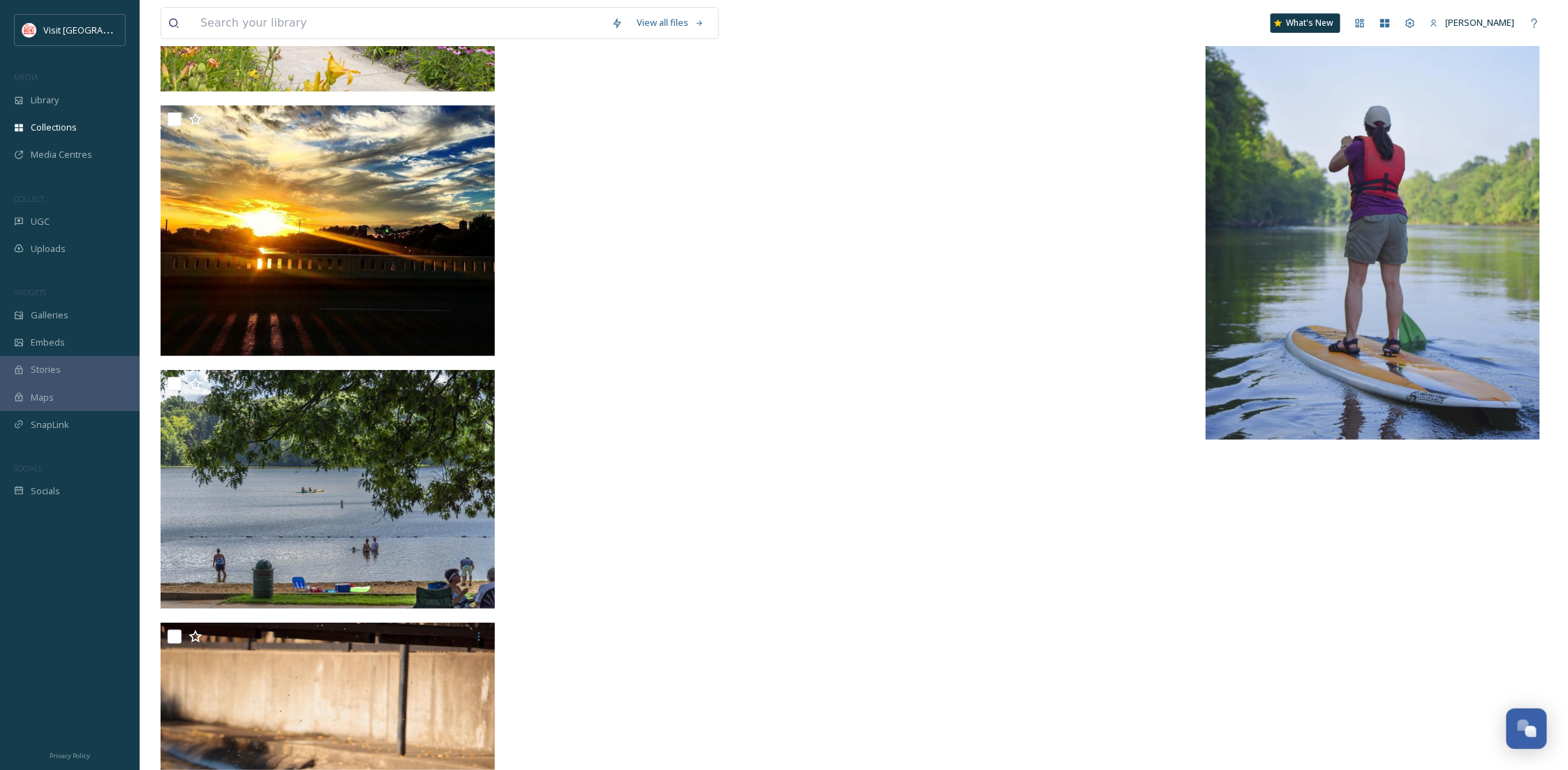
click at [27, 78] on span "MEDIA" at bounding box center [26, 77] width 24 height 10
click at [55, 89] on div "Library" at bounding box center [69, 100] width 139 height 27
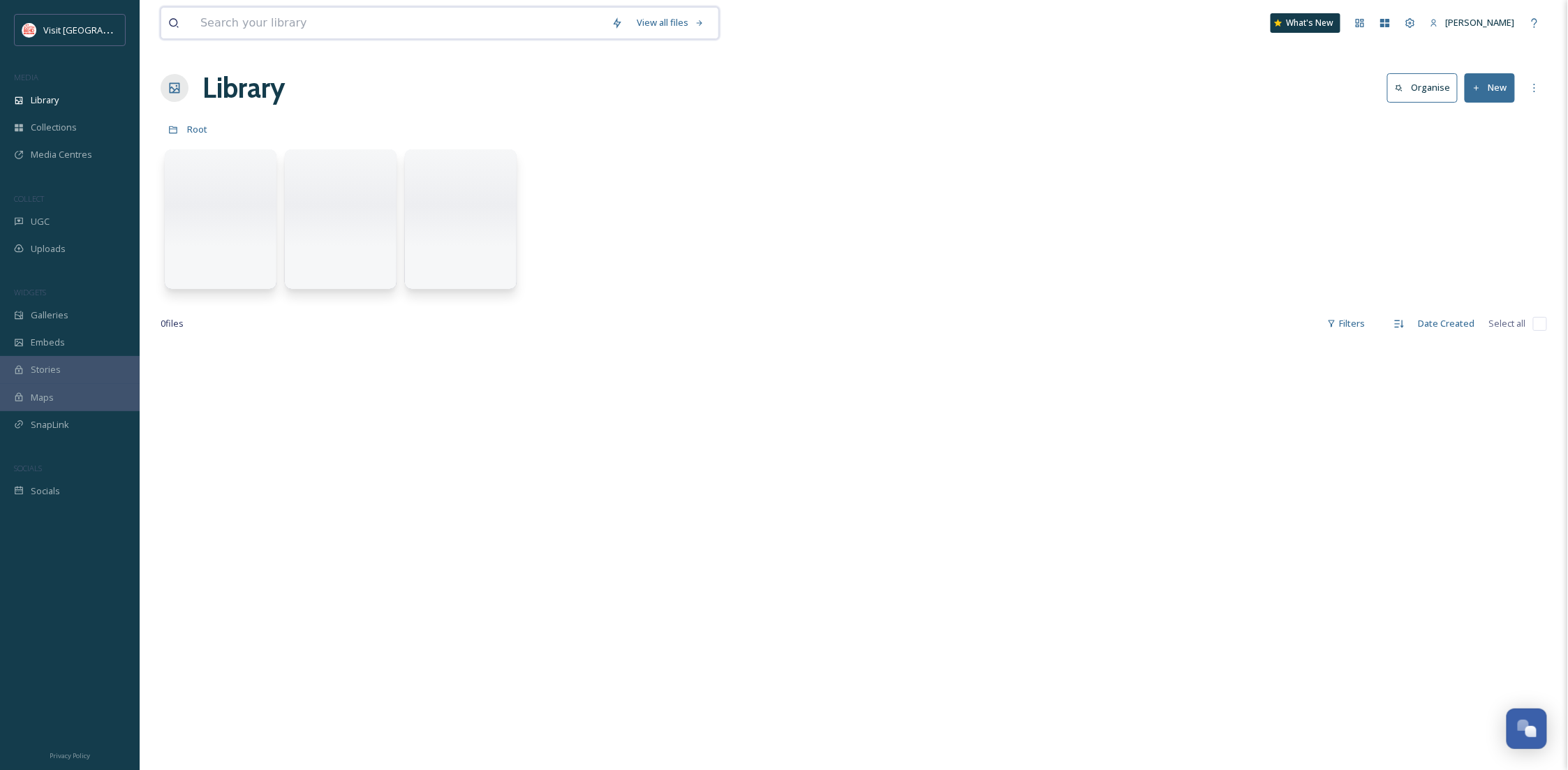
click at [262, 34] on input at bounding box center [398, 23] width 411 height 30
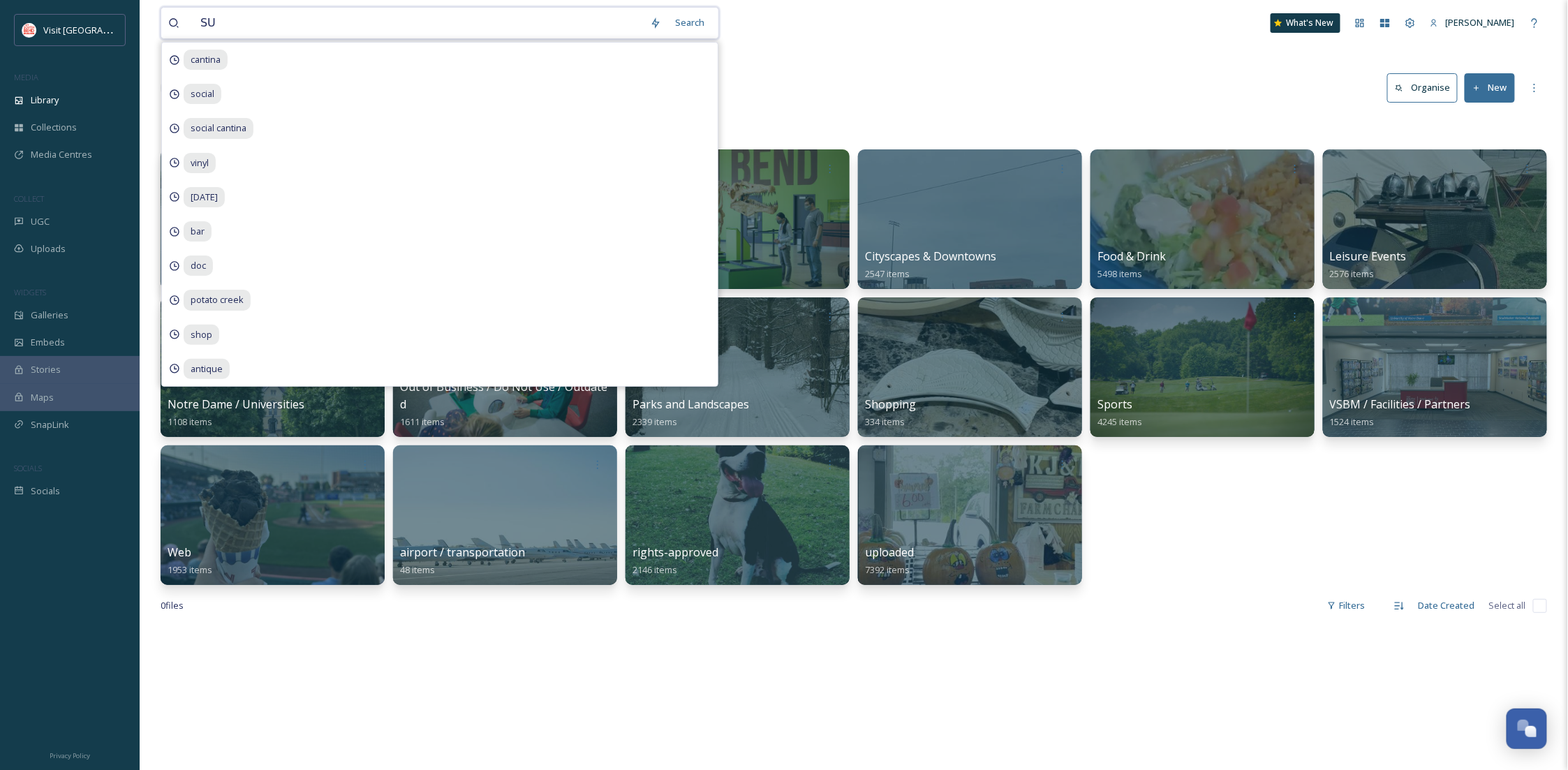
type input "S"
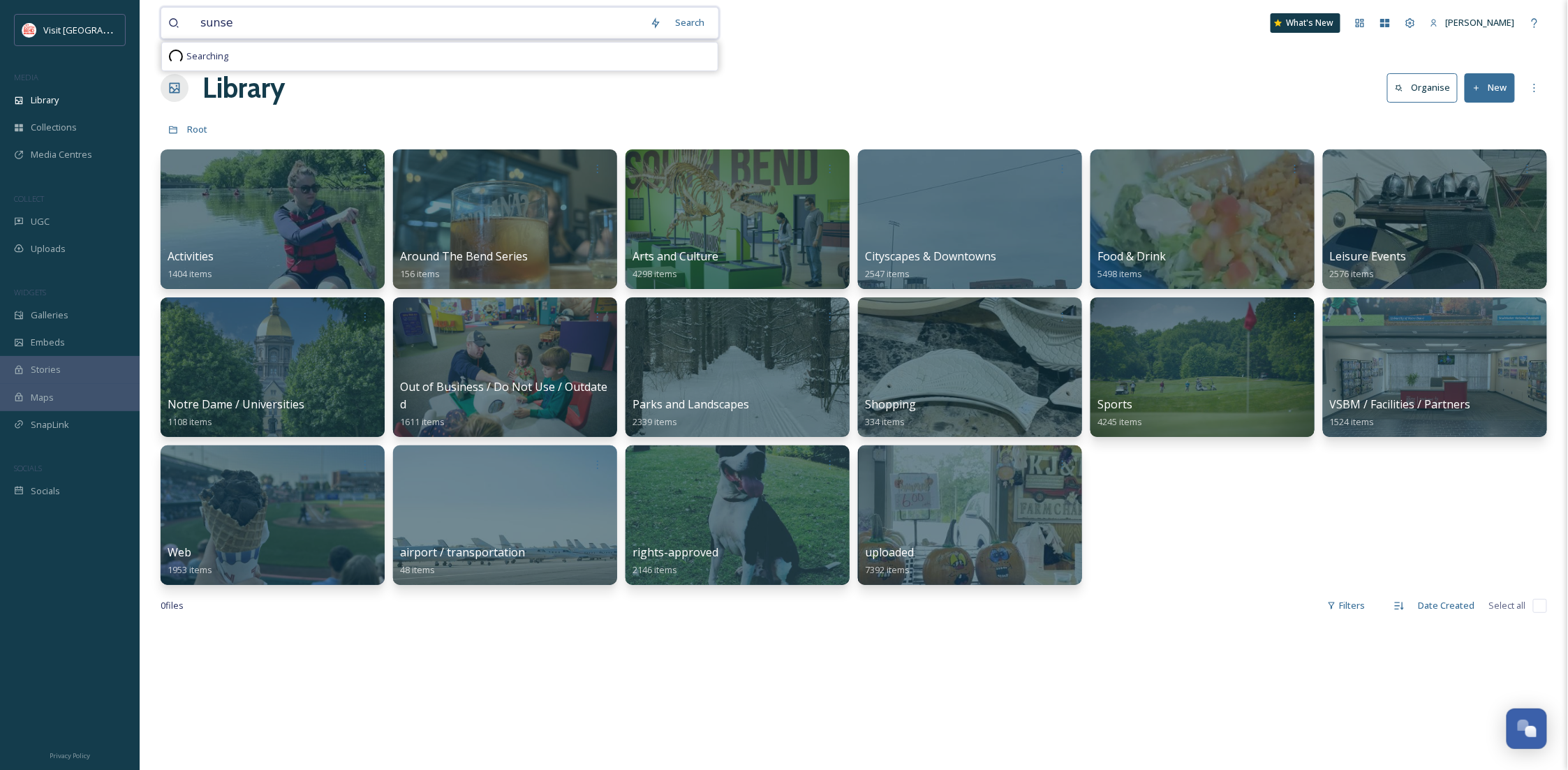
type input "sunset"
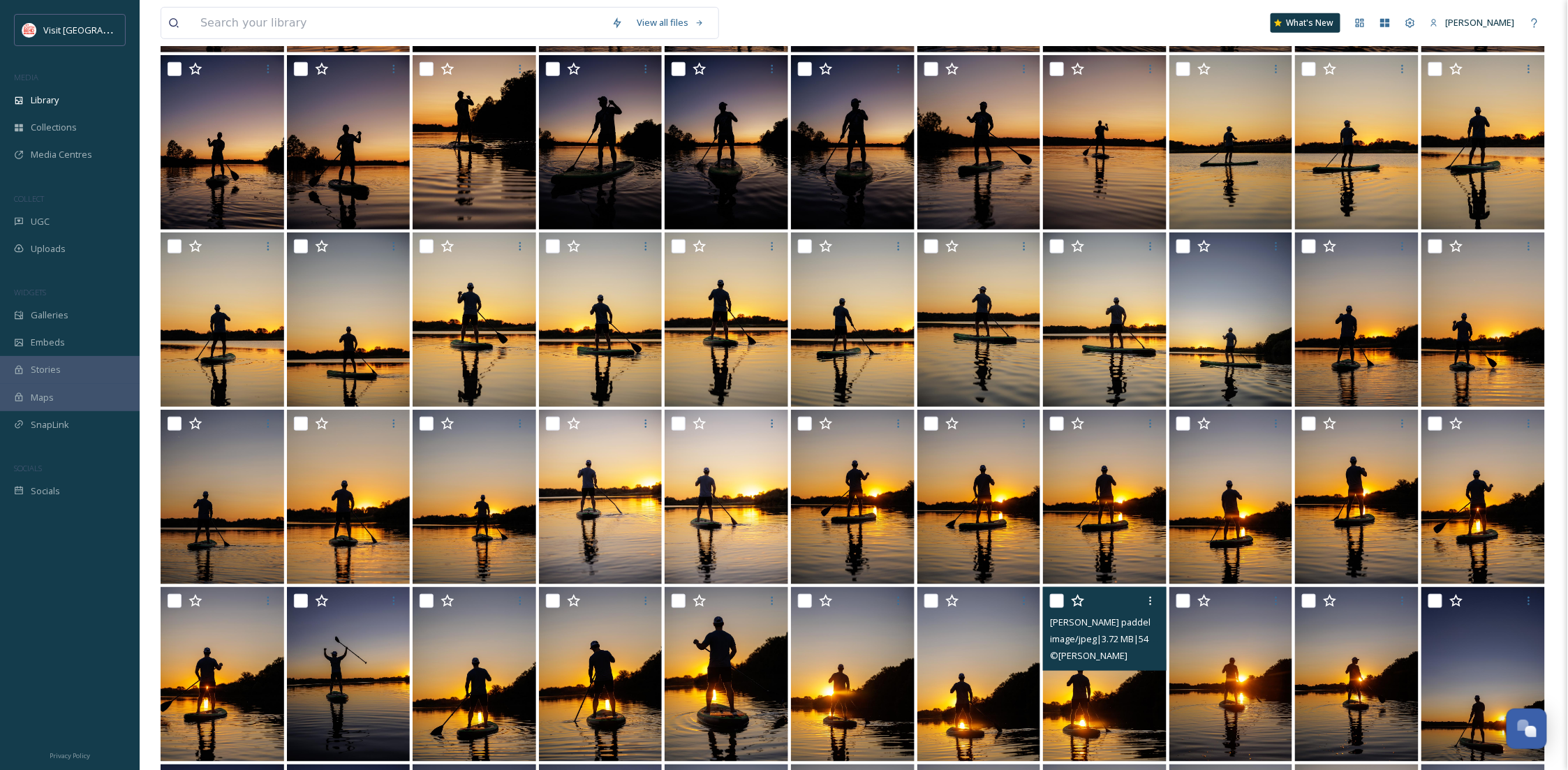
scroll to position [1207, 0]
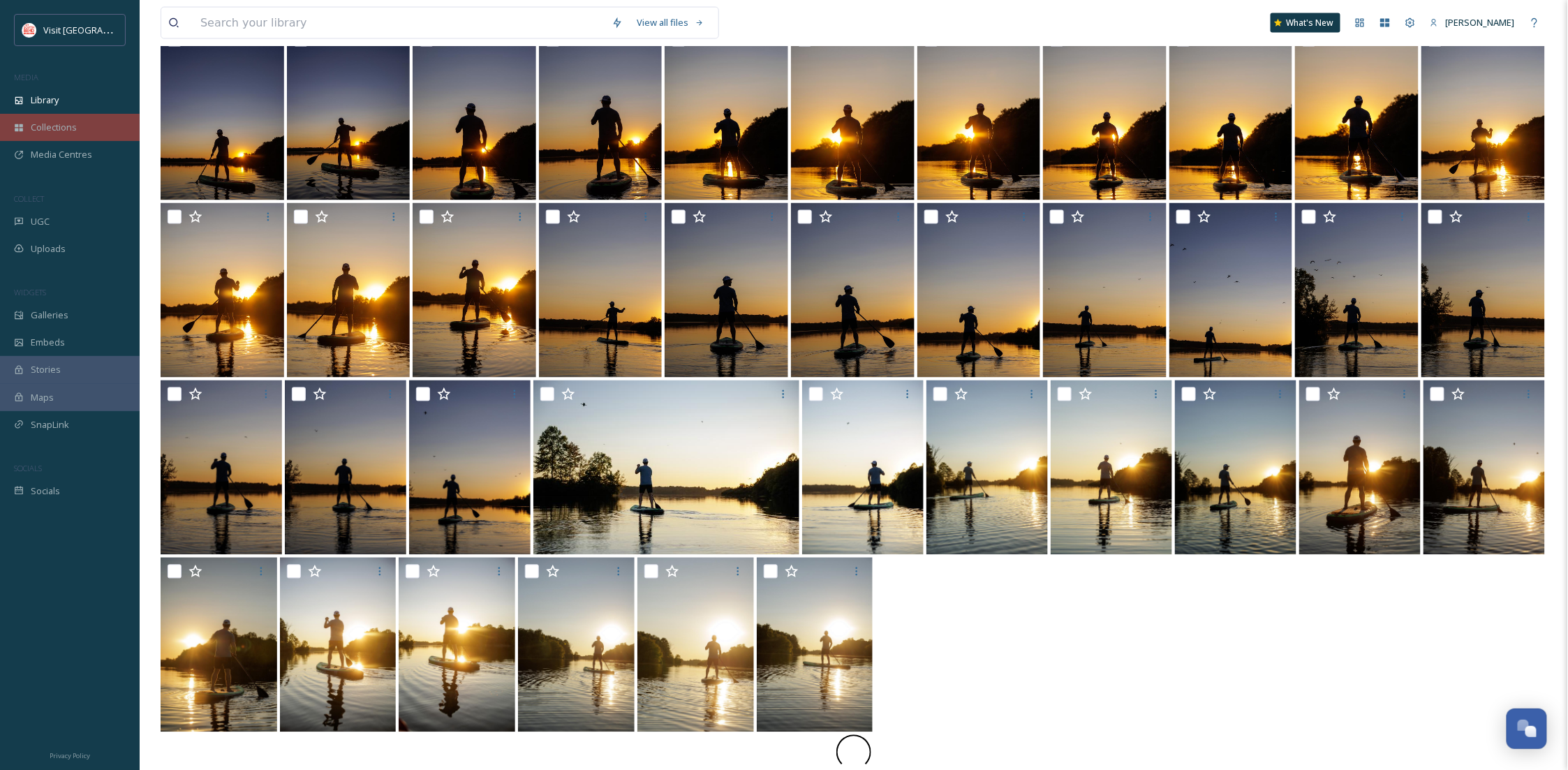
click at [76, 113] on div "Collections" at bounding box center [69, 126] width 139 height 27
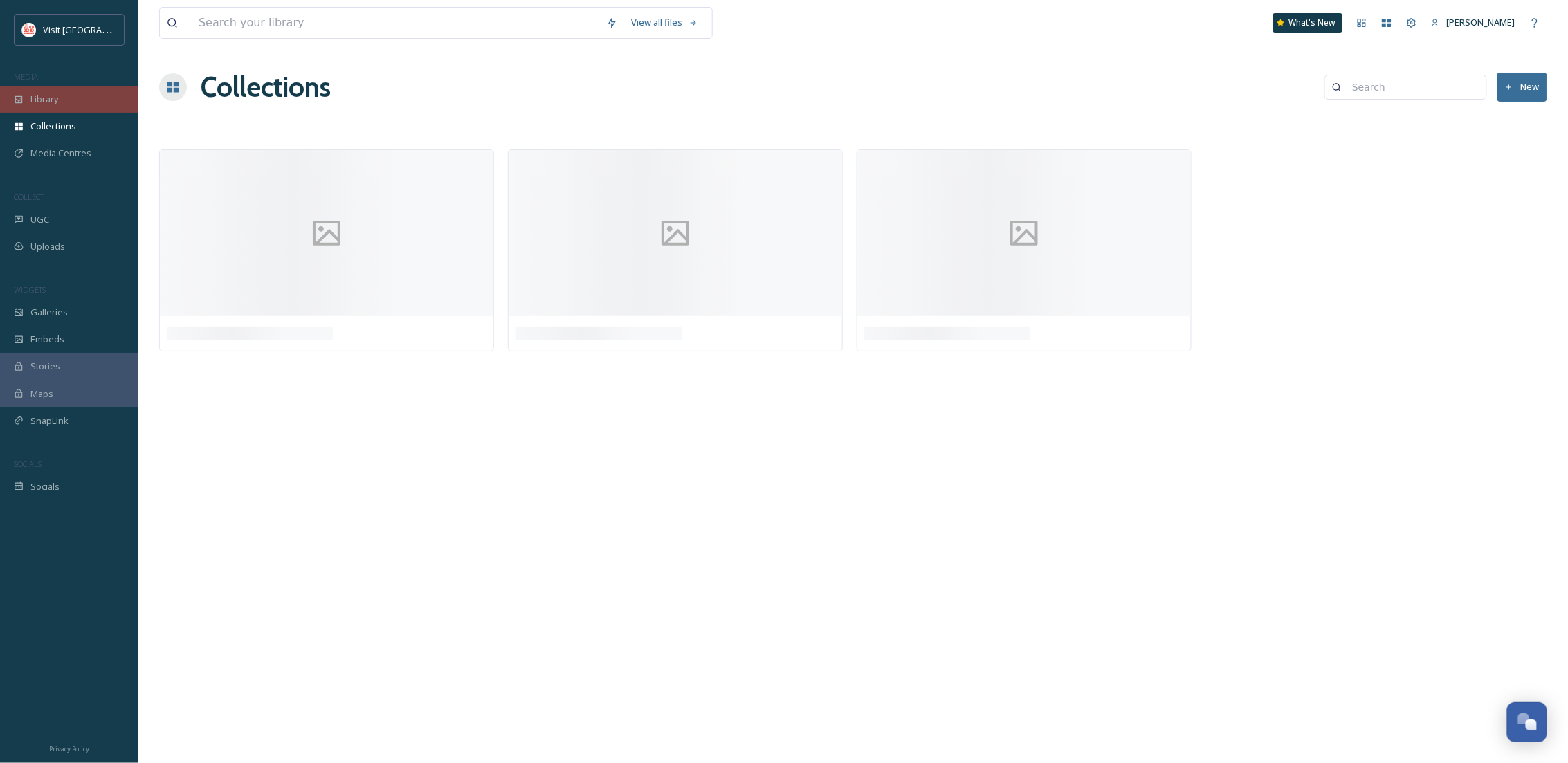
click at [75, 106] on div "Library" at bounding box center [69, 99] width 138 height 27
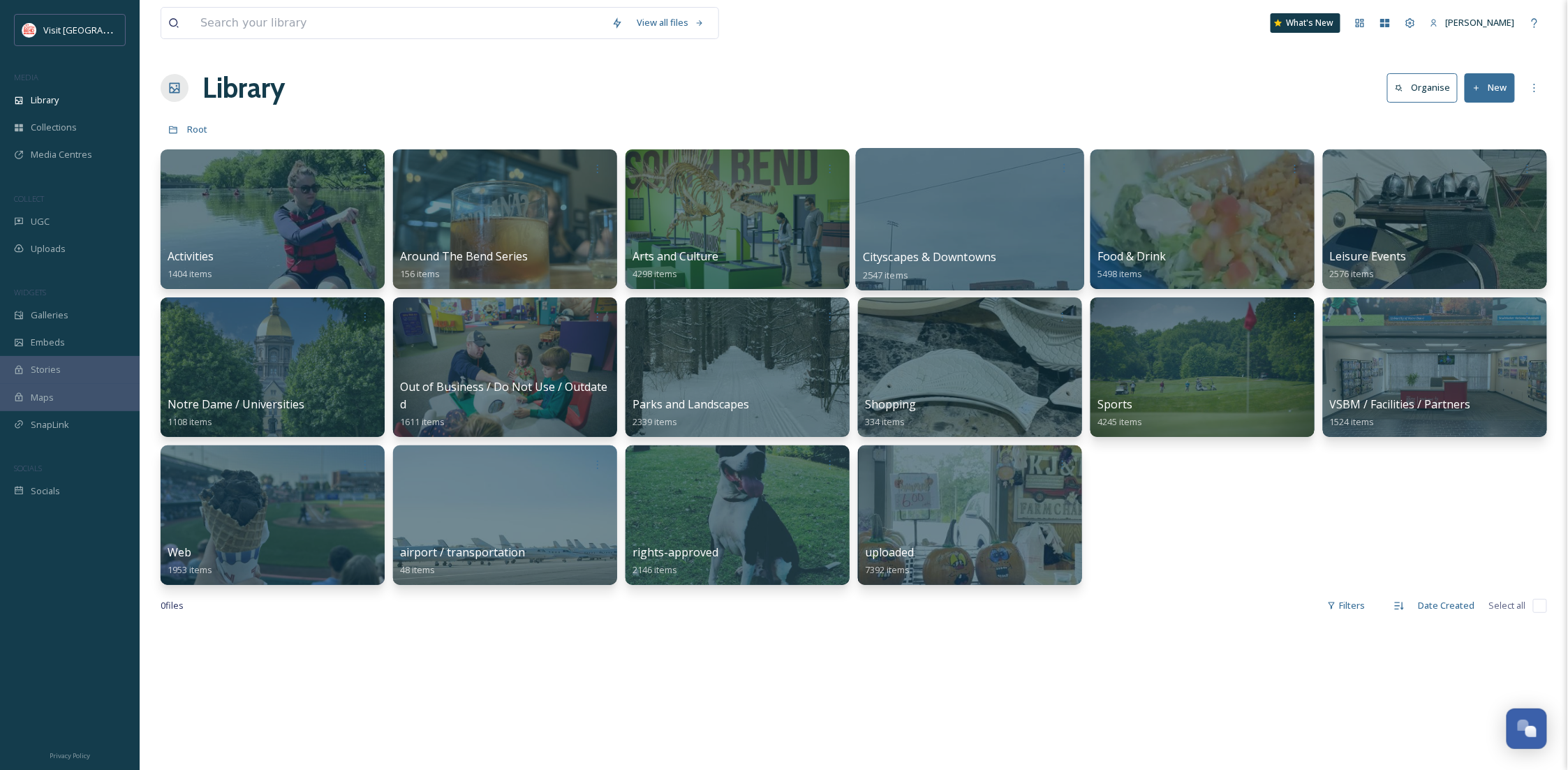
click at [965, 232] on div at bounding box center [970, 219] width 229 height 142
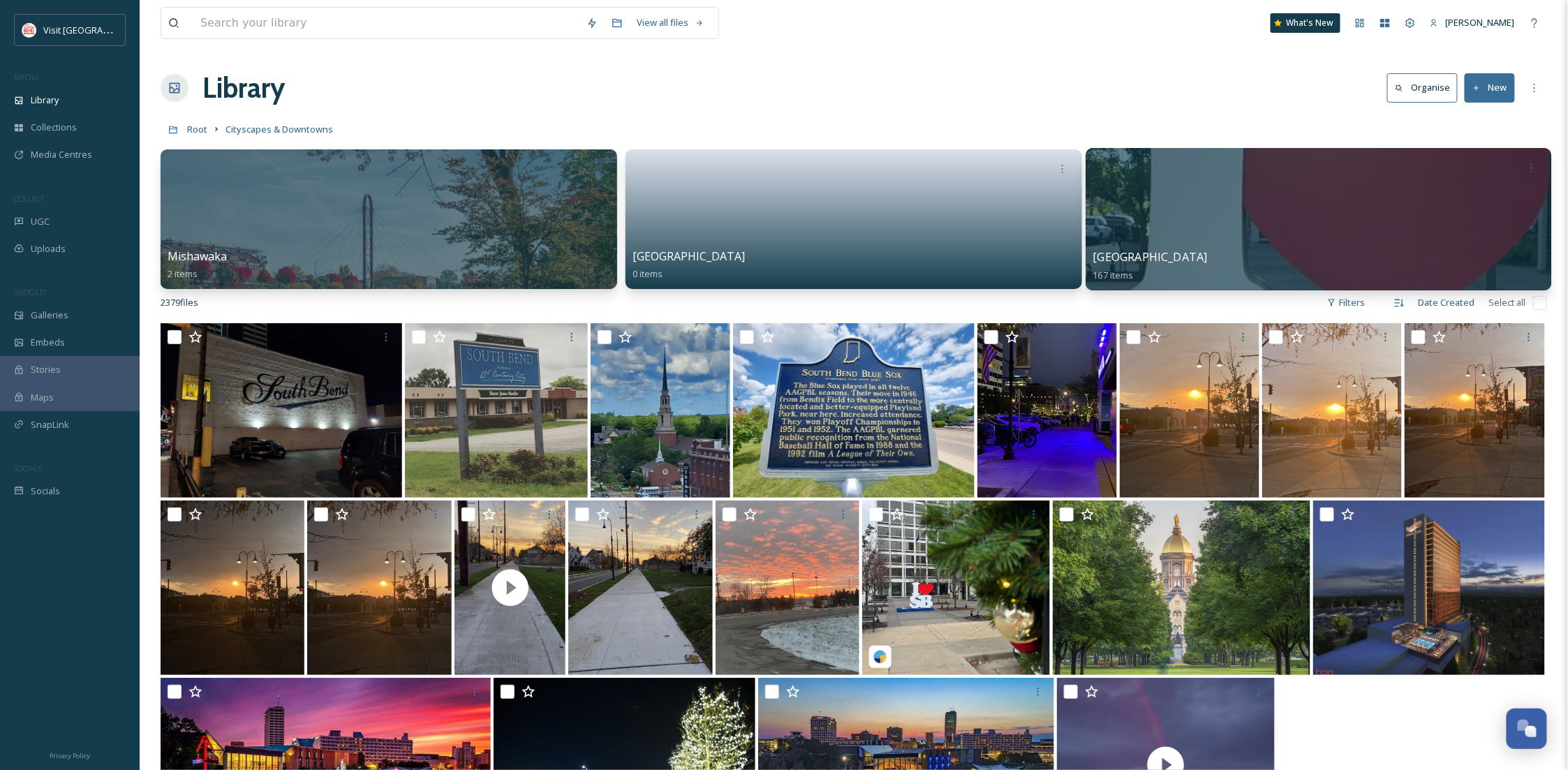
click at [1361, 221] on div at bounding box center [1319, 219] width 466 height 142
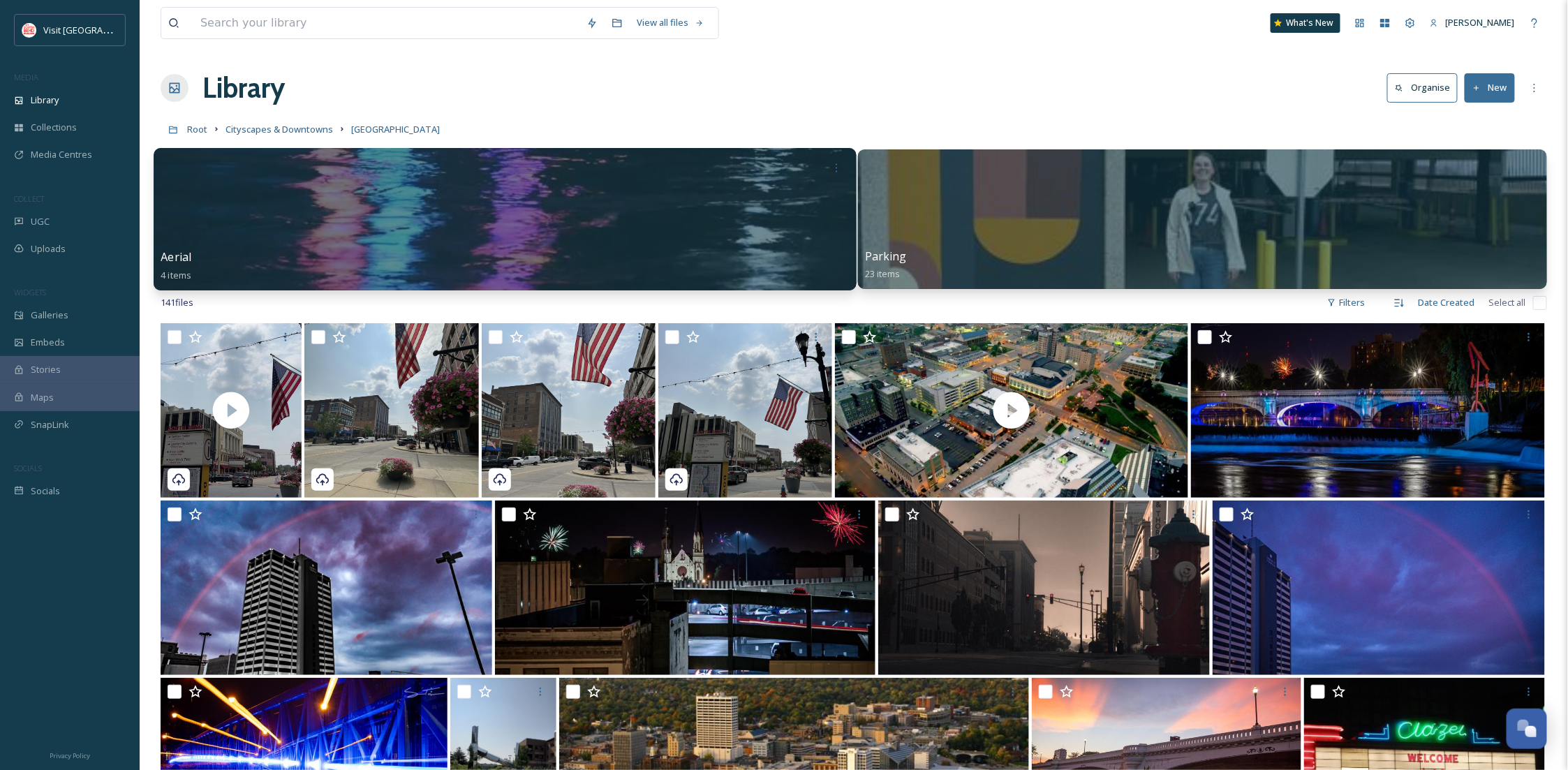
click at [642, 182] on div at bounding box center [505, 219] width 703 height 142
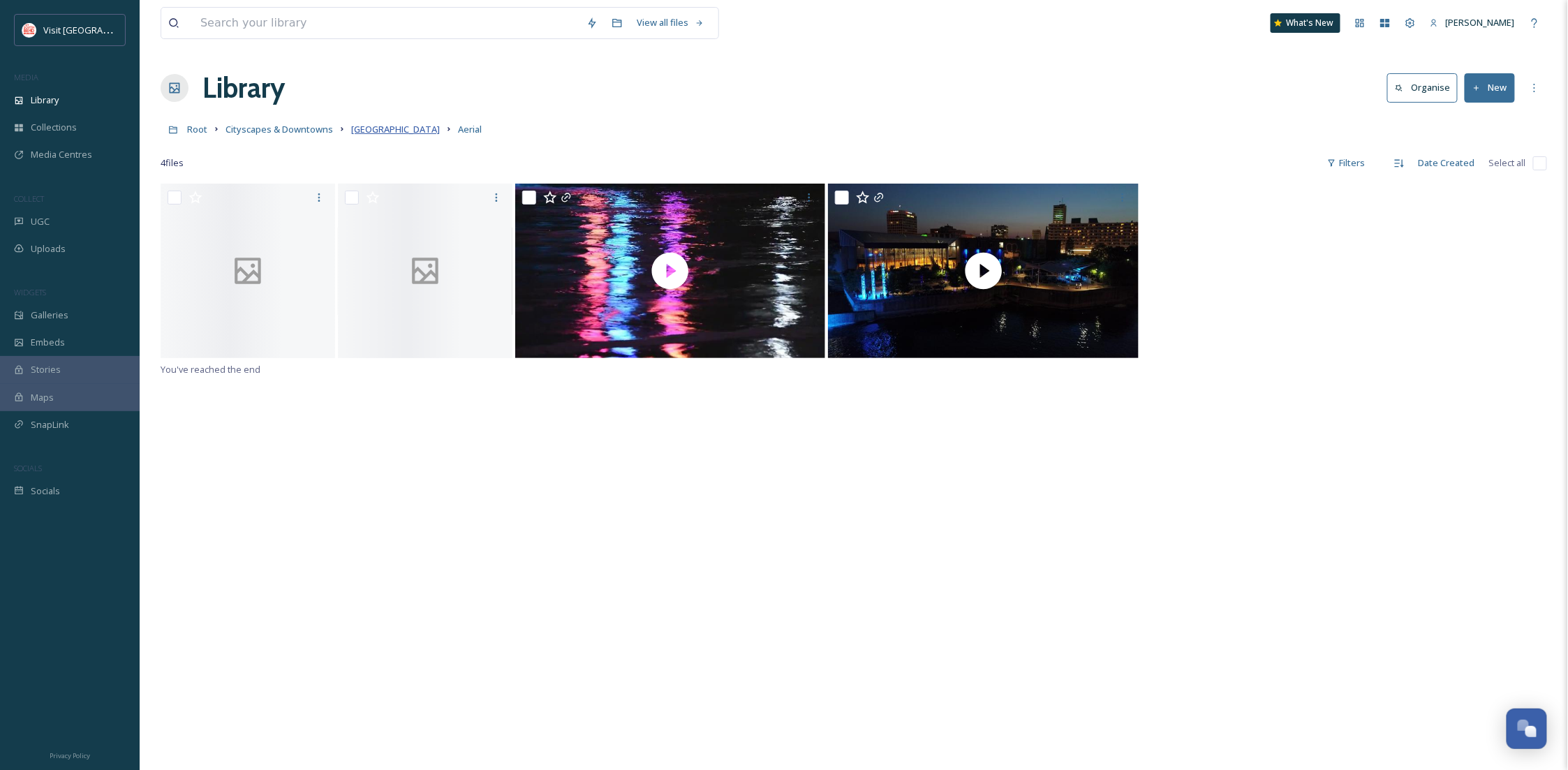
click at [369, 126] on span "[GEOGRAPHIC_DATA]" at bounding box center [395, 129] width 88 height 13
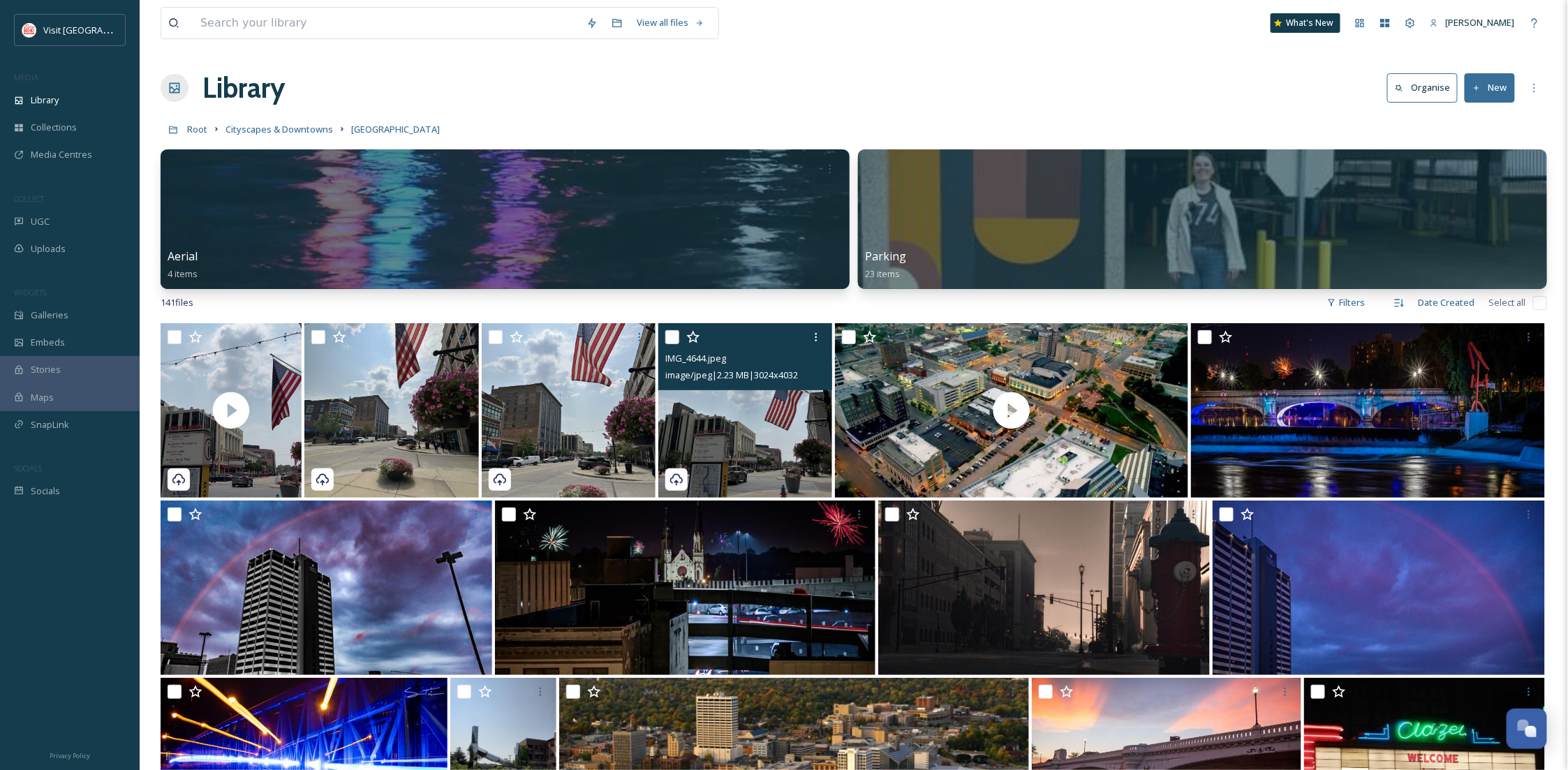
click at [771, 461] on img at bounding box center [745, 410] width 174 height 174
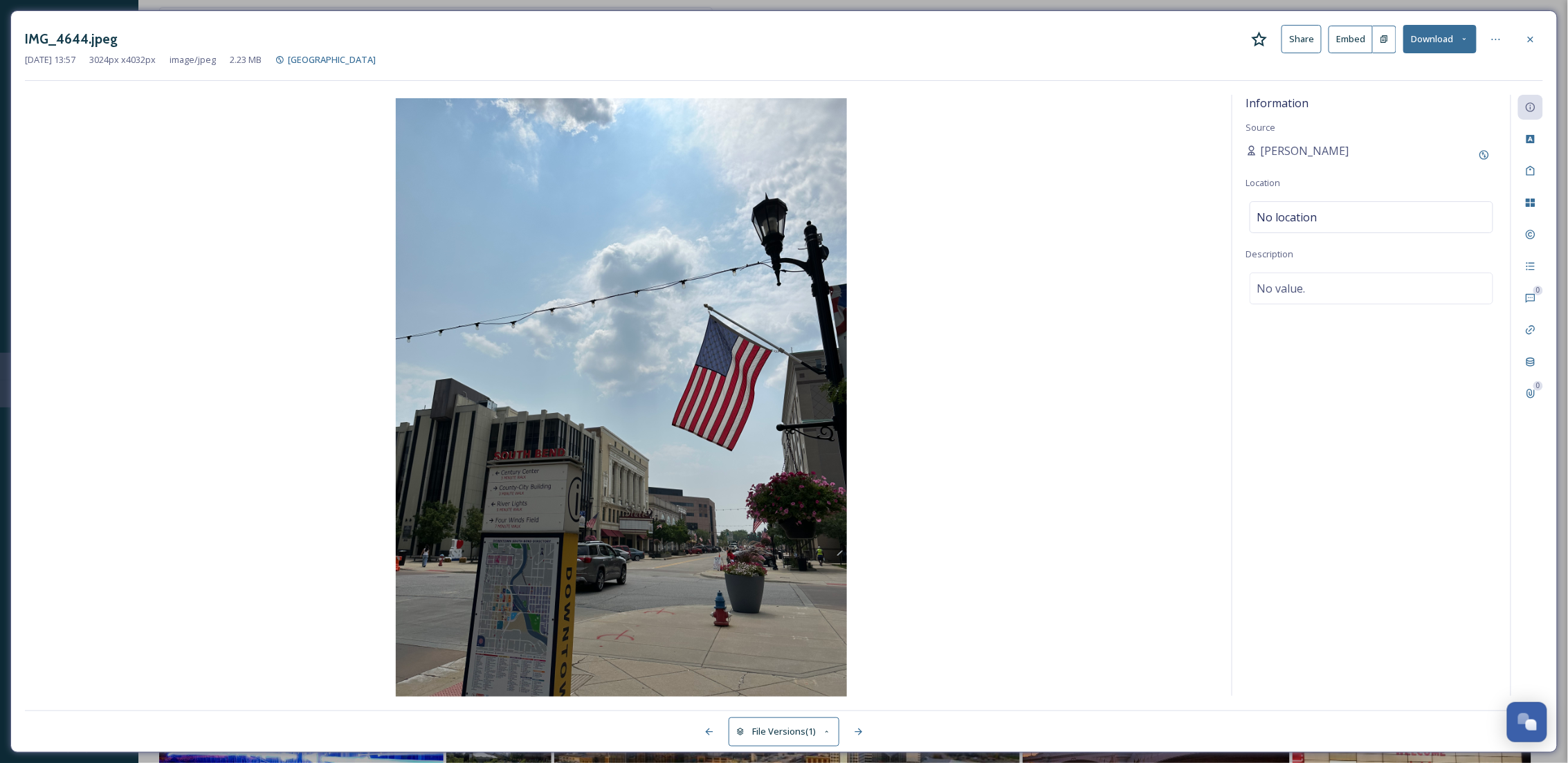
click at [1437, 36] on button "Download" at bounding box center [1440, 39] width 73 height 28
click at [1430, 72] on span "Download Original (3024 x 4032)" at bounding box center [1404, 70] width 131 height 13
click at [1541, 44] on div at bounding box center [1530, 39] width 25 height 25
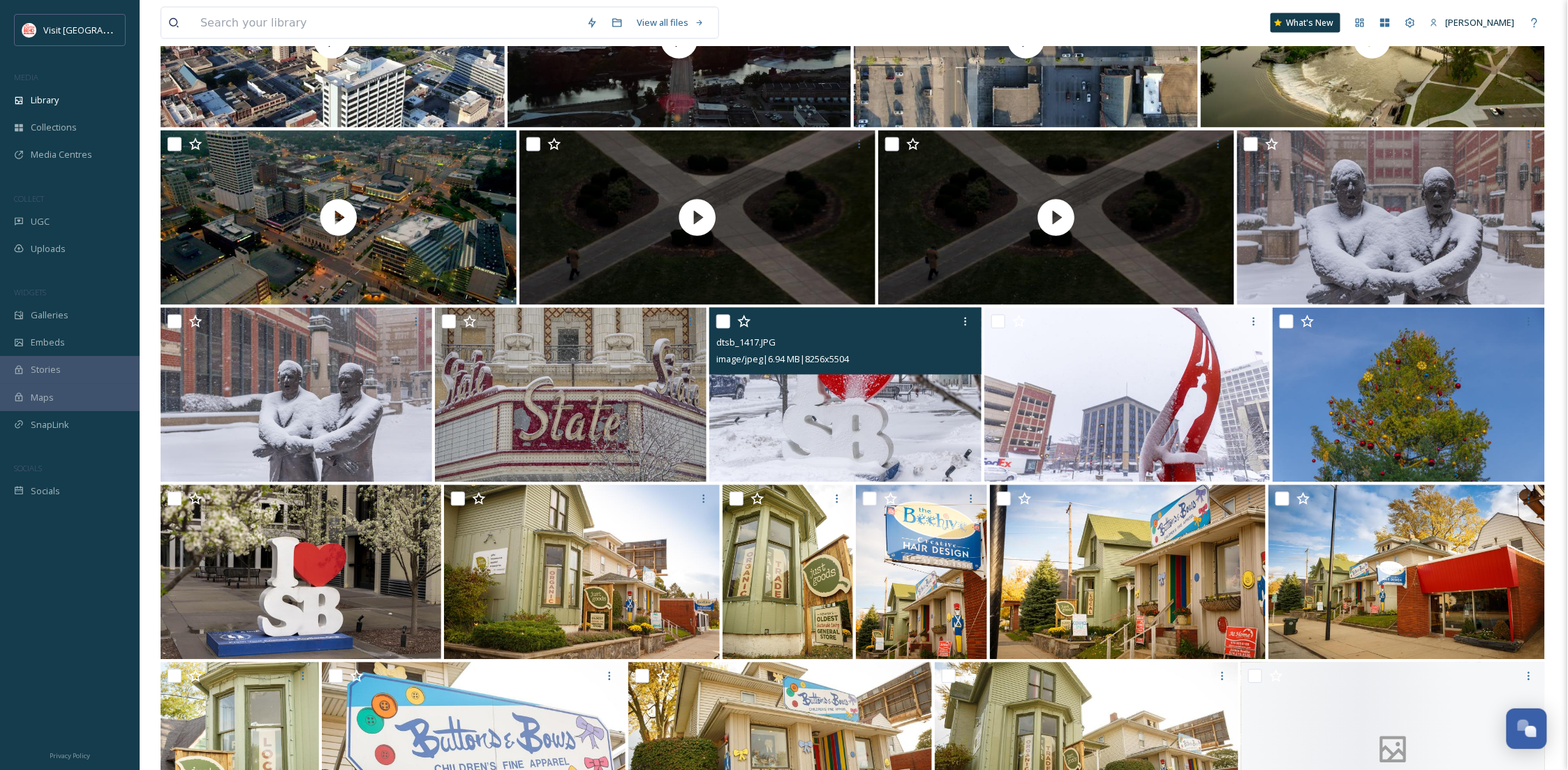
scroll to position [1628, 0]
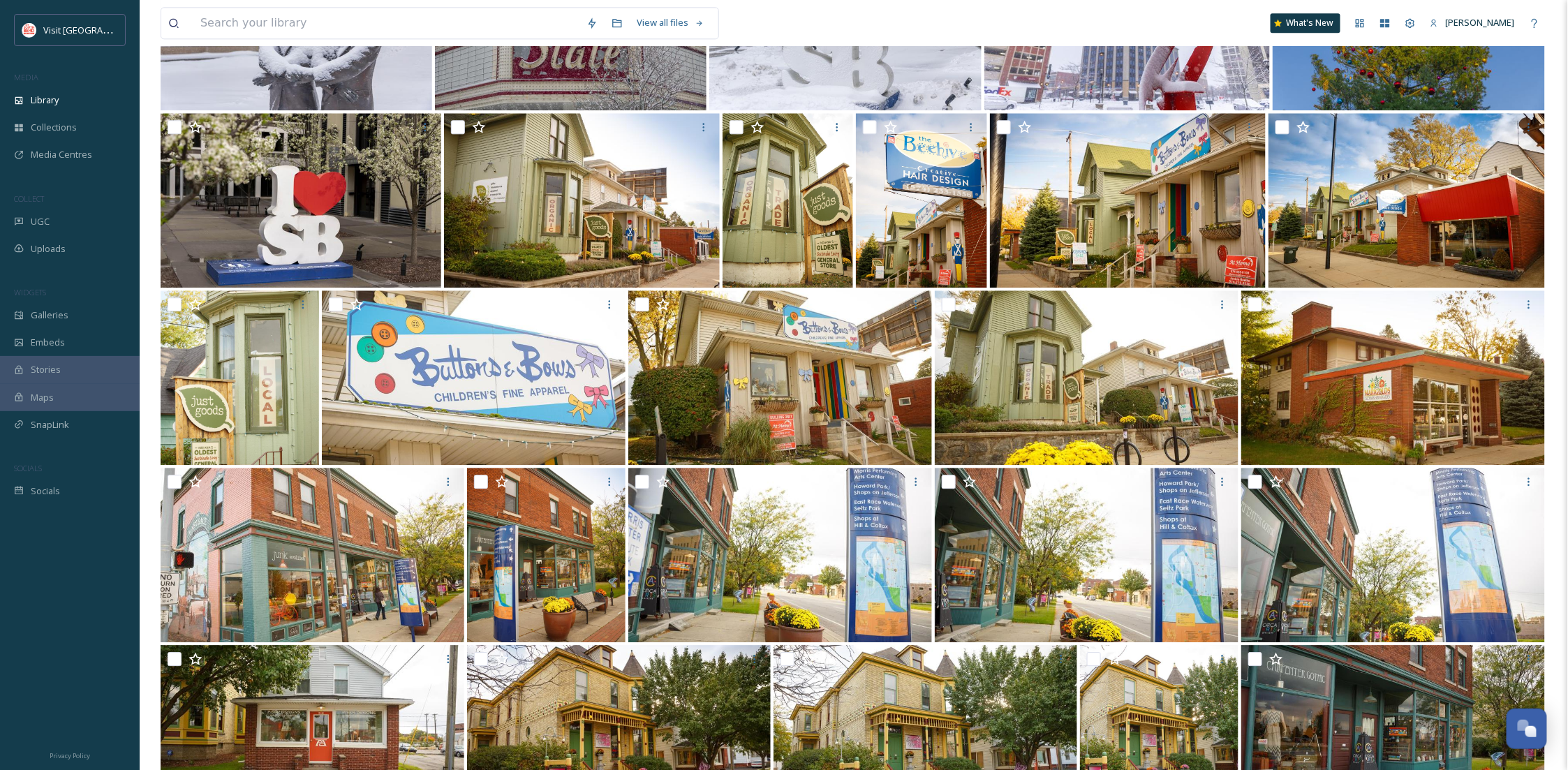
click at [153, 492] on div "View all files What's New [PERSON_NAME] Library Organise New Root Cityscapes & …" at bounding box center [853, 235] width 1429 height 3727
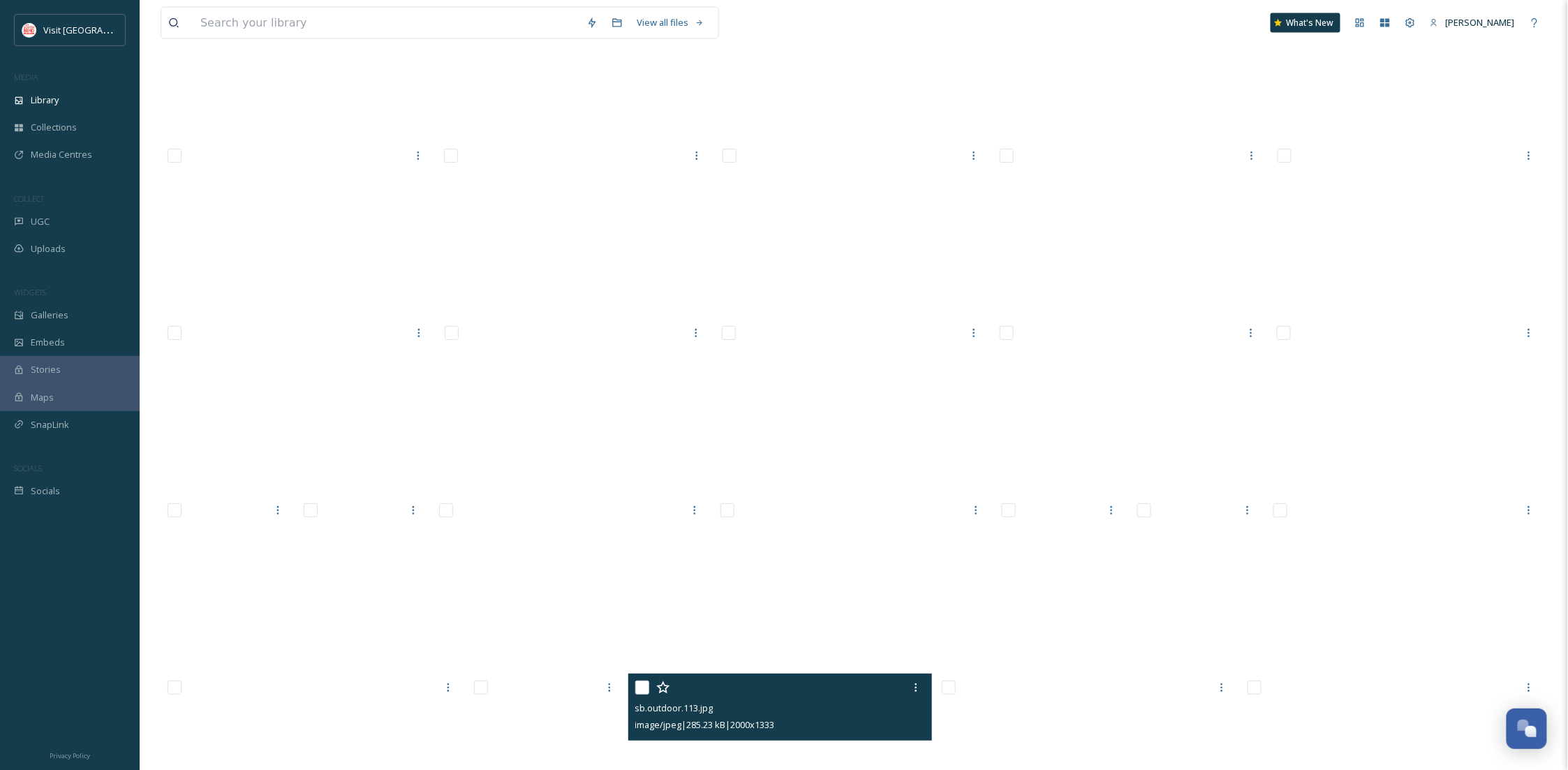
scroll to position [3434, 0]
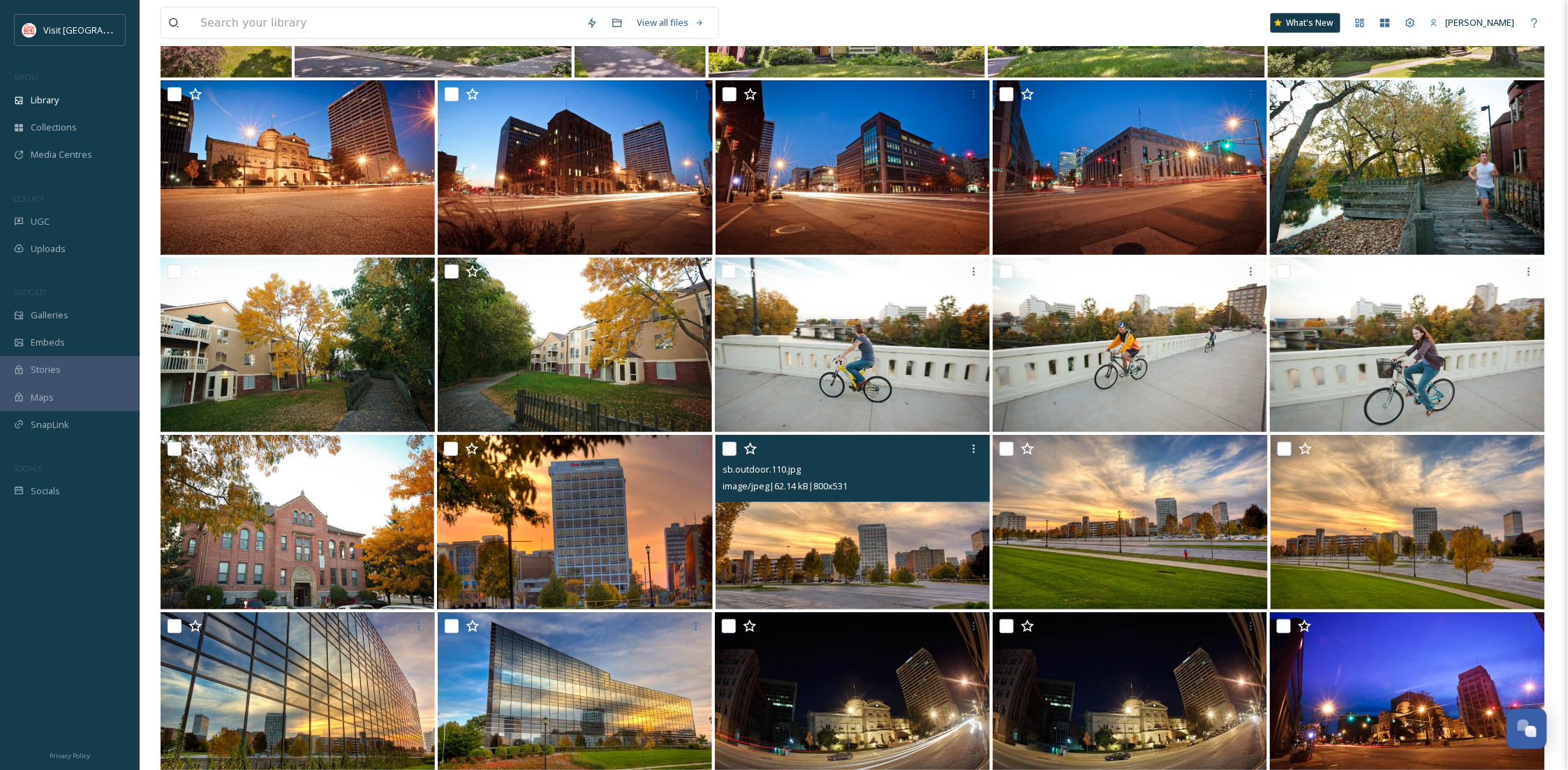
click at [937, 507] on img at bounding box center [852, 521] width 275 height 174
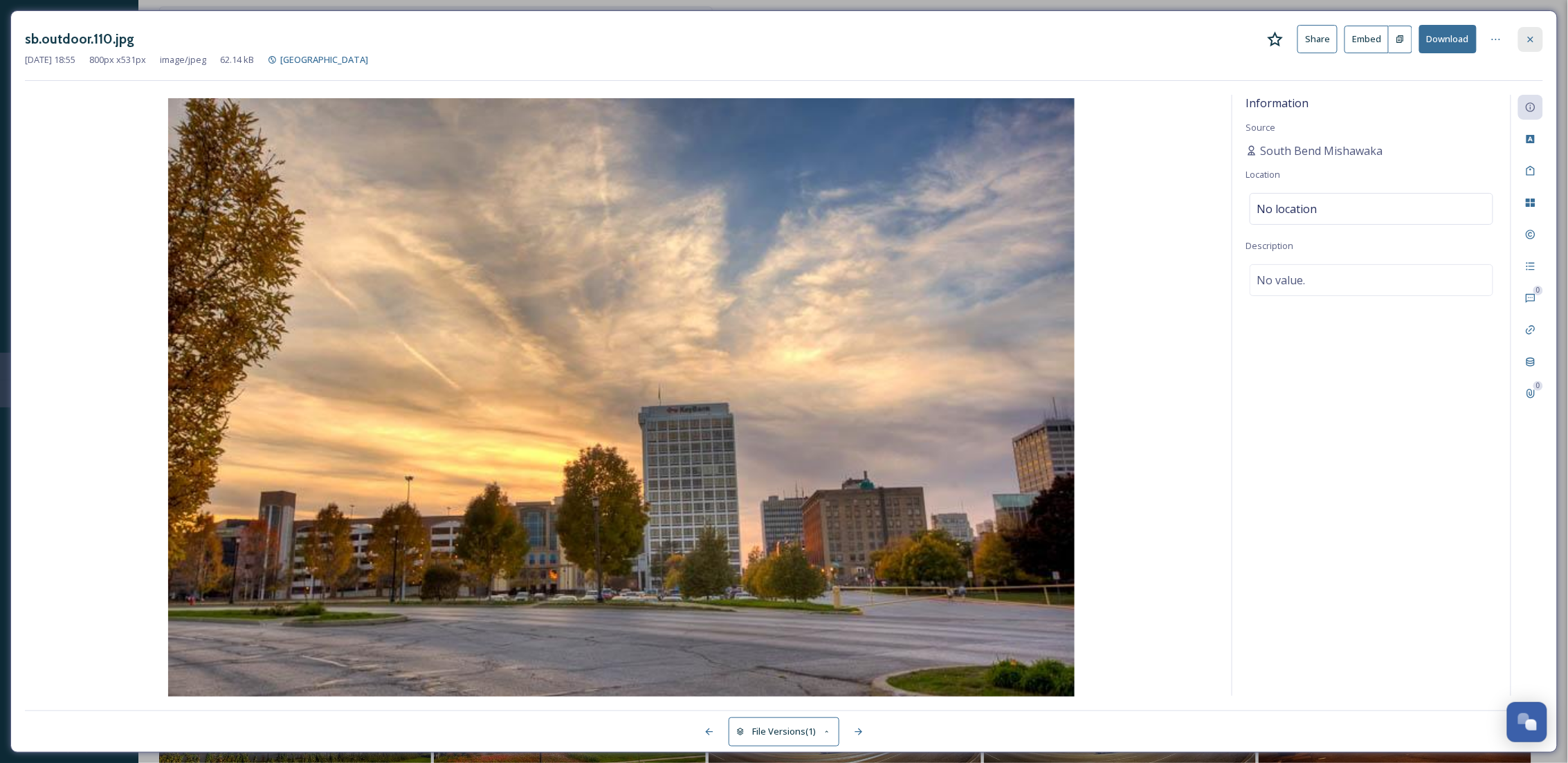
click at [1529, 33] on icon at bounding box center [1530, 39] width 11 height 11
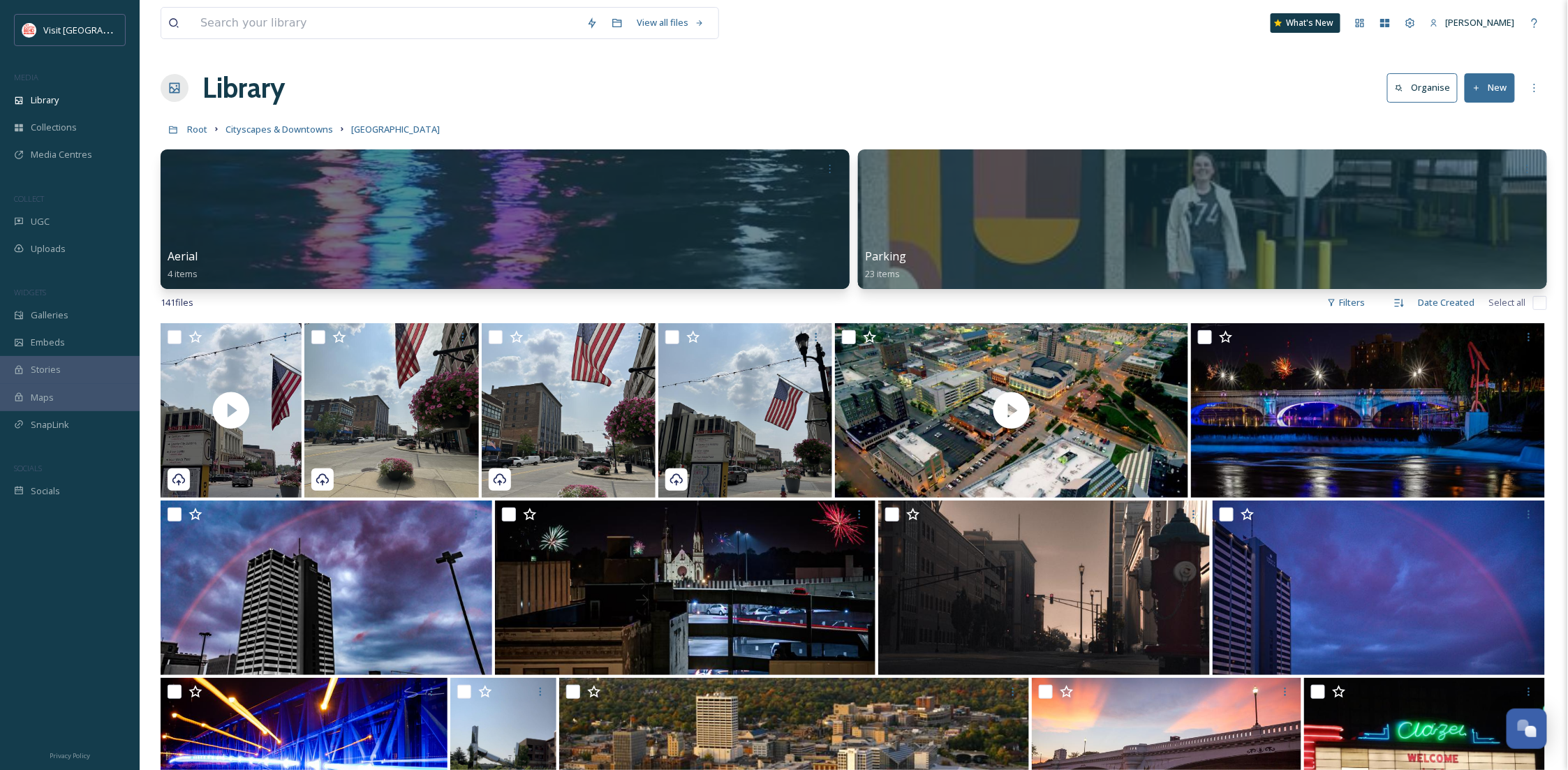
click at [319, 123] on link "Cityscapes & Downtowns" at bounding box center [279, 128] width 107 height 16
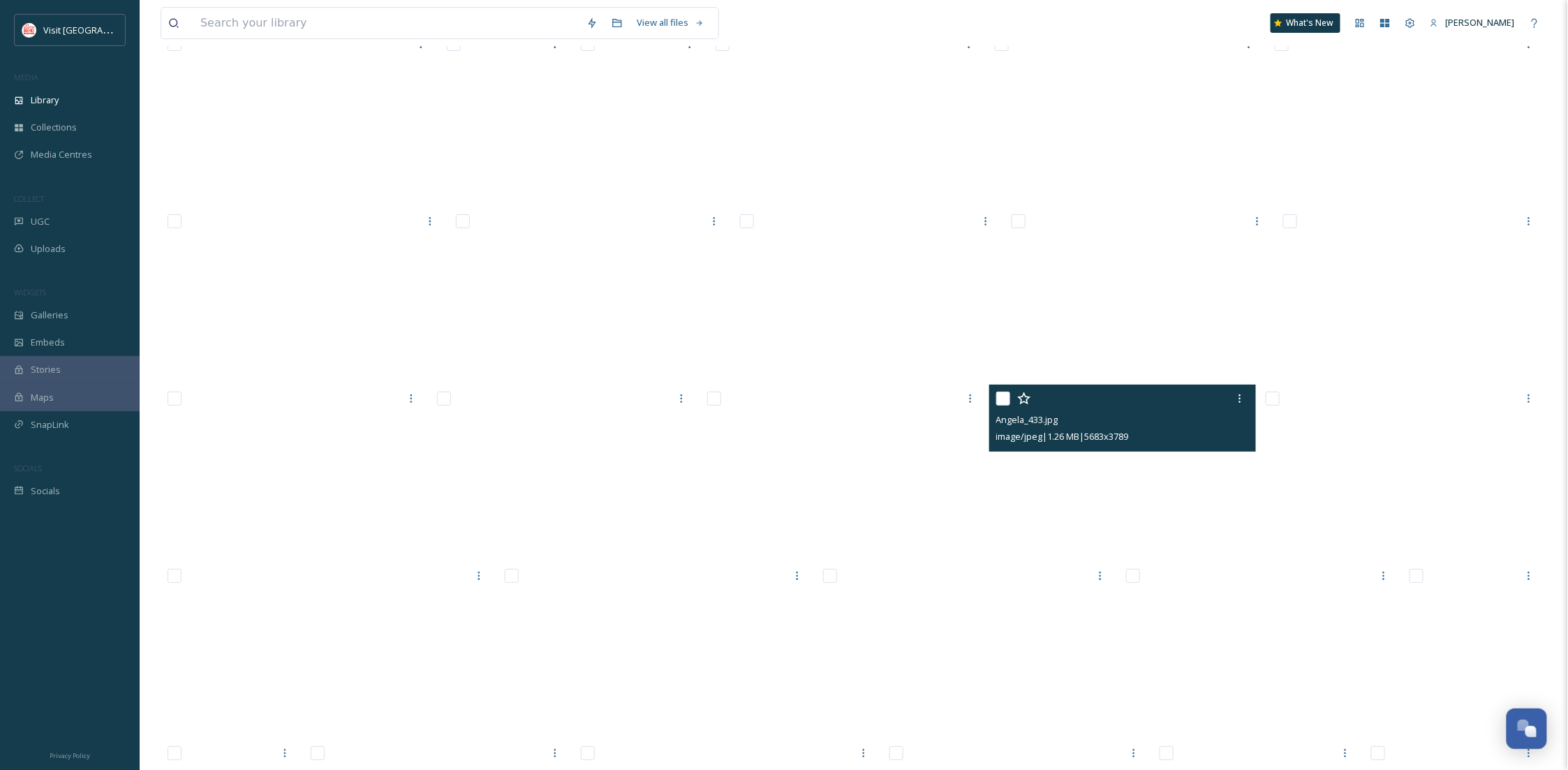
scroll to position [25827, 0]
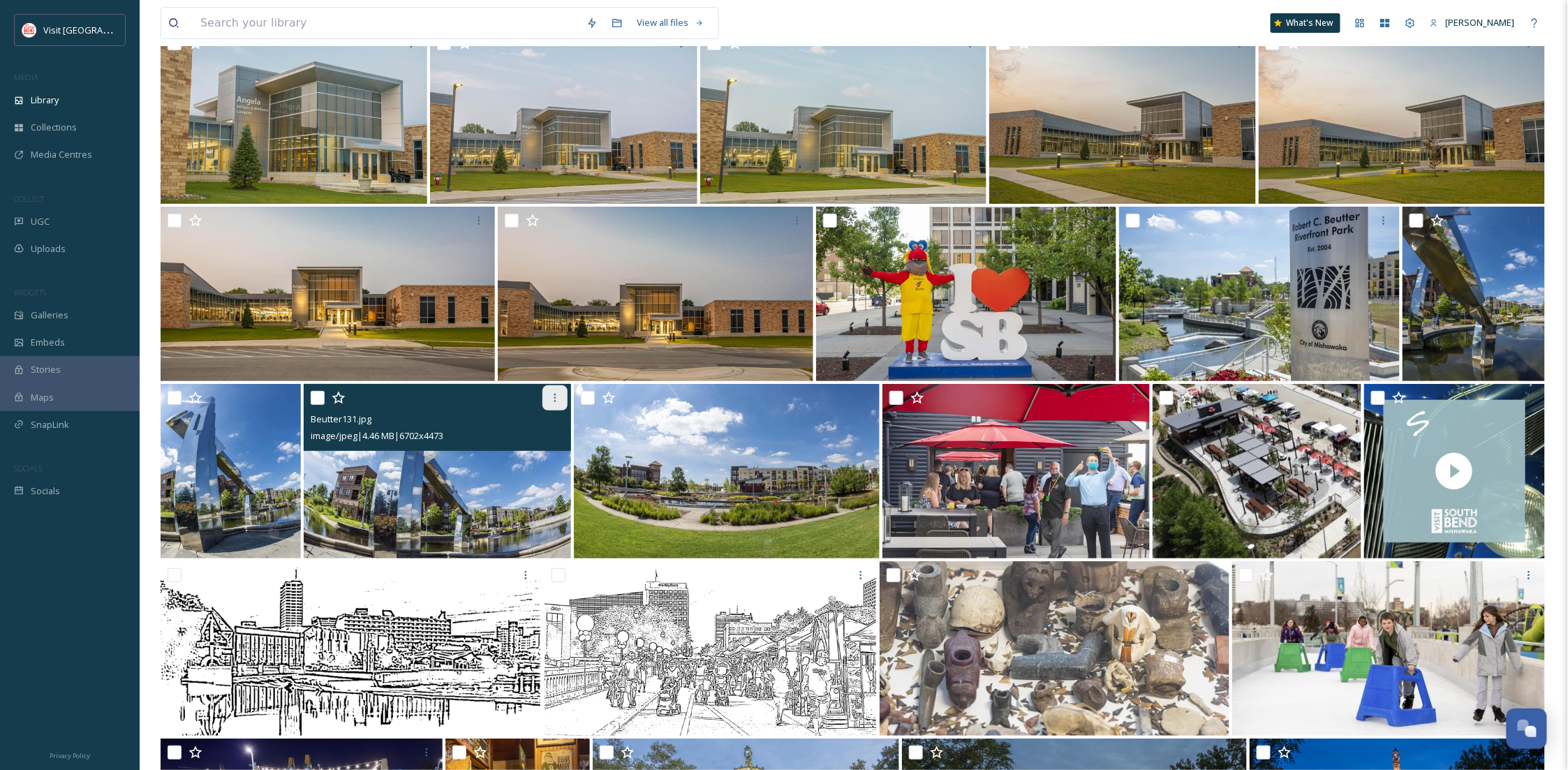
click at [550, 398] on icon at bounding box center [554, 398] width 11 height 11
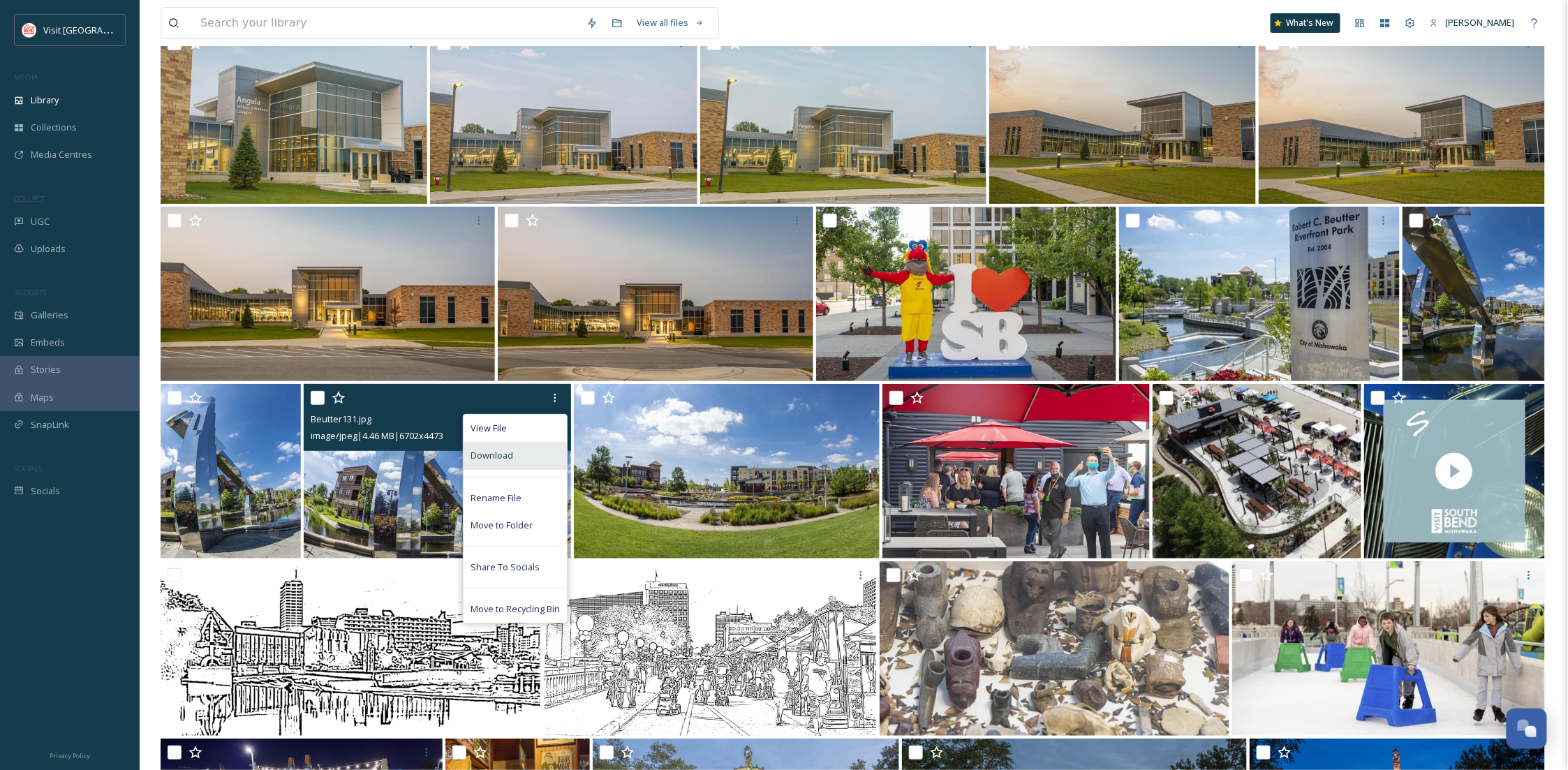
click at [541, 442] on div "Download" at bounding box center [515, 455] width 103 height 27
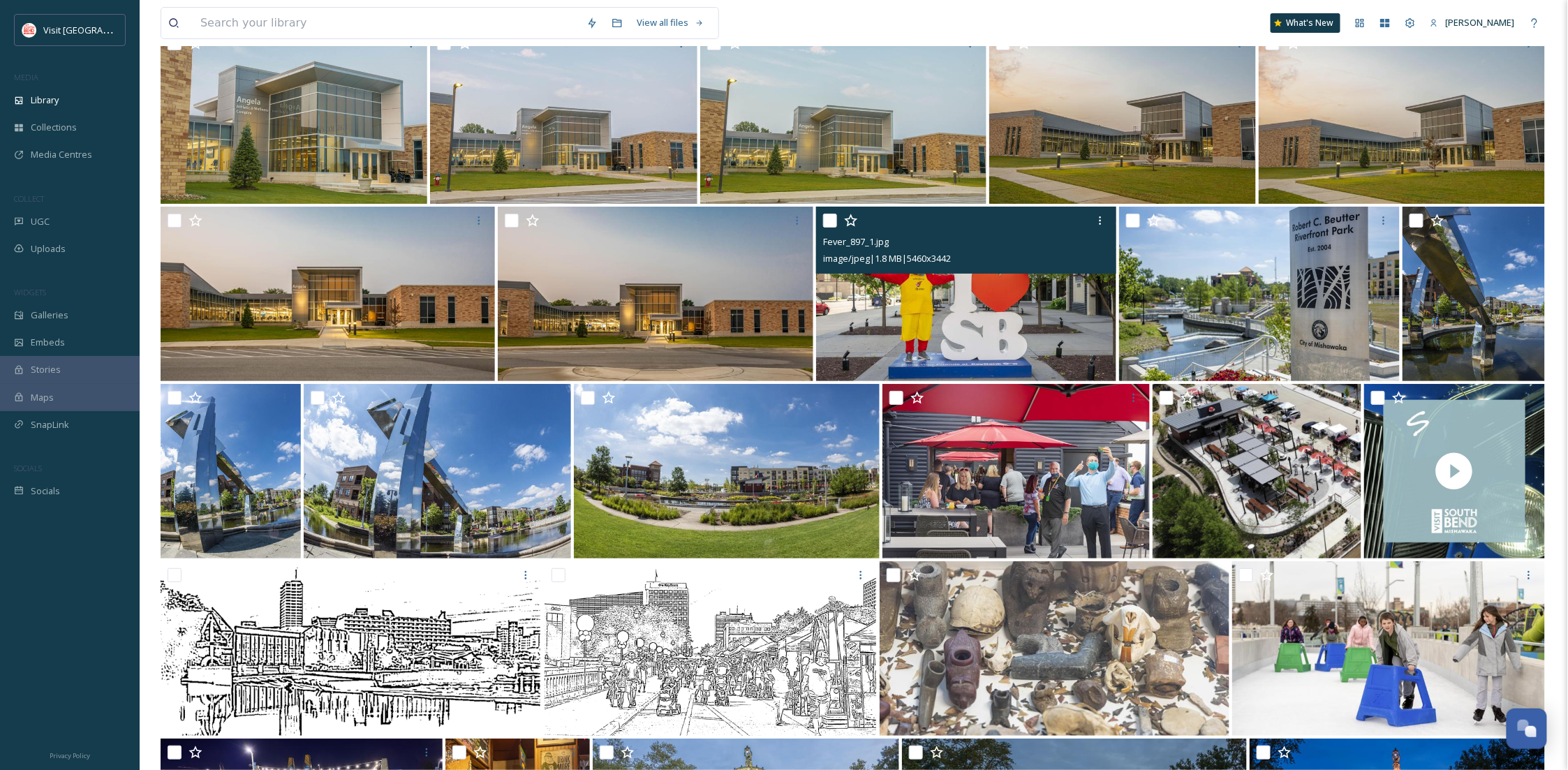
click at [914, 309] on img at bounding box center [966, 294] width 301 height 174
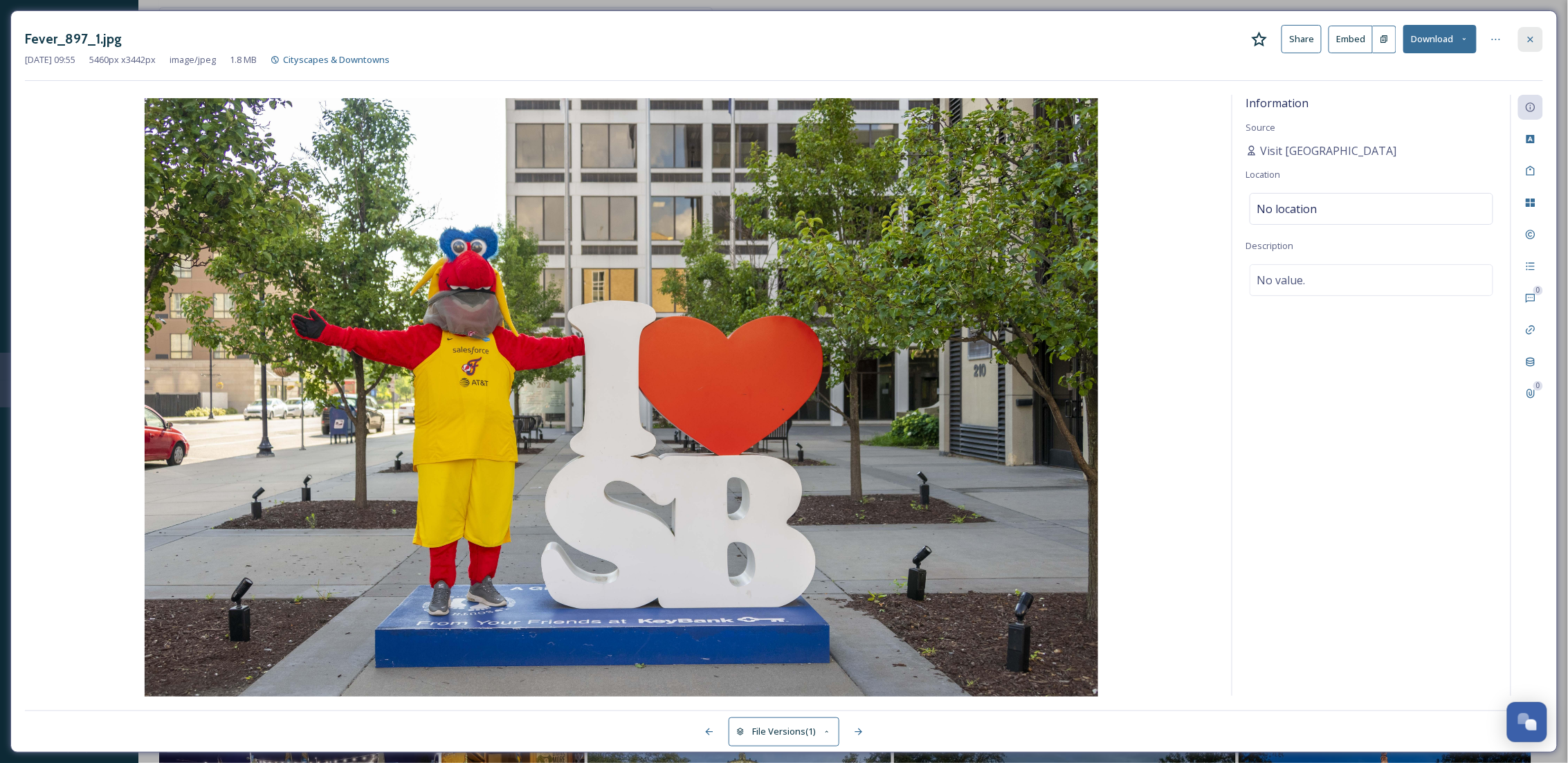
click at [1522, 35] on div at bounding box center [1530, 39] width 25 height 25
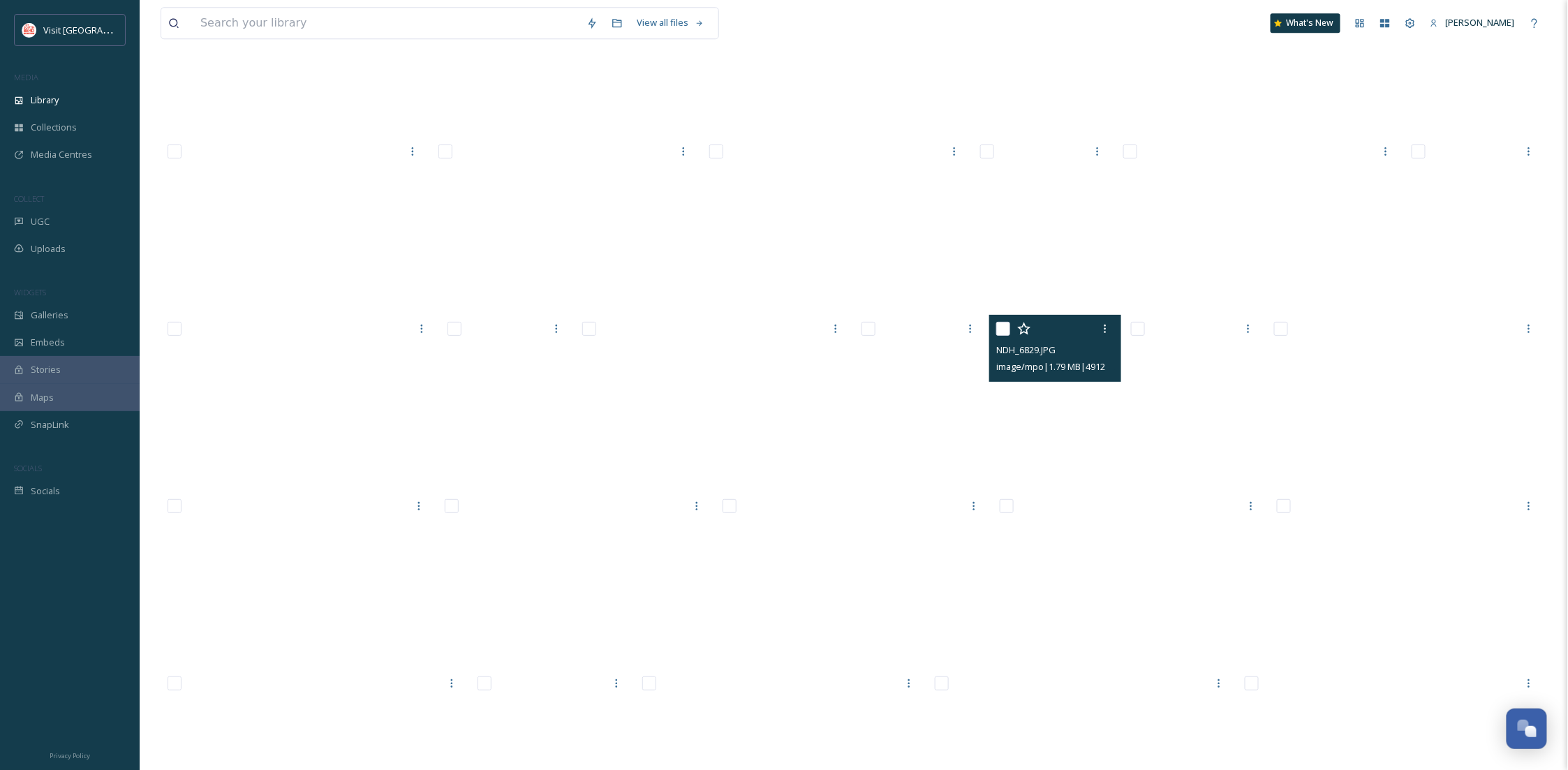
scroll to position [38574, 0]
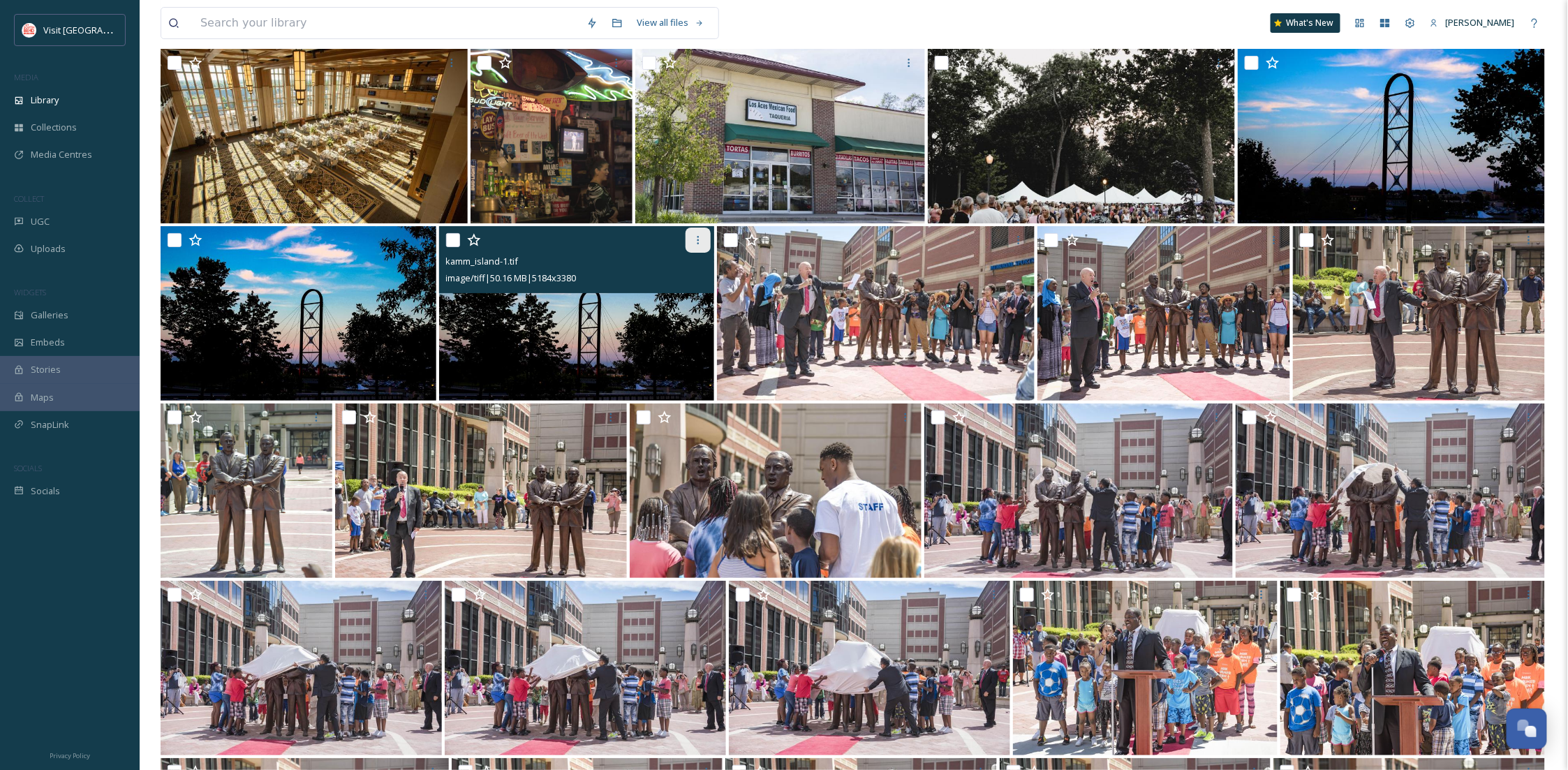
click at [697, 235] on icon at bounding box center [698, 240] width 11 height 11
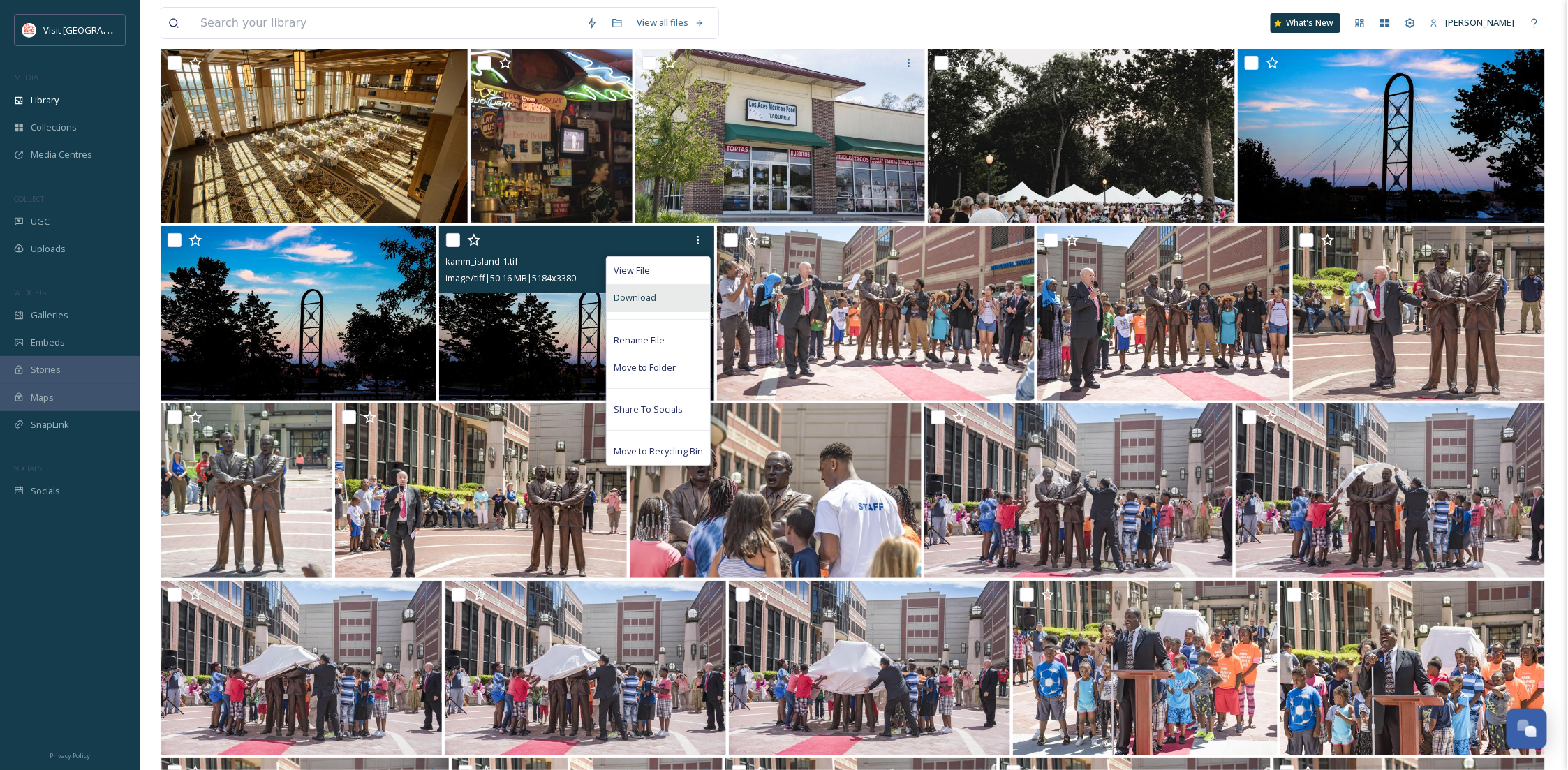
click at [683, 287] on div "Download" at bounding box center [658, 297] width 103 height 27
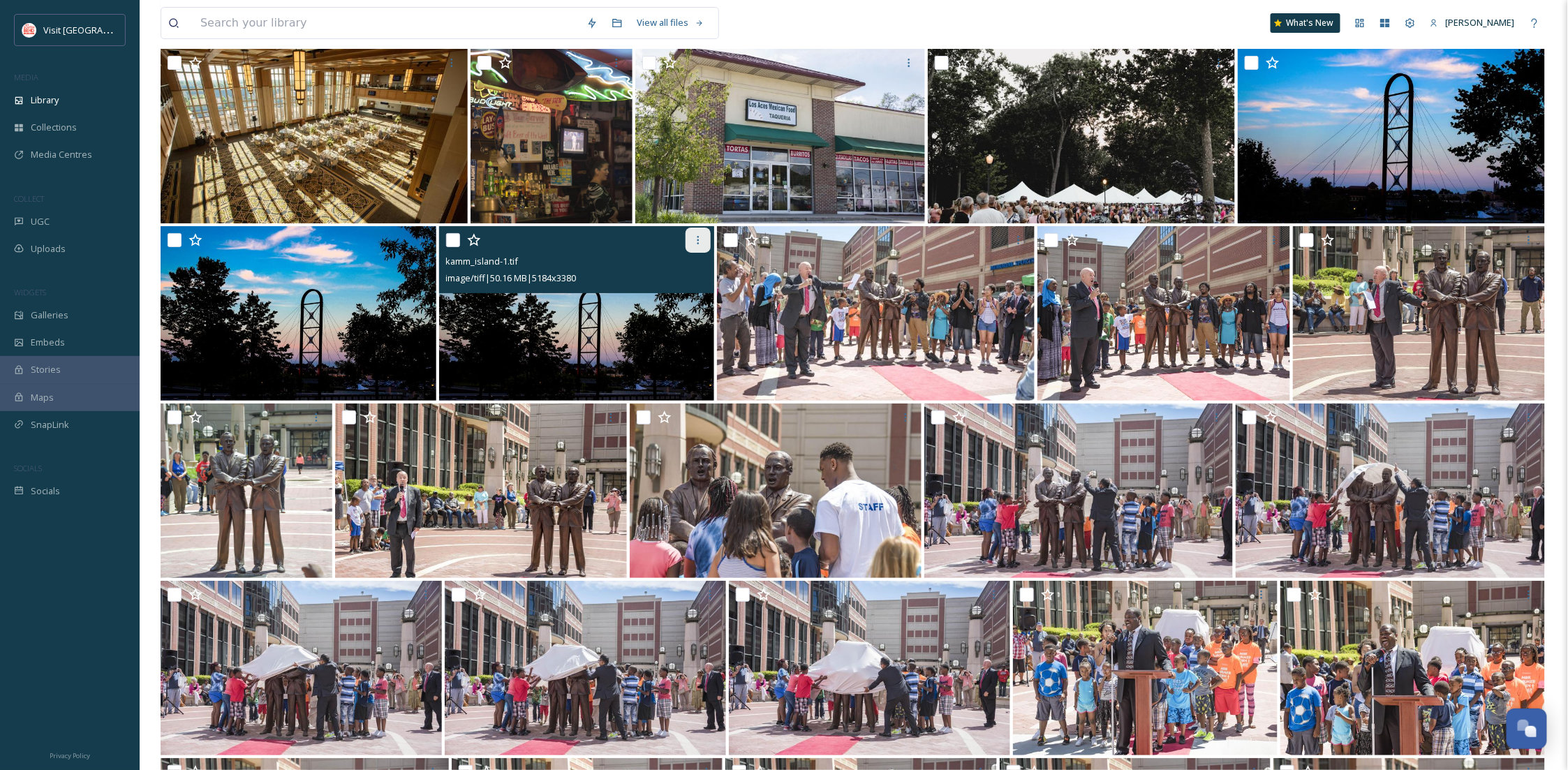
click at [695, 236] on icon at bounding box center [698, 240] width 11 height 11
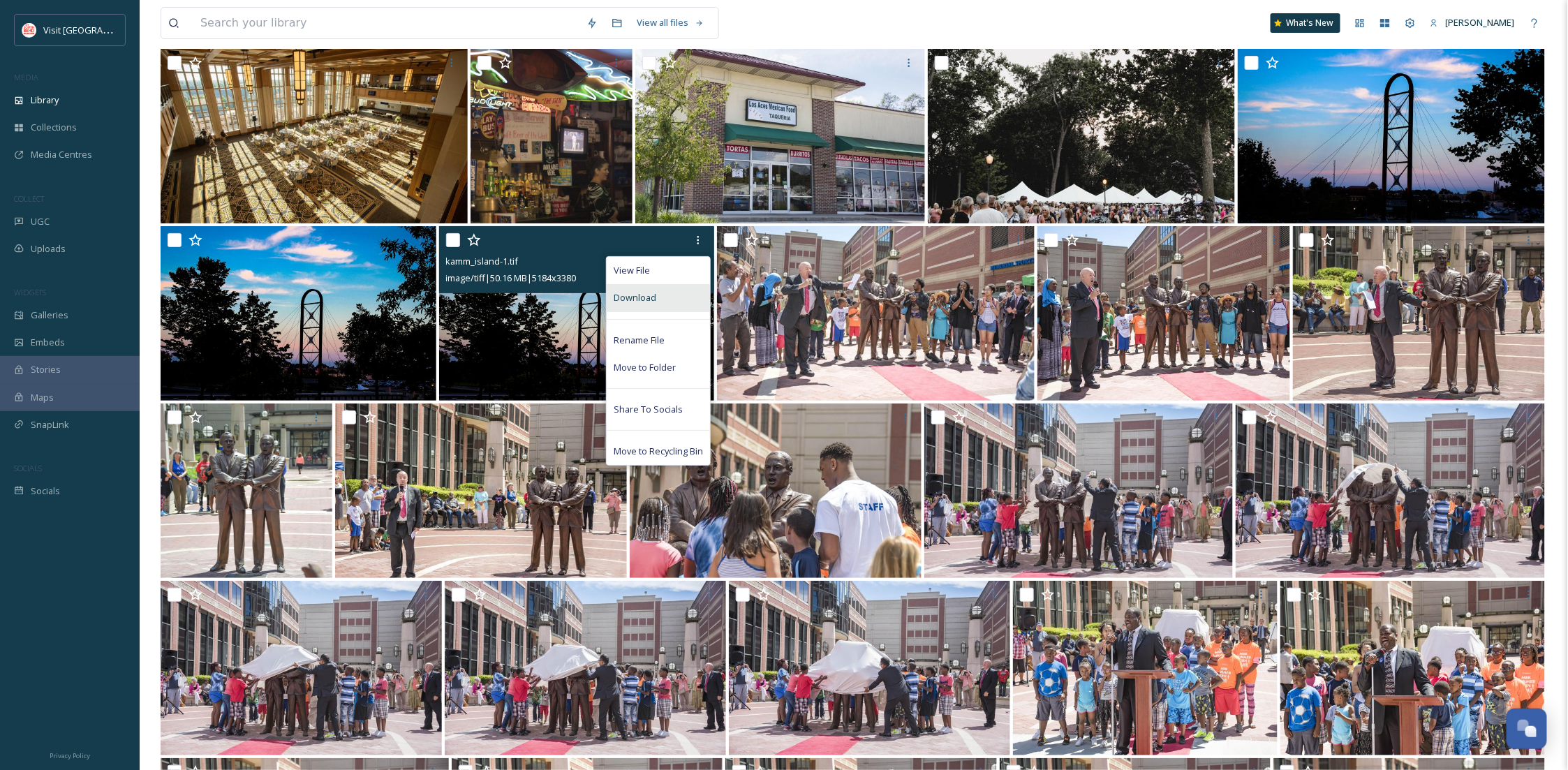
click at [664, 301] on div "Download" at bounding box center [658, 297] width 103 height 27
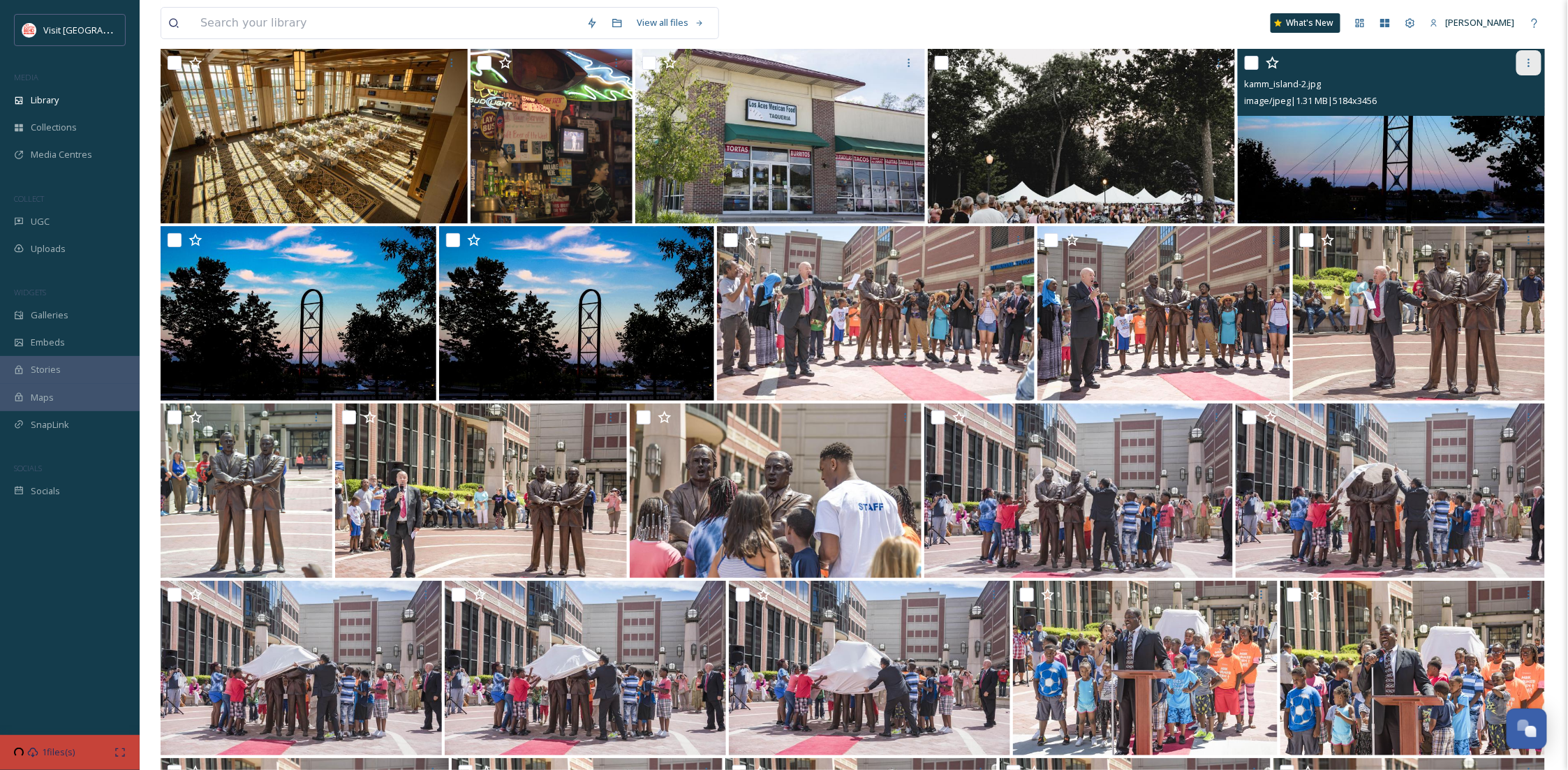
click at [1527, 57] on icon at bounding box center [1529, 62] width 11 height 11
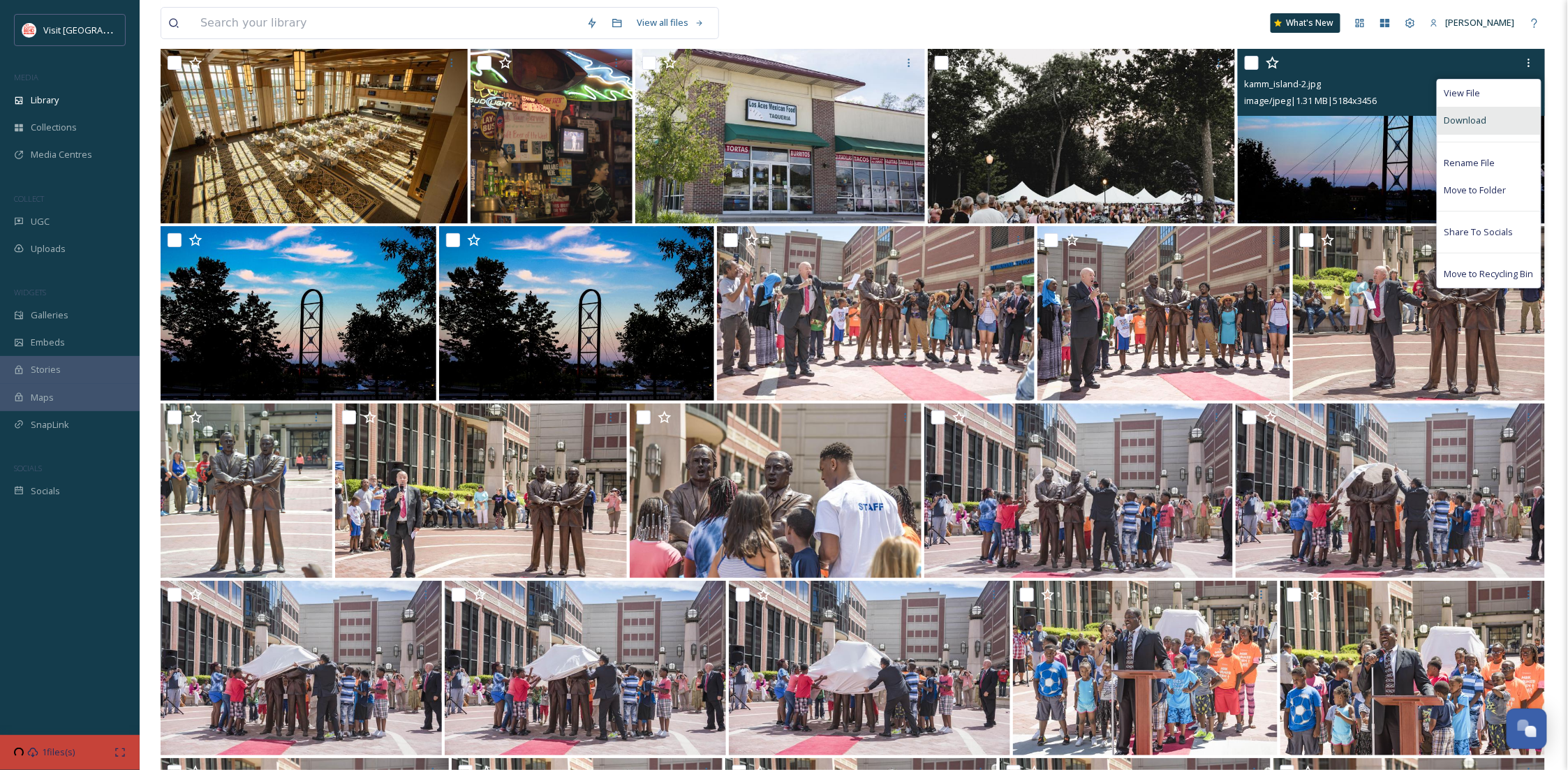
click at [1487, 119] on div "Download" at bounding box center [1488, 120] width 103 height 27
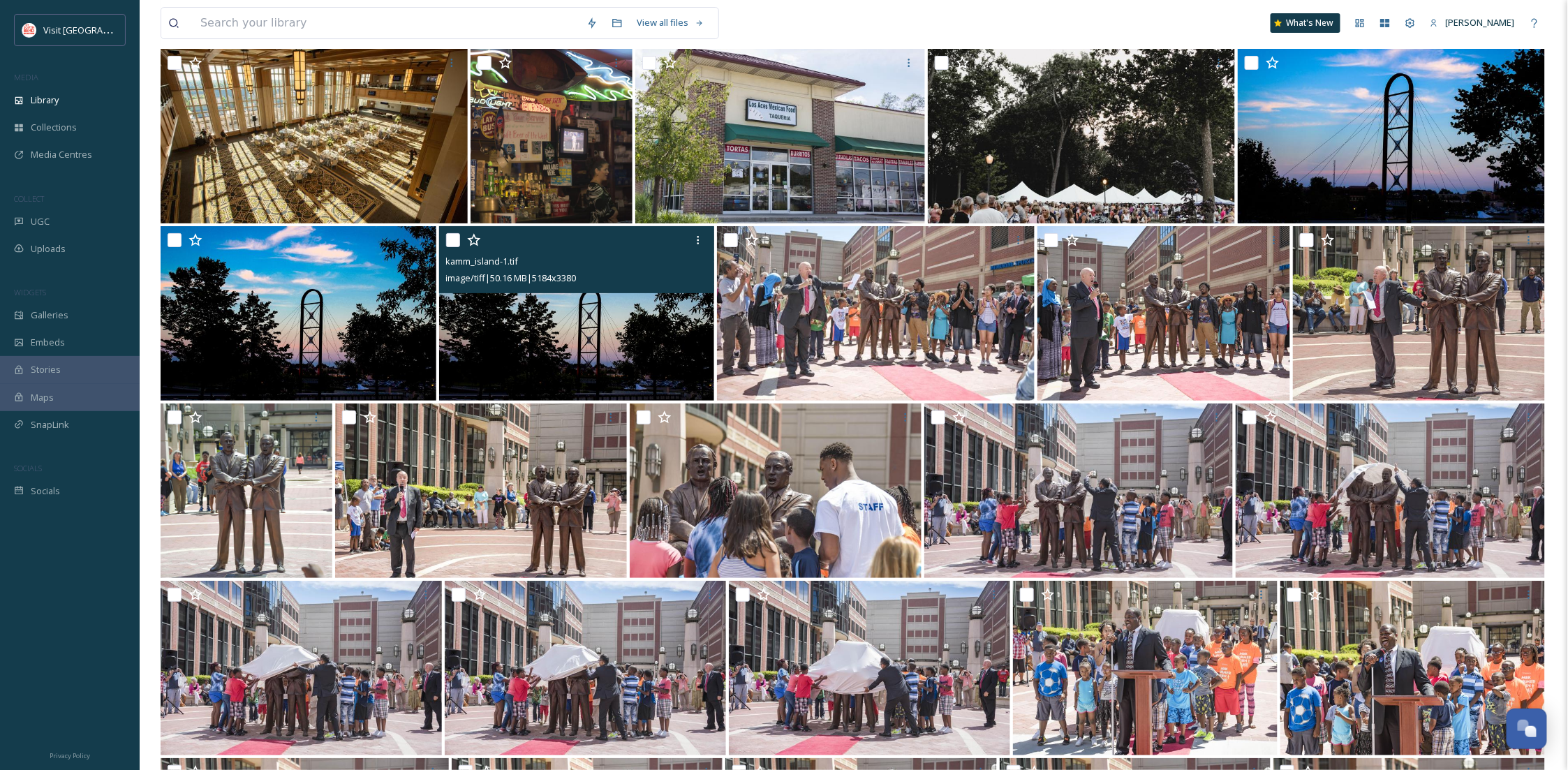
click at [593, 311] on img at bounding box center [577, 313] width 275 height 174
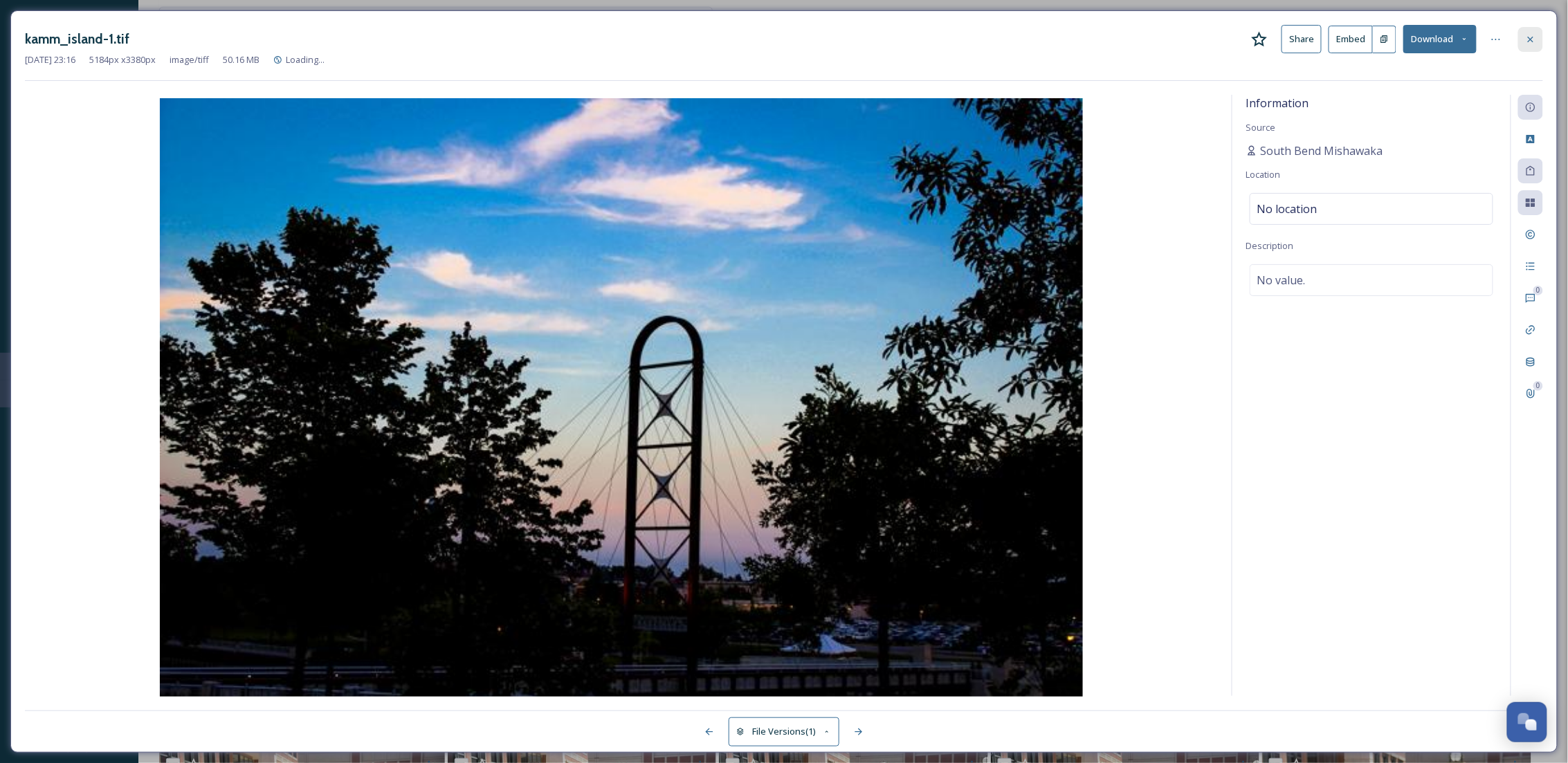
click at [1530, 33] on icon at bounding box center [1530, 39] width 11 height 11
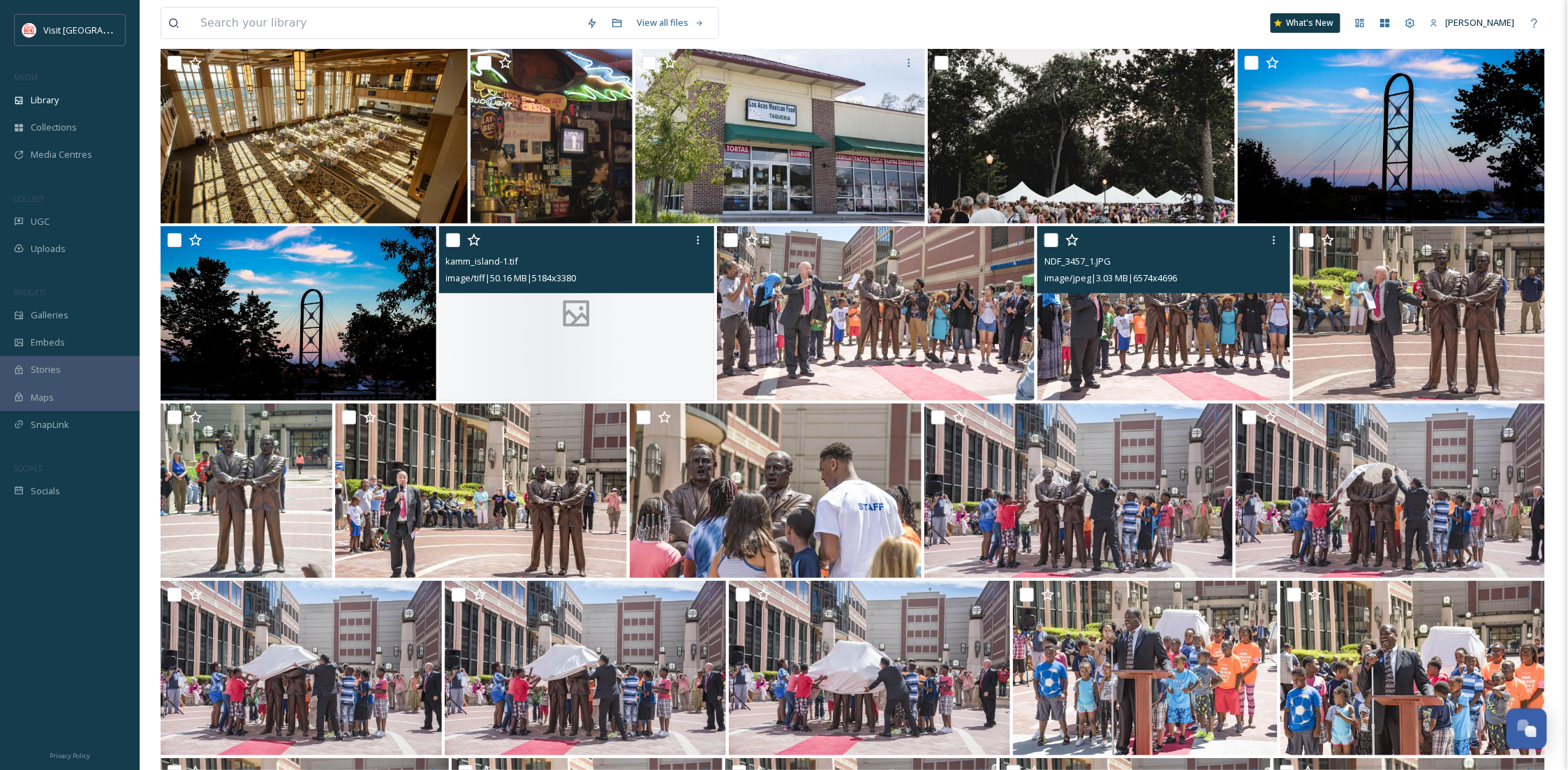
click at [329, 314] on img at bounding box center [298, 313] width 275 height 174
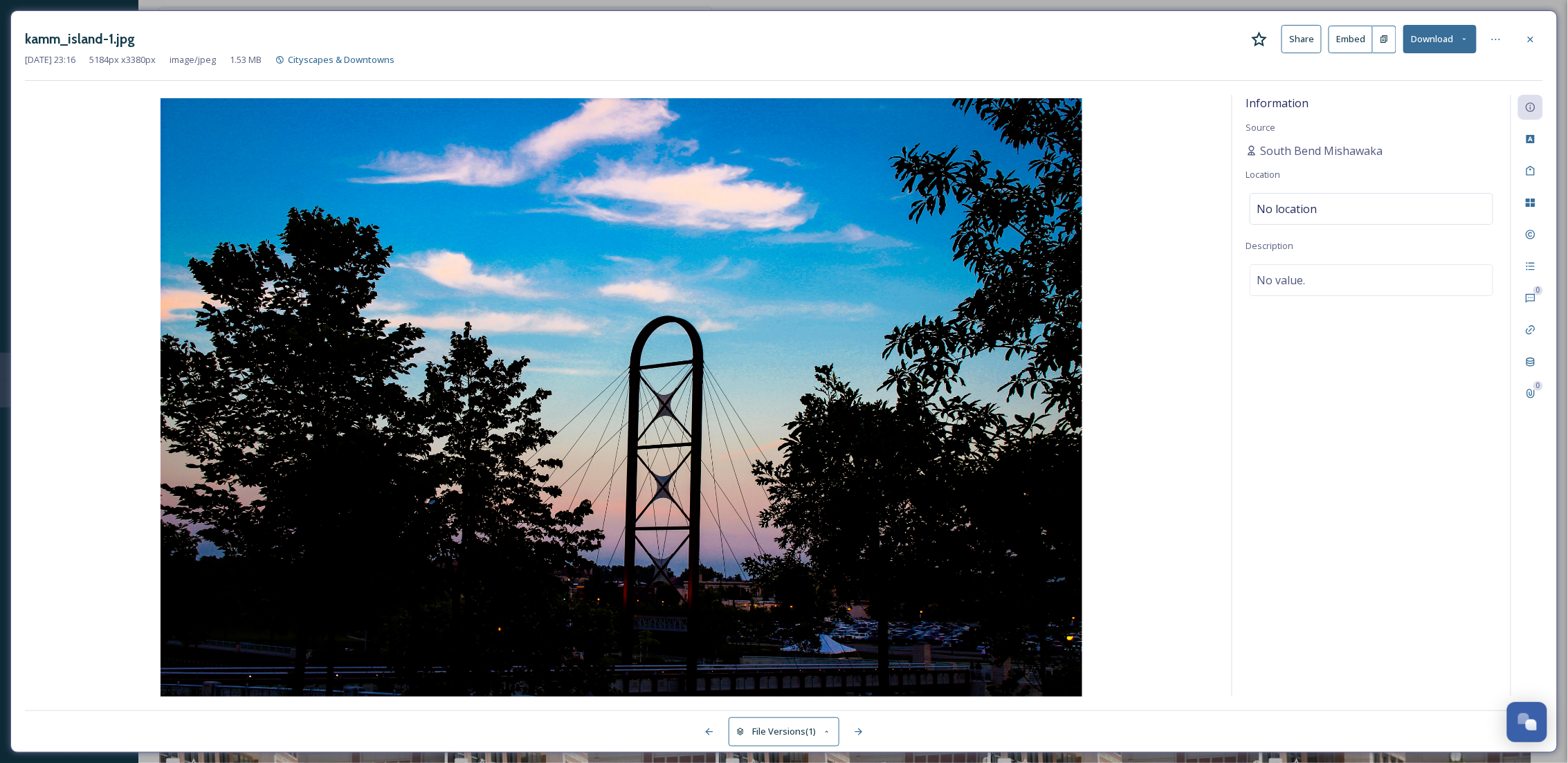
click at [1461, 34] on icon at bounding box center [1465, 39] width 9 height 9
click at [1403, 72] on span "Download Original (5184 x 3380)" at bounding box center [1404, 70] width 131 height 13
click at [1530, 41] on icon at bounding box center [1530, 39] width 11 height 11
